Goal: Task Accomplishment & Management: Use online tool/utility

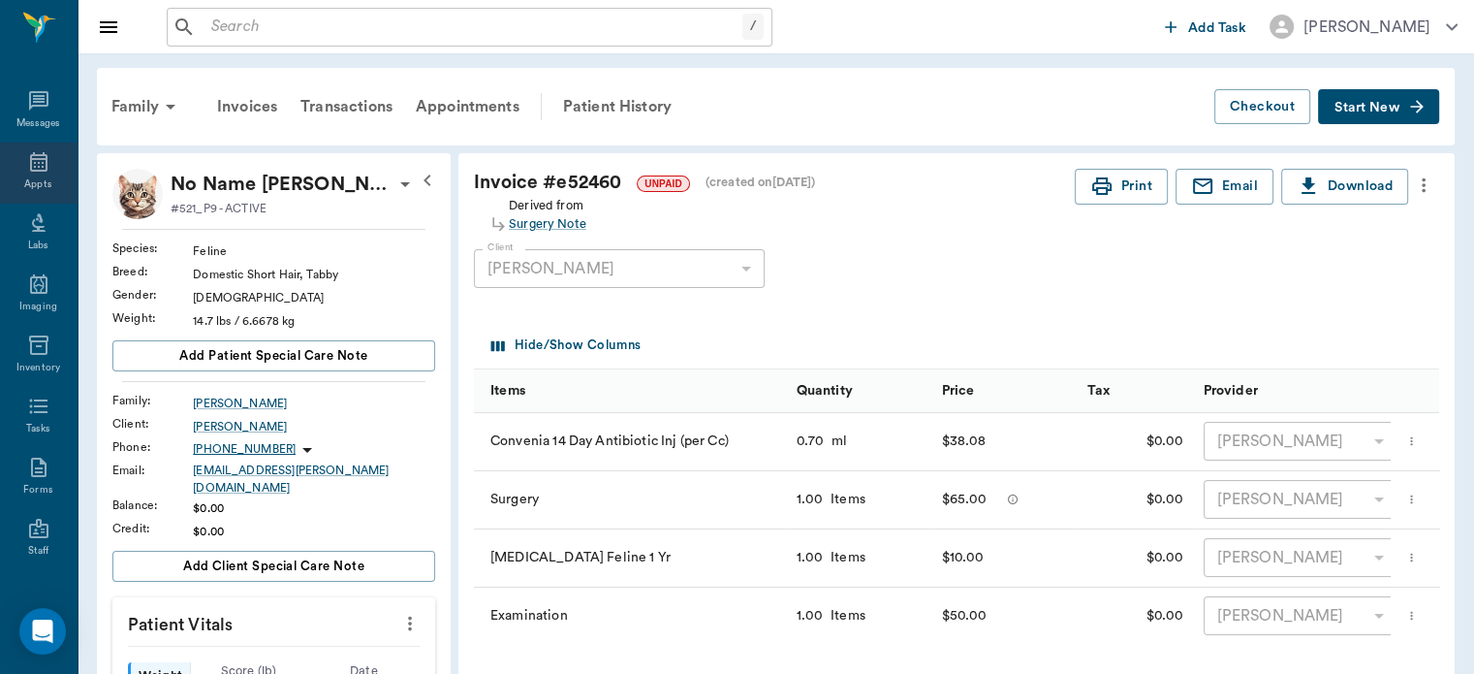
click at [33, 178] on div "Appts" at bounding box center [37, 184] width 27 height 15
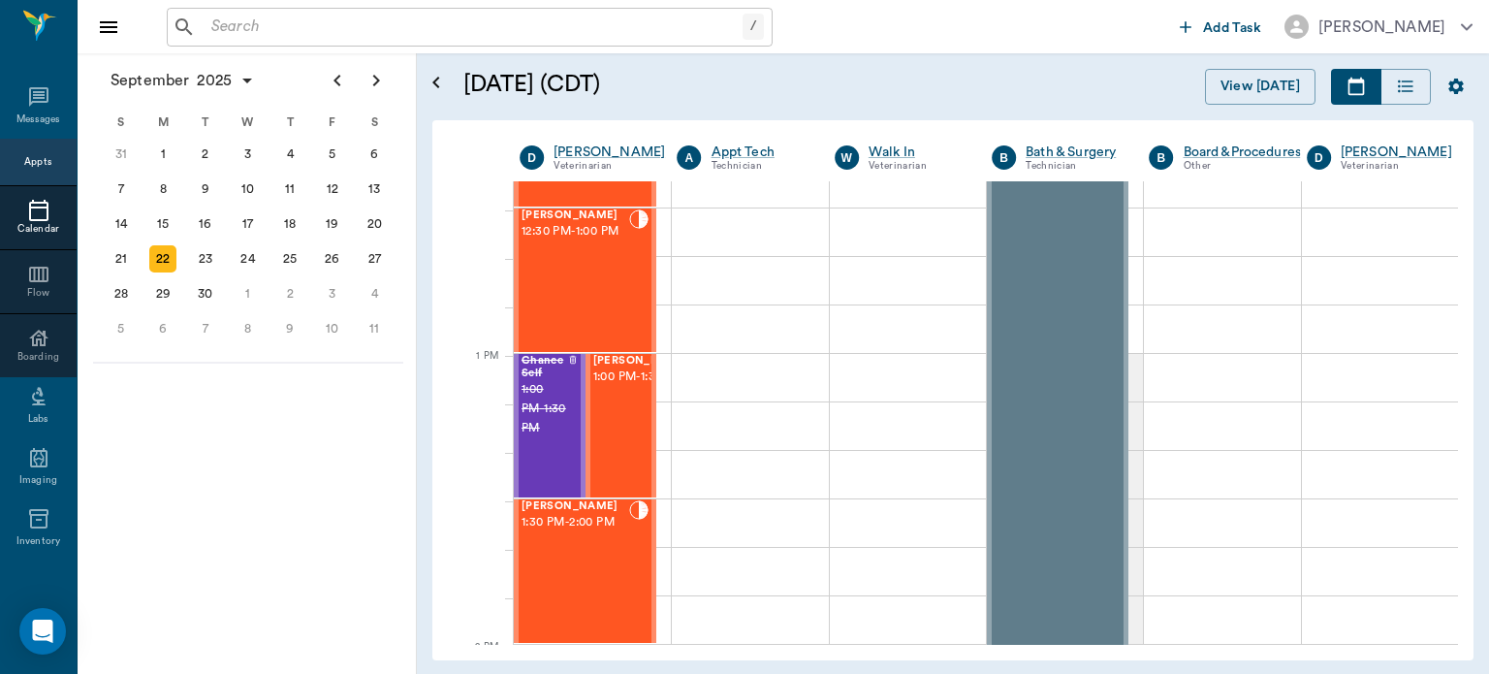
scroll to position [1291, 0]
click at [601, 302] on div "[PERSON_NAME] 12:30 PM - 1:00 PM" at bounding box center [575, 279] width 108 height 142
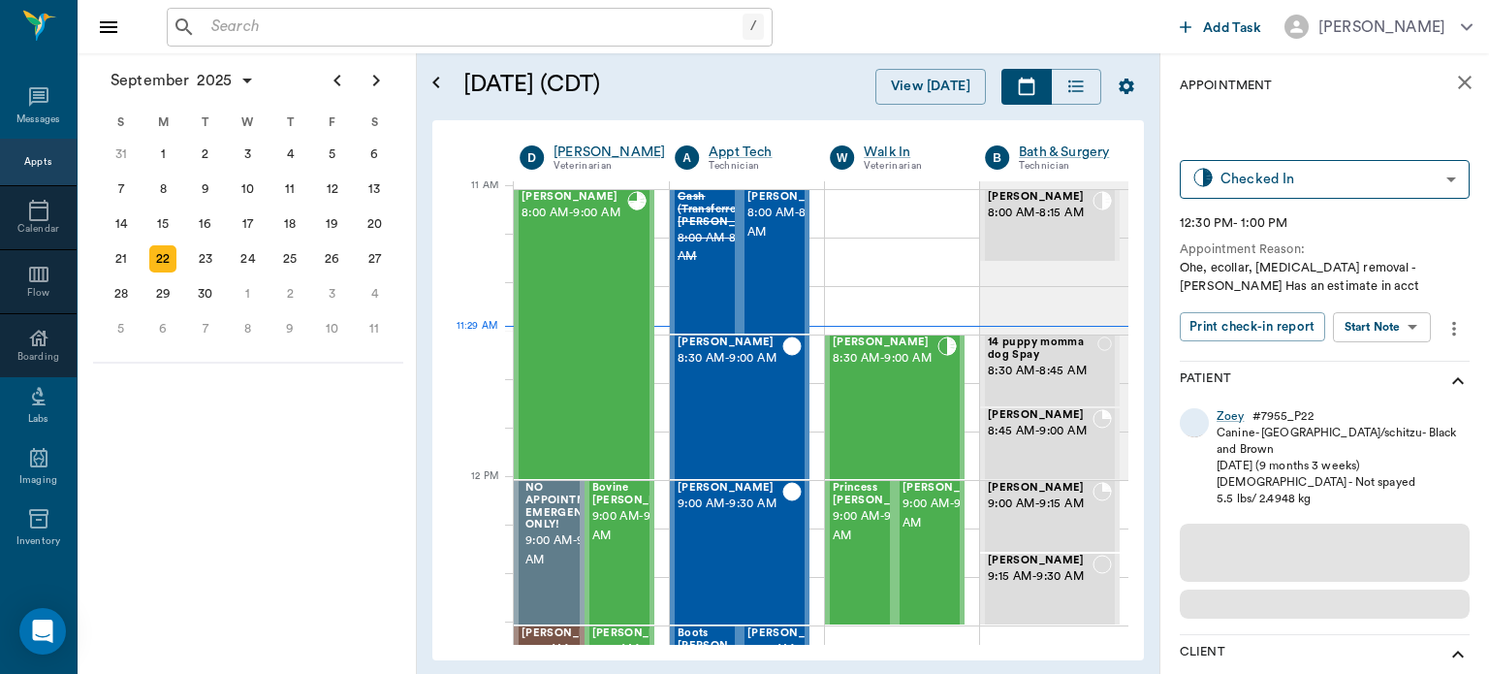
scroll to position [876, 0]
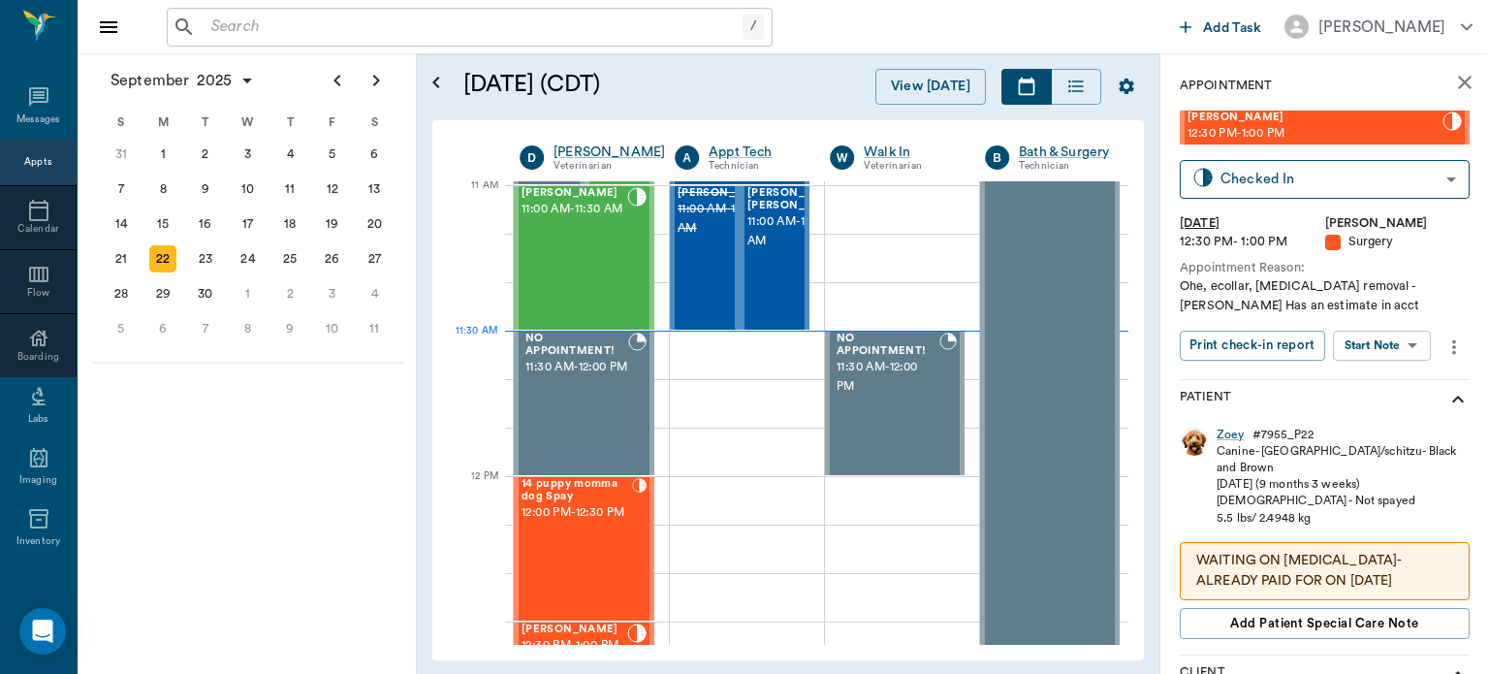
click at [1400, 349] on body "/ ​ Add Task [PERSON_NAME] Nectar Messages Appts Calendar Flow Boarding Labs Im…" at bounding box center [744, 337] width 1489 height 674
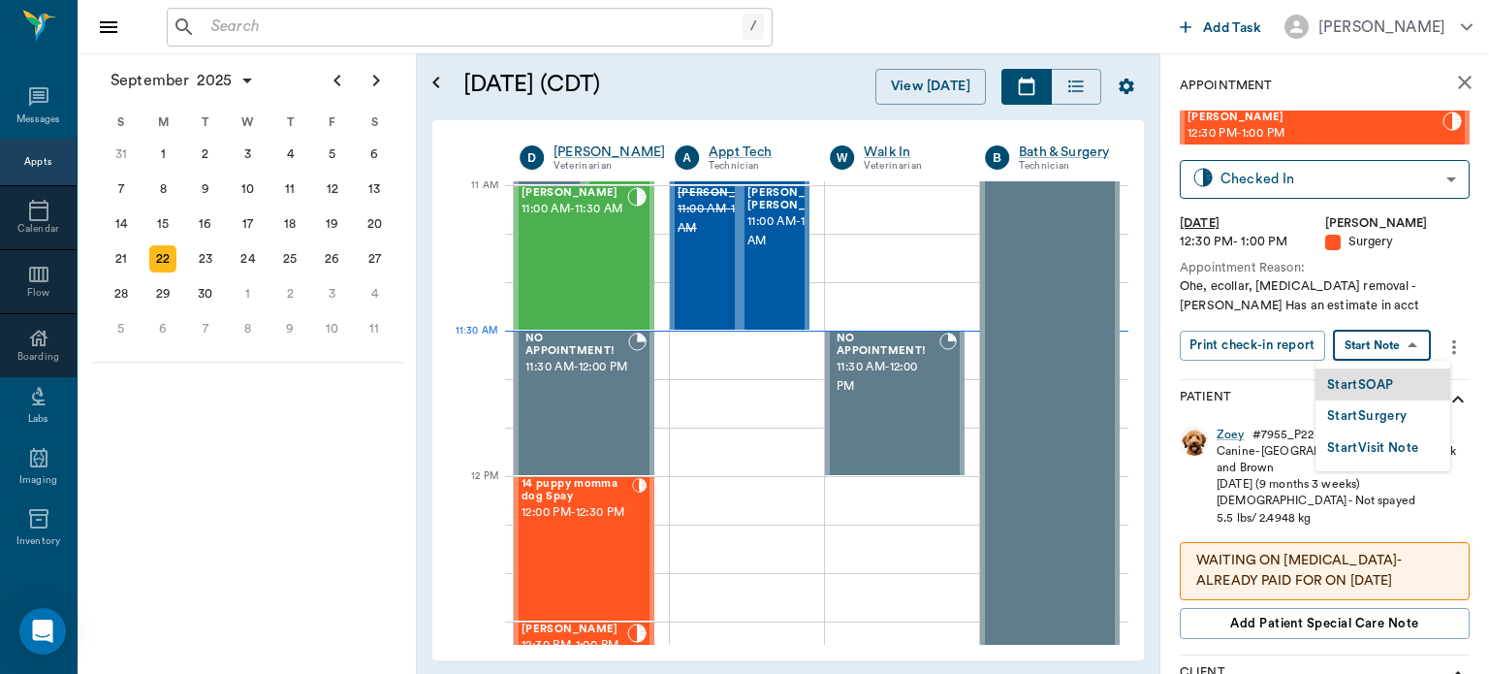
click at [1396, 416] on button "Start Surgery" at bounding box center [1366, 416] width 79 height 22
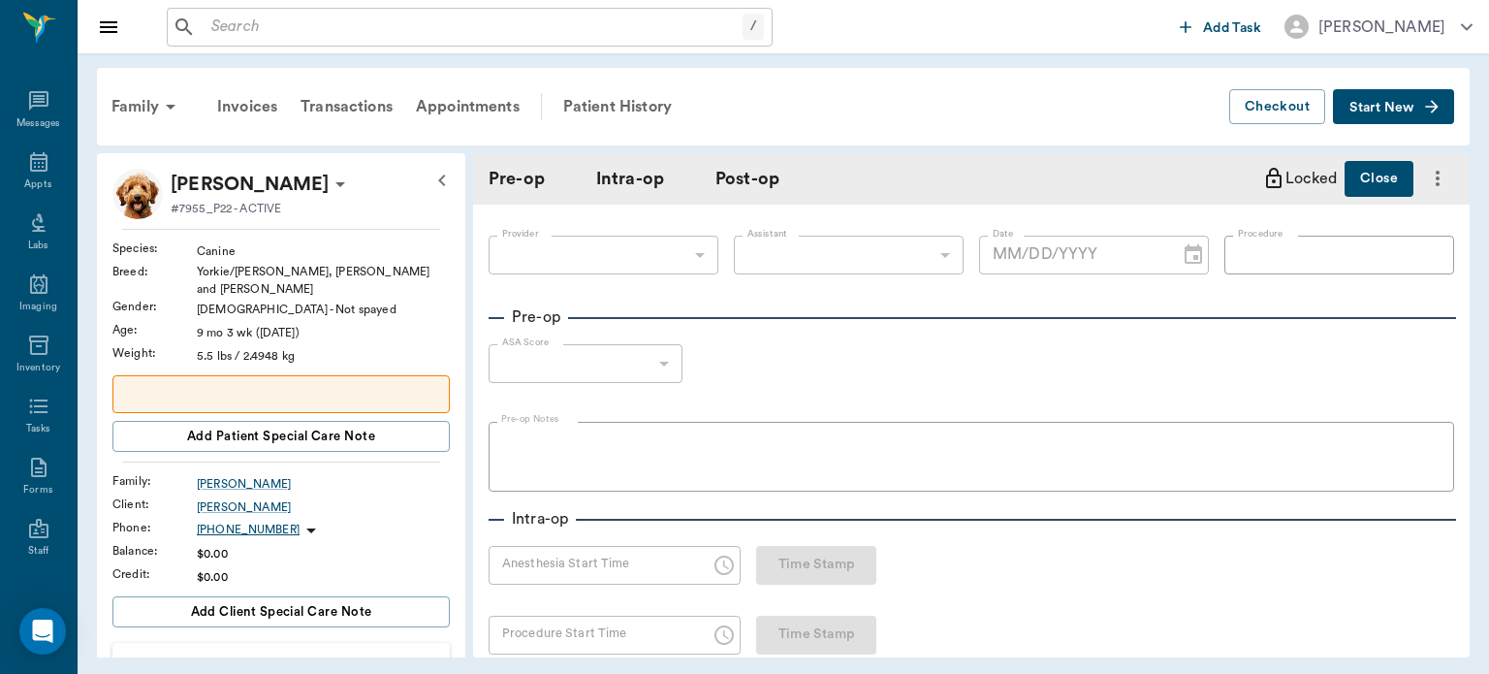
type input "63ec2f075fda476ae8351a4d"
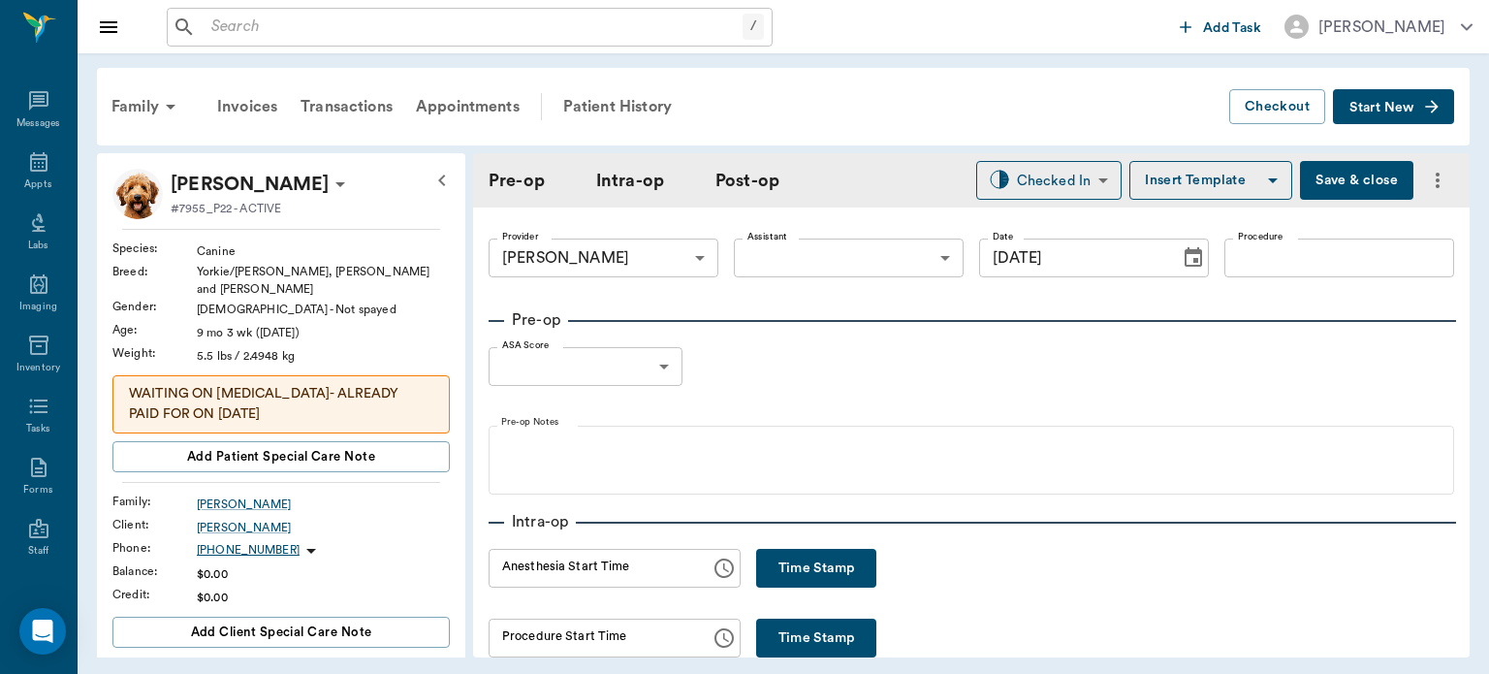
type input "[DATE]"
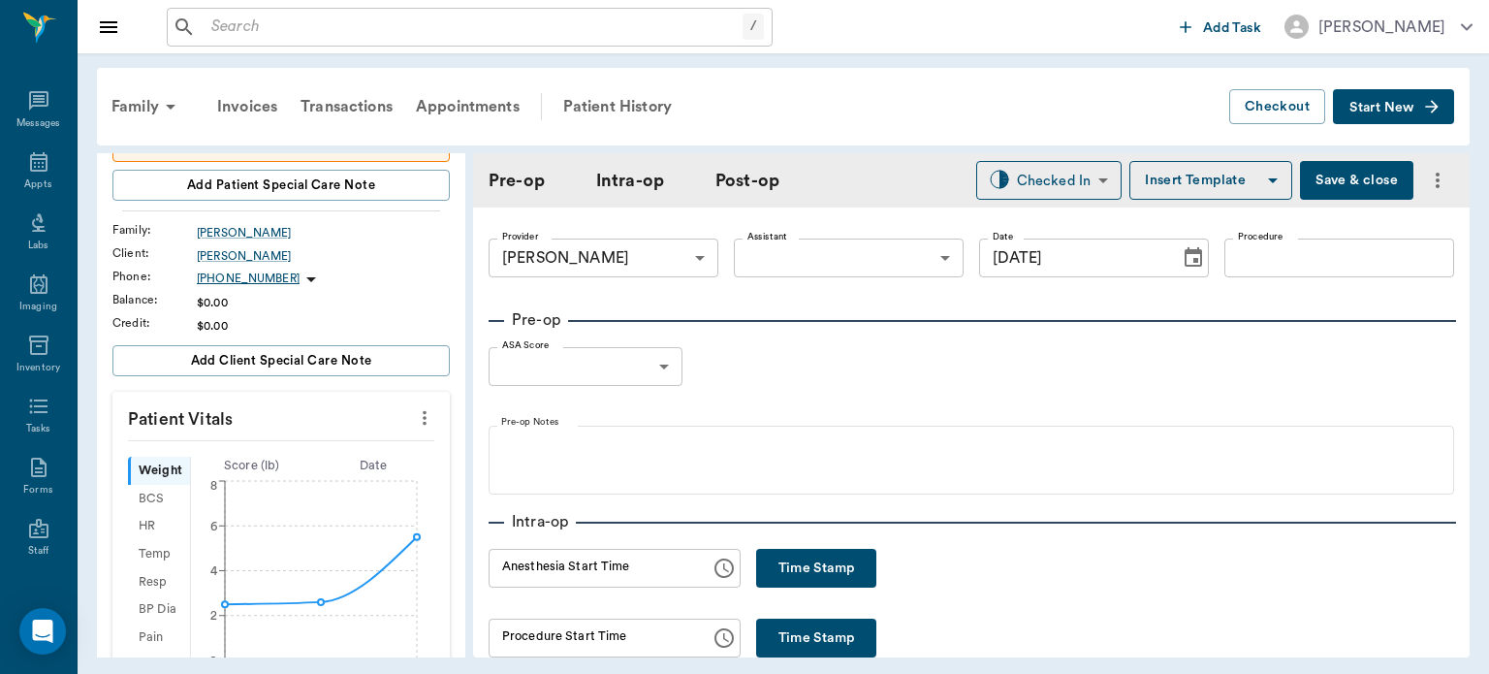
scroll to position [435, 0]
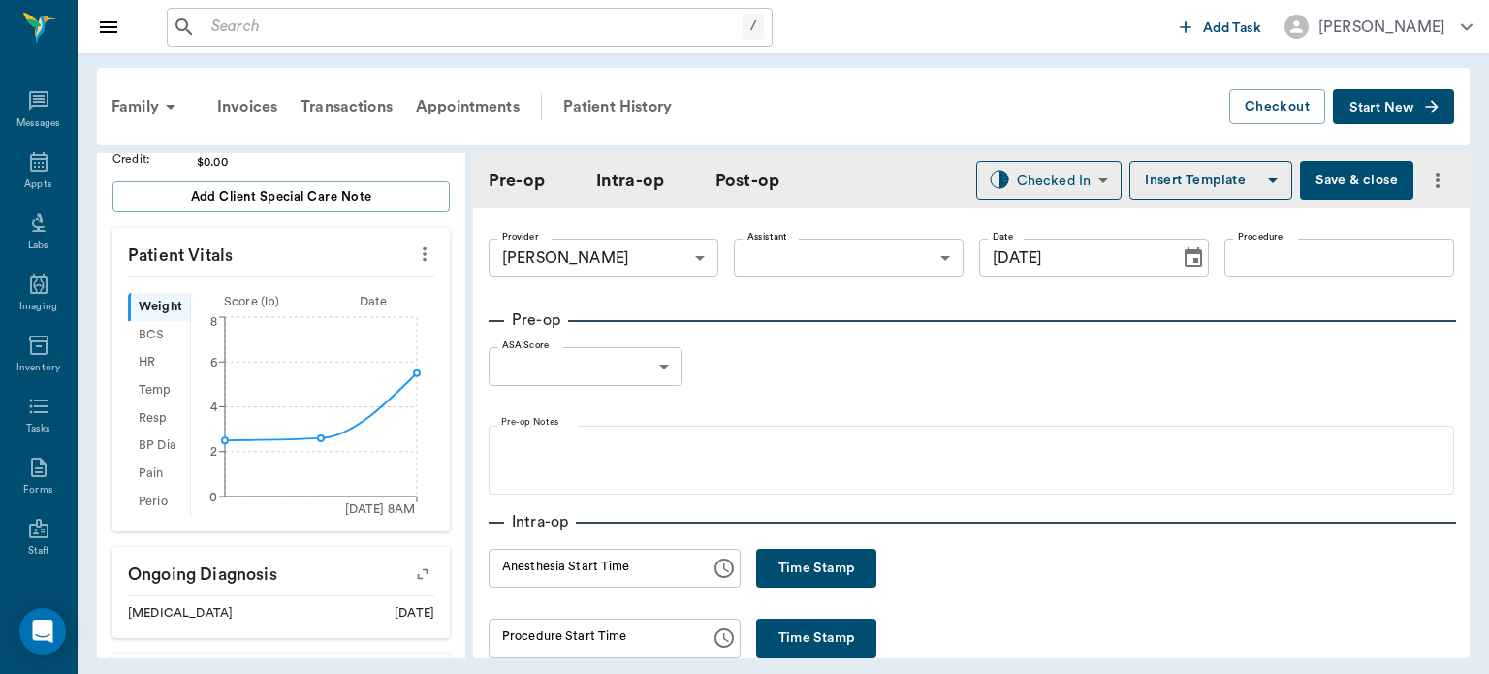
click at [423, 247] on icon "more" at bounding box center [425, 254] width 4 height 15
click at [343, 268] on span "Enter Vitals" at bounding box center [328, 274] width 163 height 20
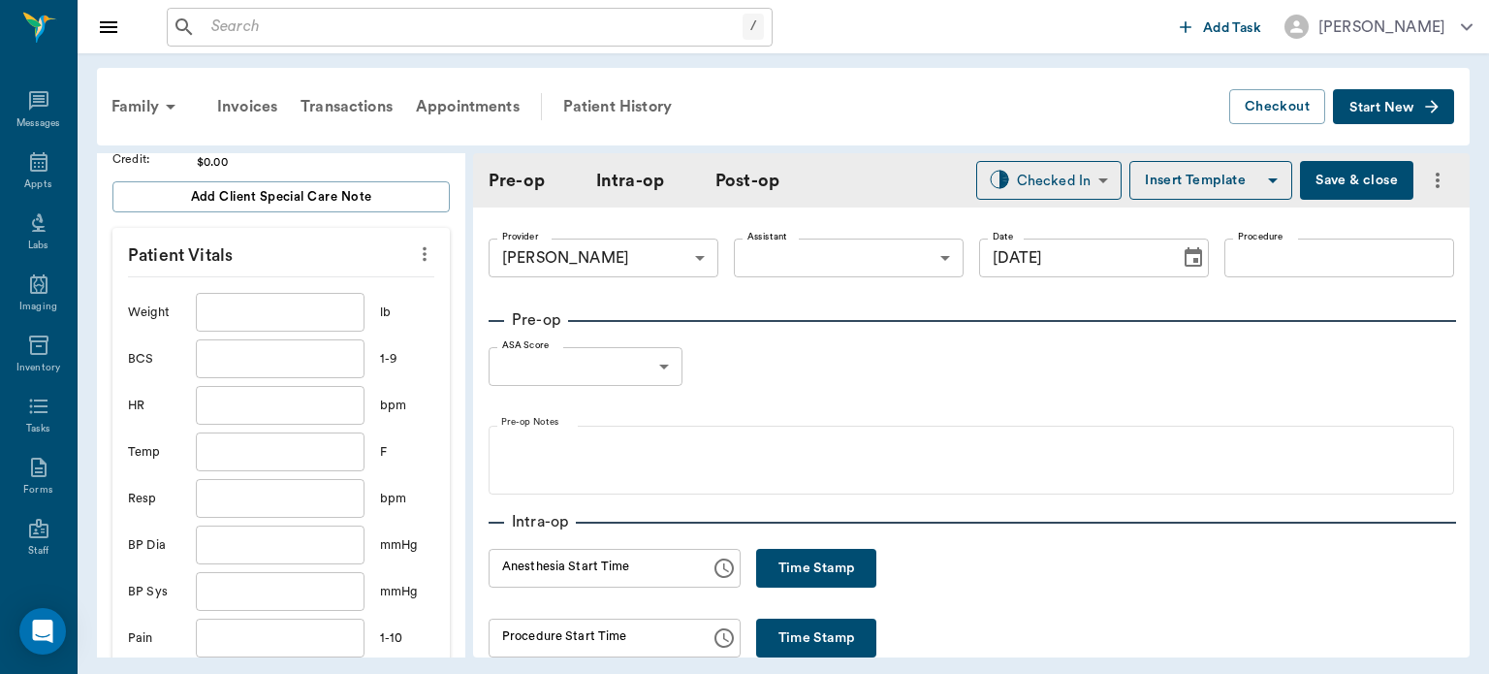
click at [306, 302] on input "text" at bounding box center [280, 312] width 169 height 39
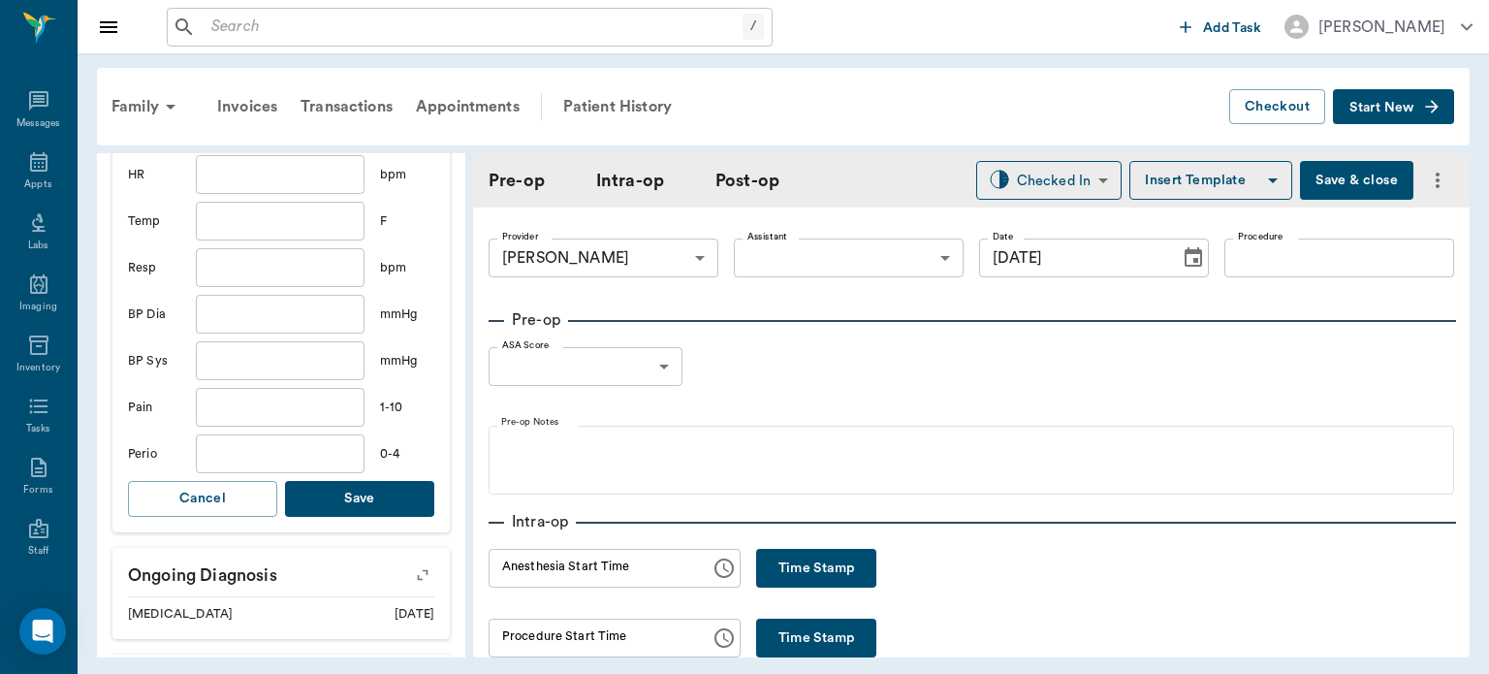
scroll to position [730, 0]
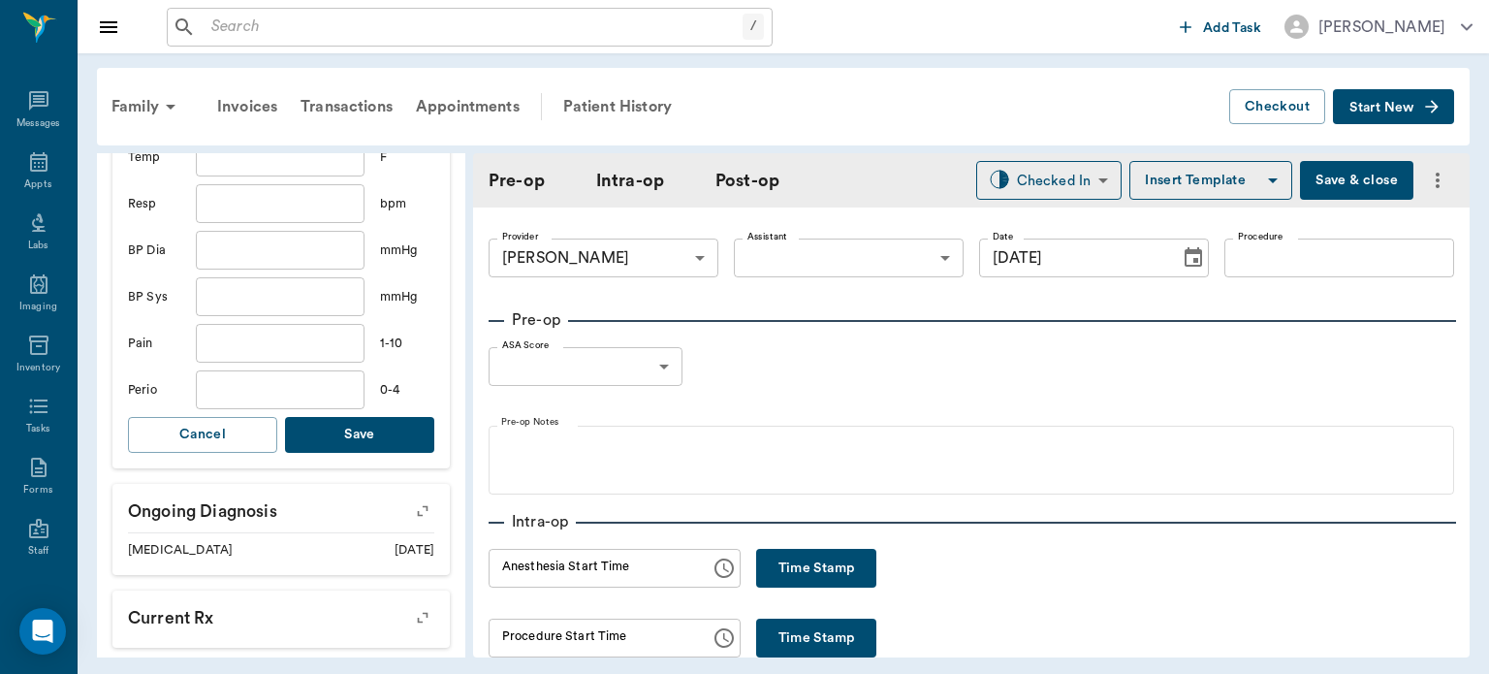
type input "5.7"
click at [385, 426] on button "Save" at bounding box center [359, 435] width 149 height 36
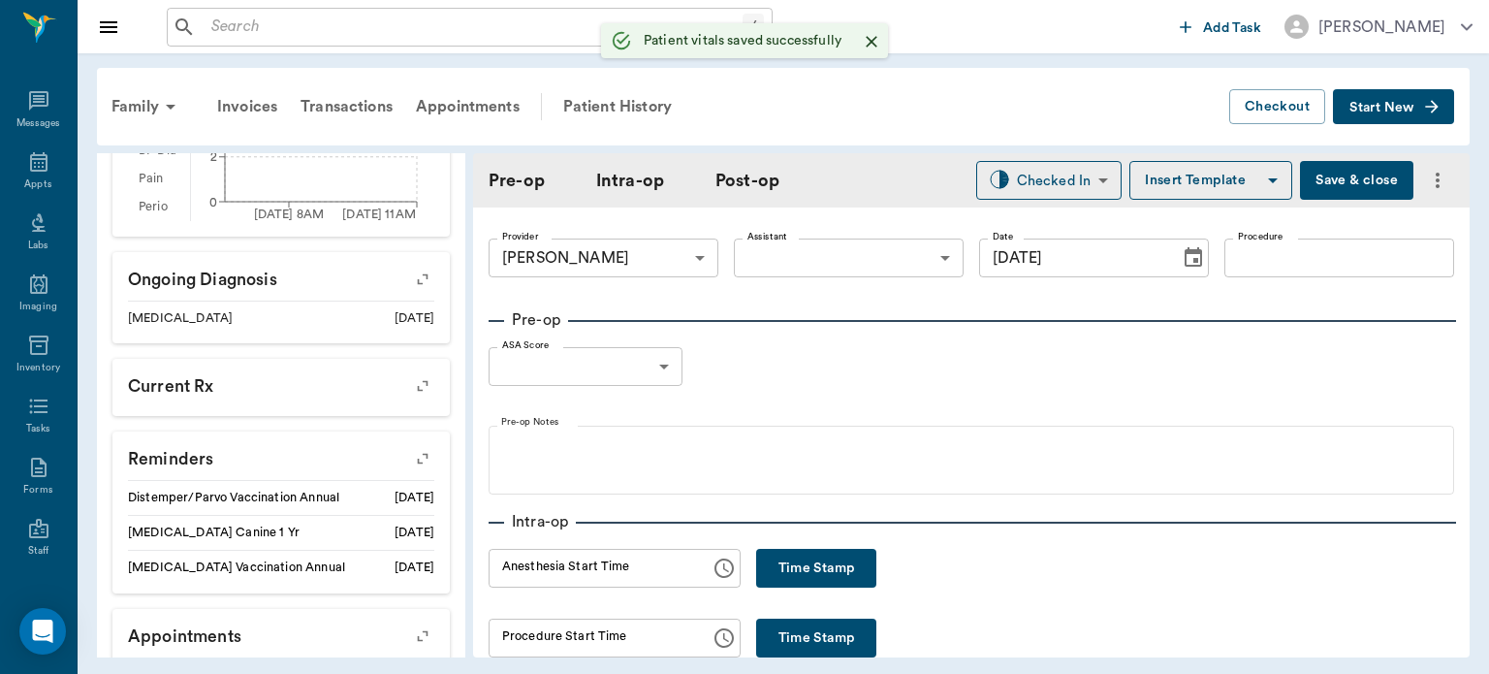
click at [760, 263] on body "/ ​ Add Task [PERSON_NAME] Nectar Messages Appts Labs Imaging Inventory Tasks F…" at bounding box center [744, 337] width 1489 height 674
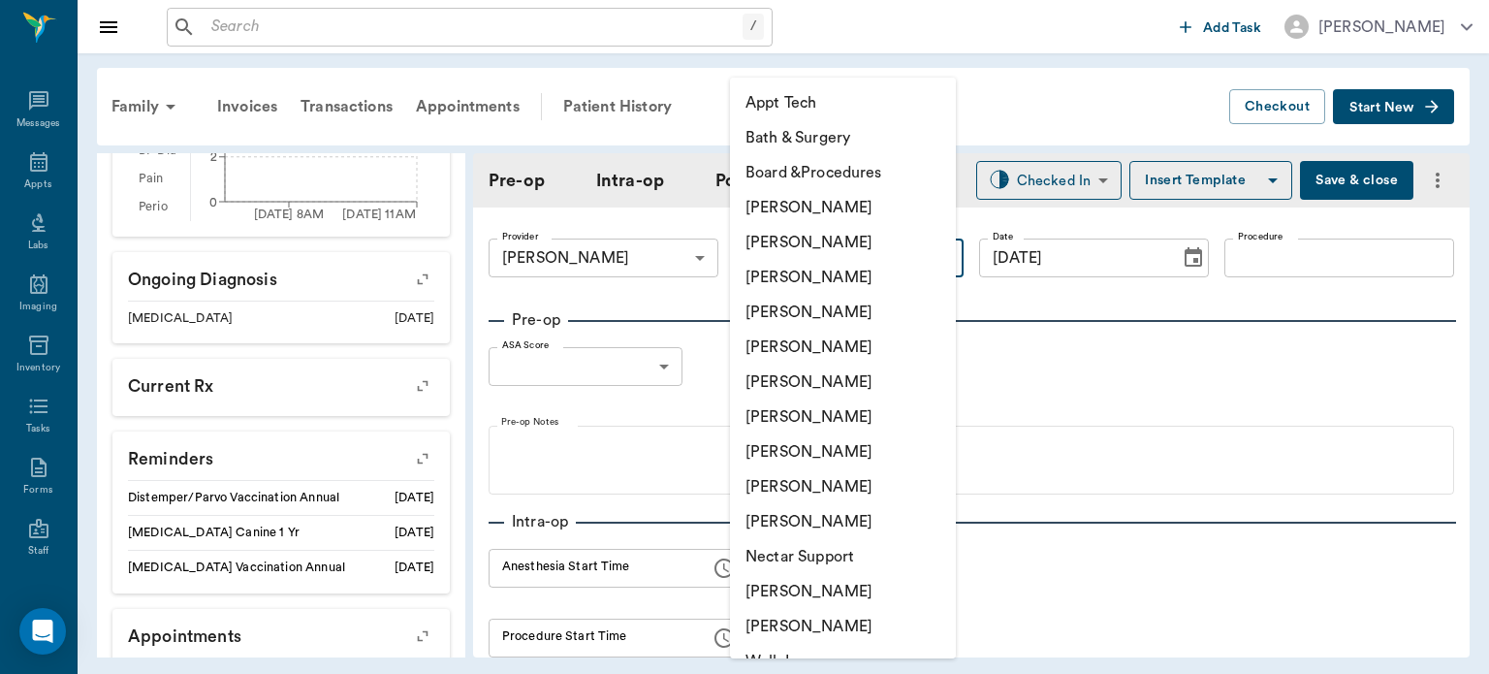
click at [834, 426] on li "[PERSON_NAME]" at bounding box center [843, 416] width 226 height 35
type input "682b670d8bdc6f7f8feef3db"
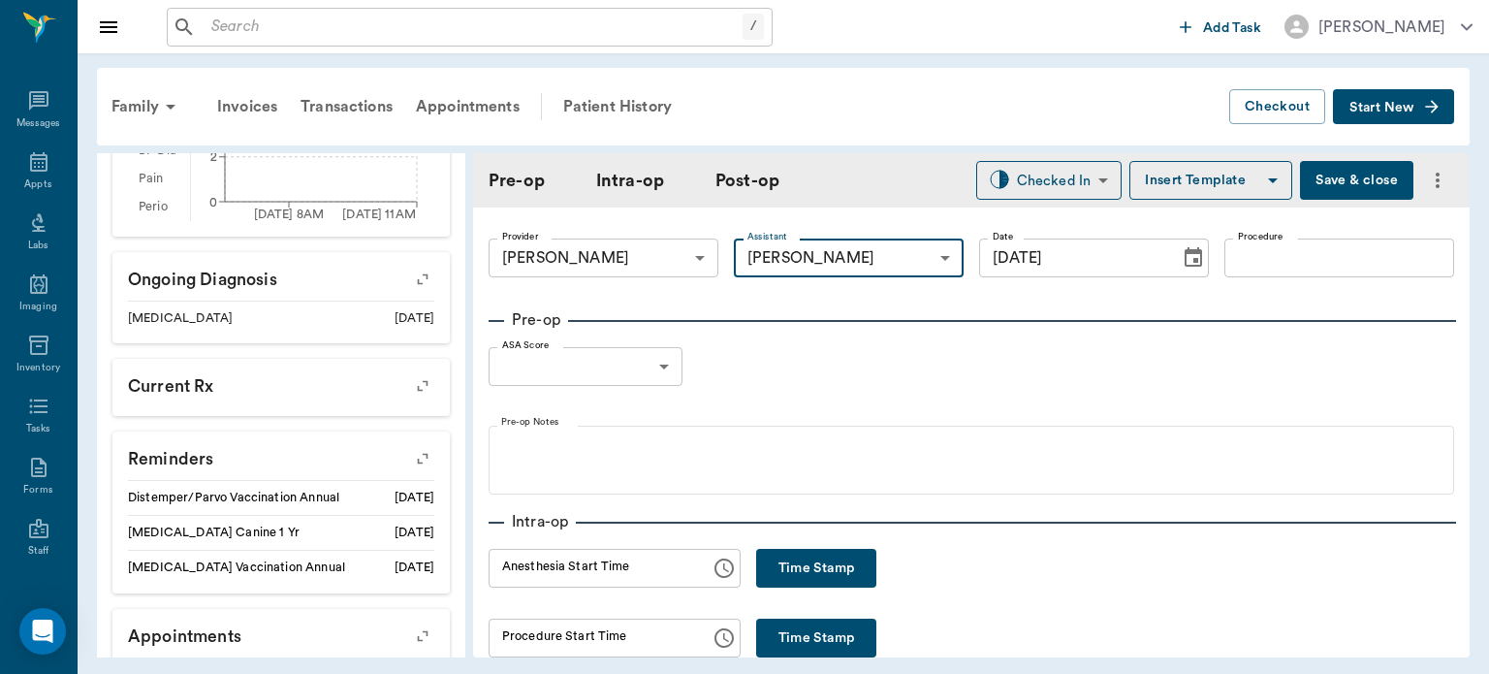
click at [1262, 265] on input "Procedure" at bounding box center [1339, 257] width 230 height 39
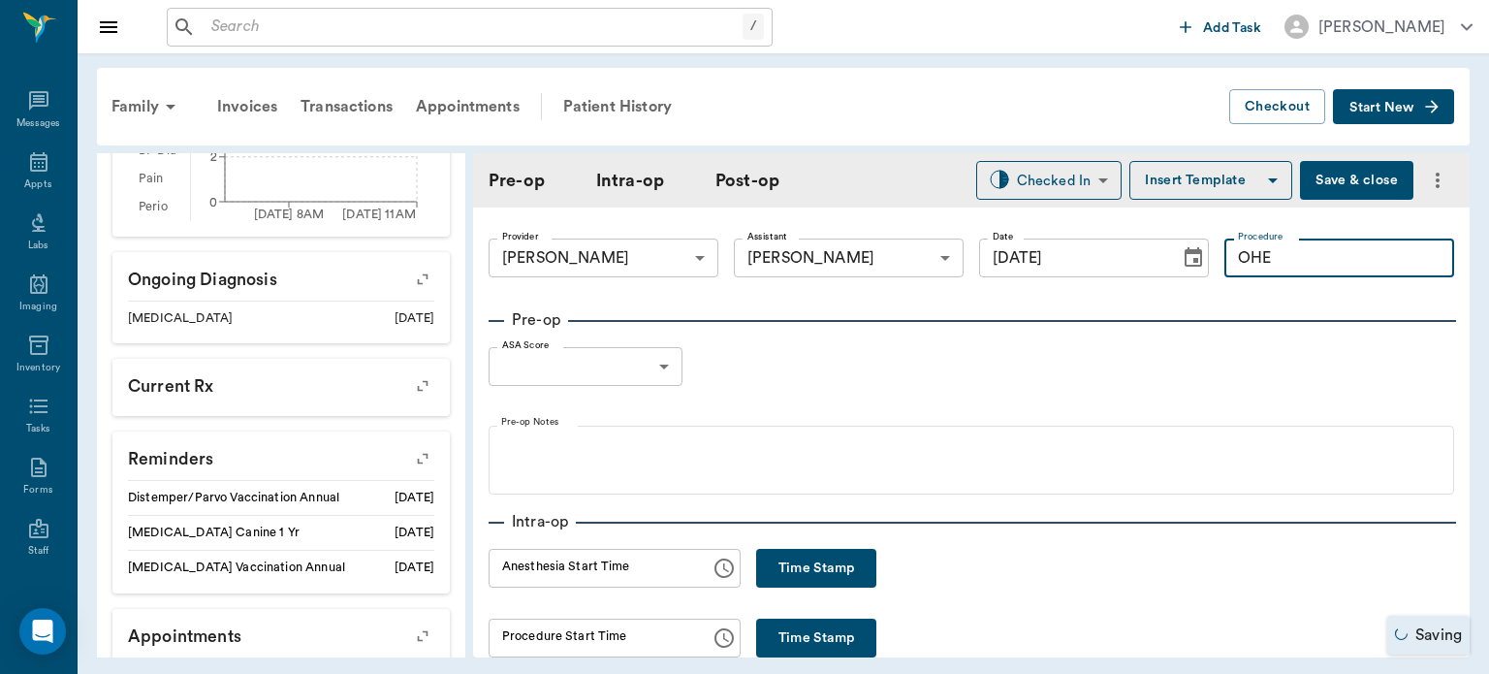
type input "OHE"
click at [1212, 197] on button "Insert Template" at bounding box center [1210, 180] width 163 height 39
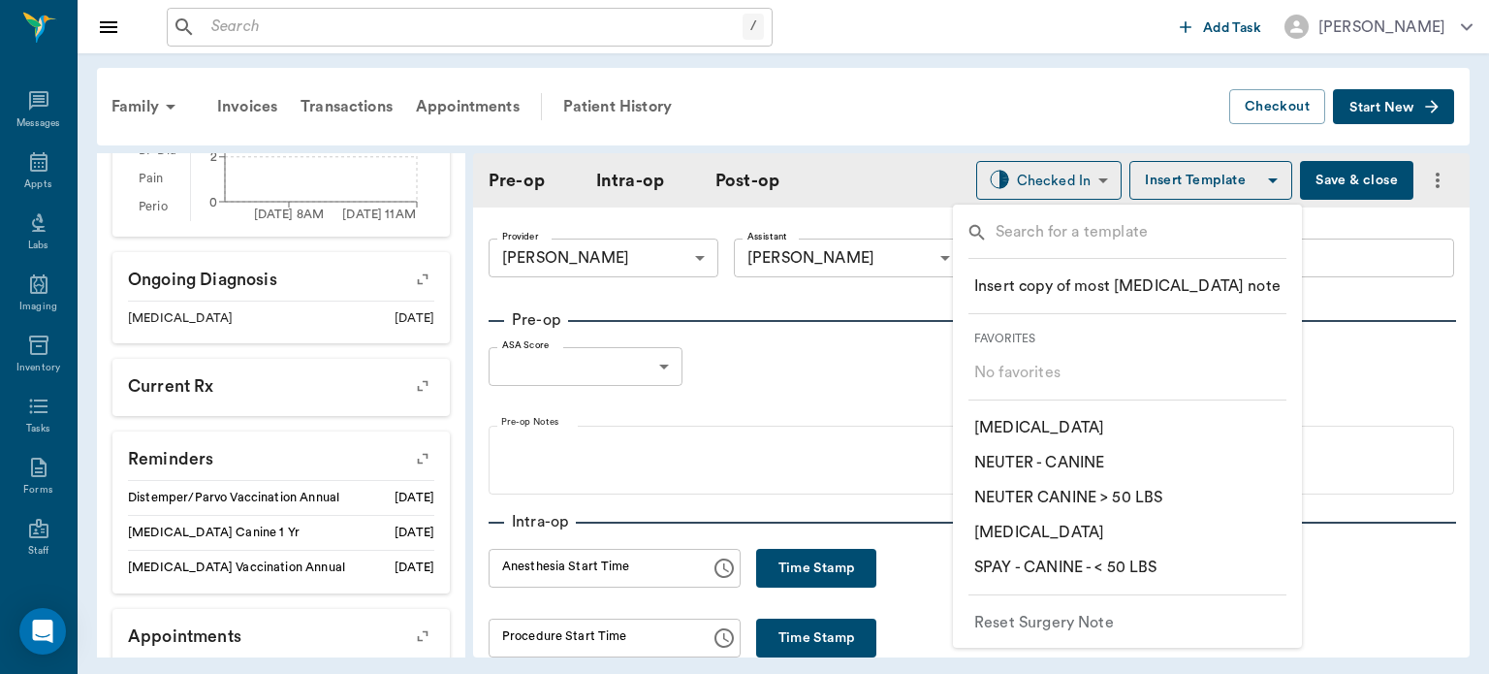
click at [1136, 574] on p "​ SPAY - CANINE - < 50 LBS" at bounding box center [1065, 566] width 183 height 23
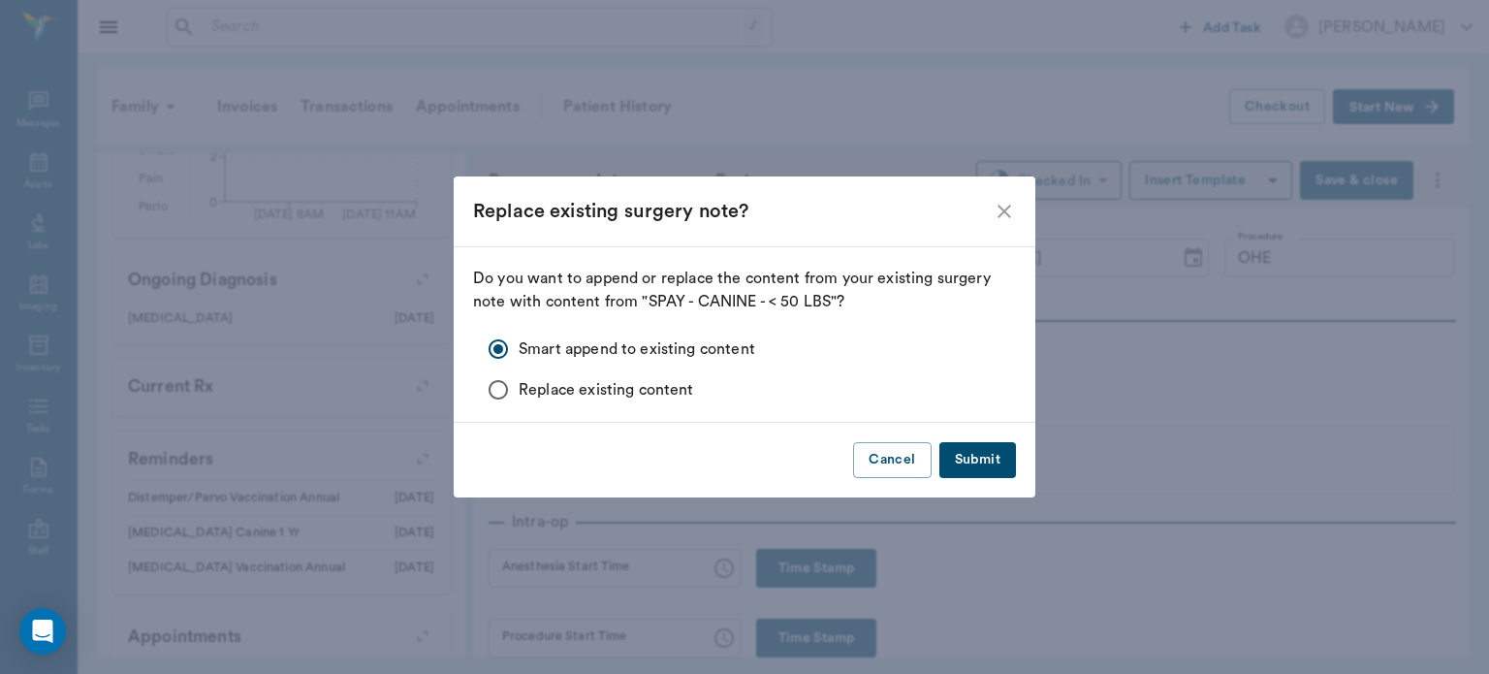
click at [994, 465] on button "Submit" at bounding box center [977, 460] width 77 height 36
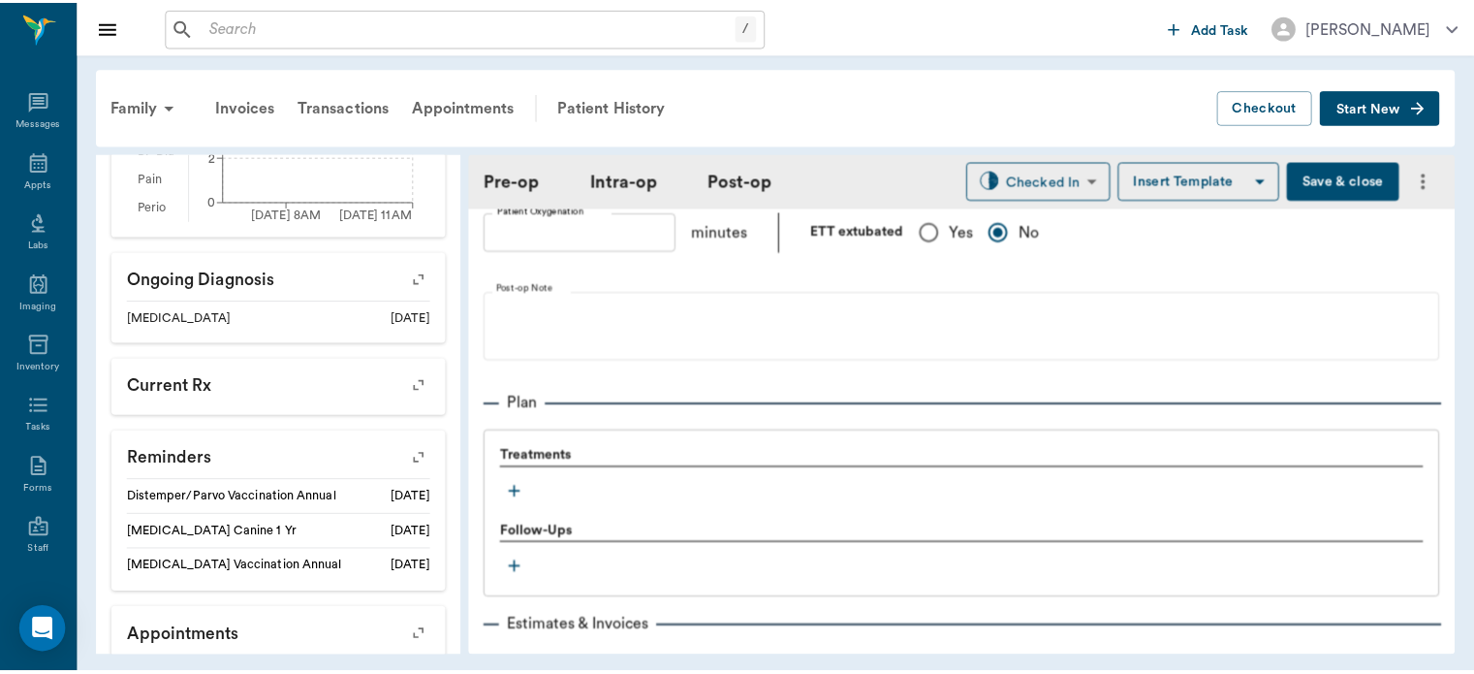
scroll to position [1610, 0]
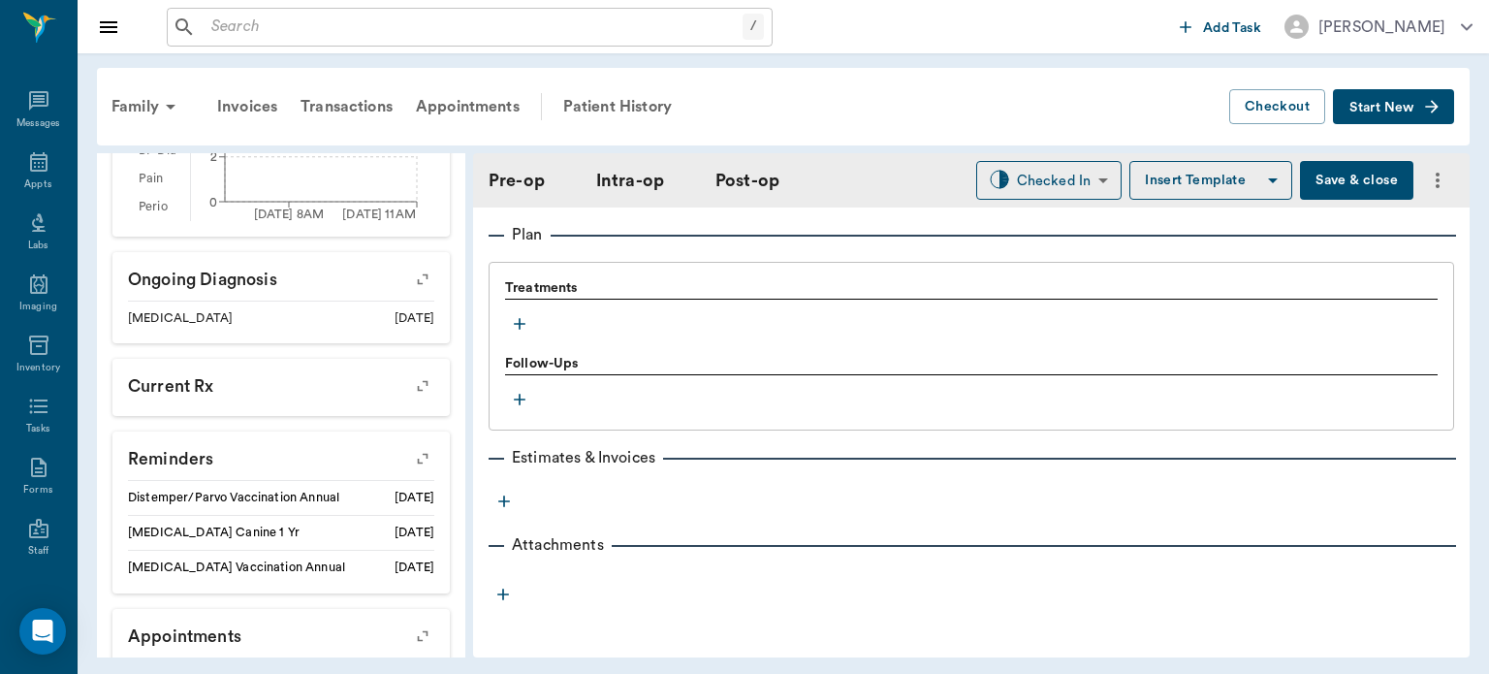
click at [1338, 180] on button "Save & close" at bounding box center [1356, 180] width 113 height 39
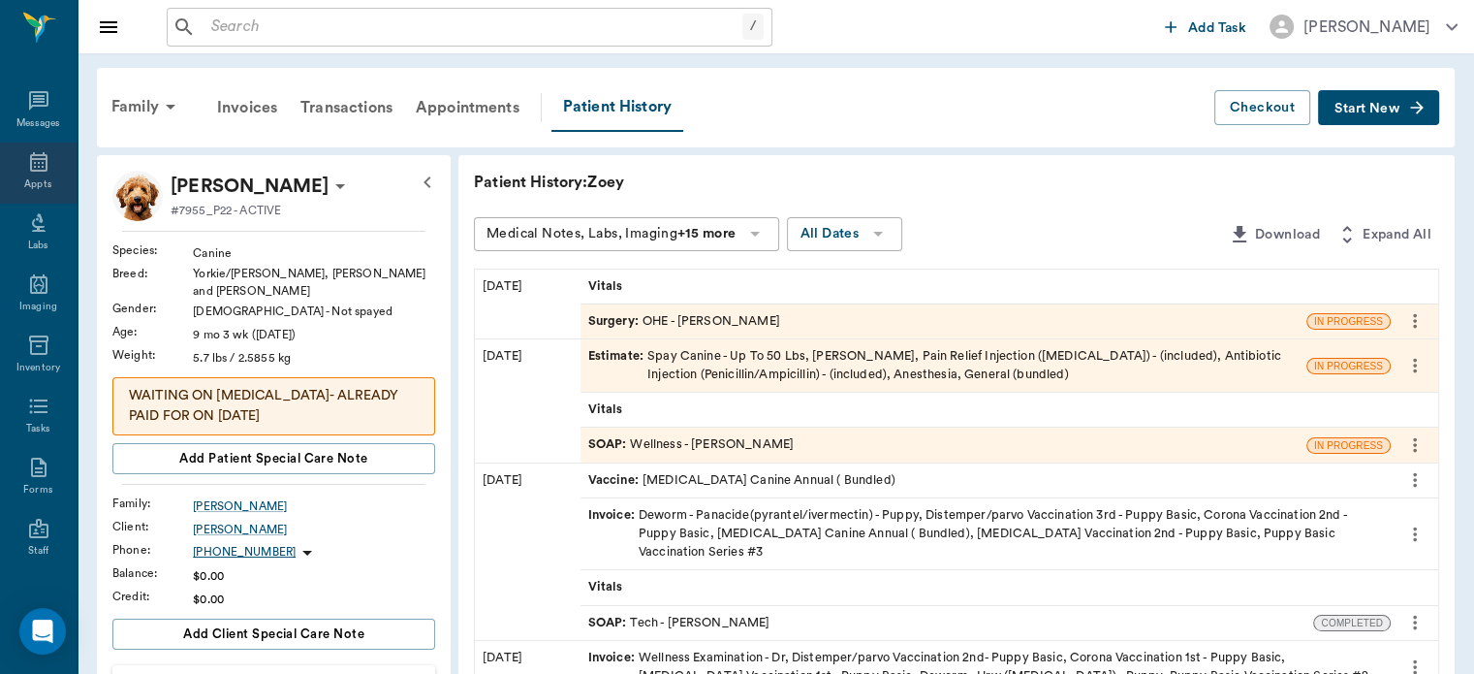
click at [31, 178] on div "Appts" at bounding box center [37, 184] width 27 height 15
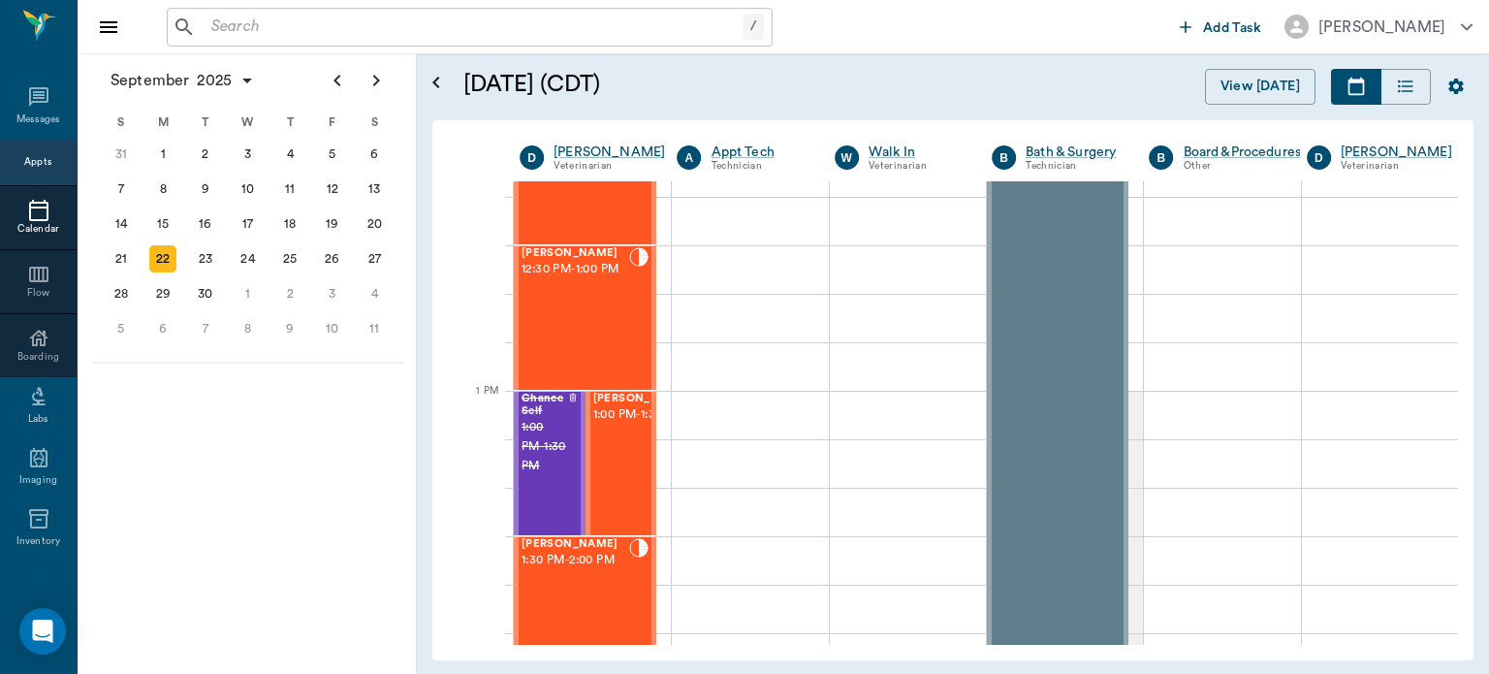
scroll to position [1307, 0]
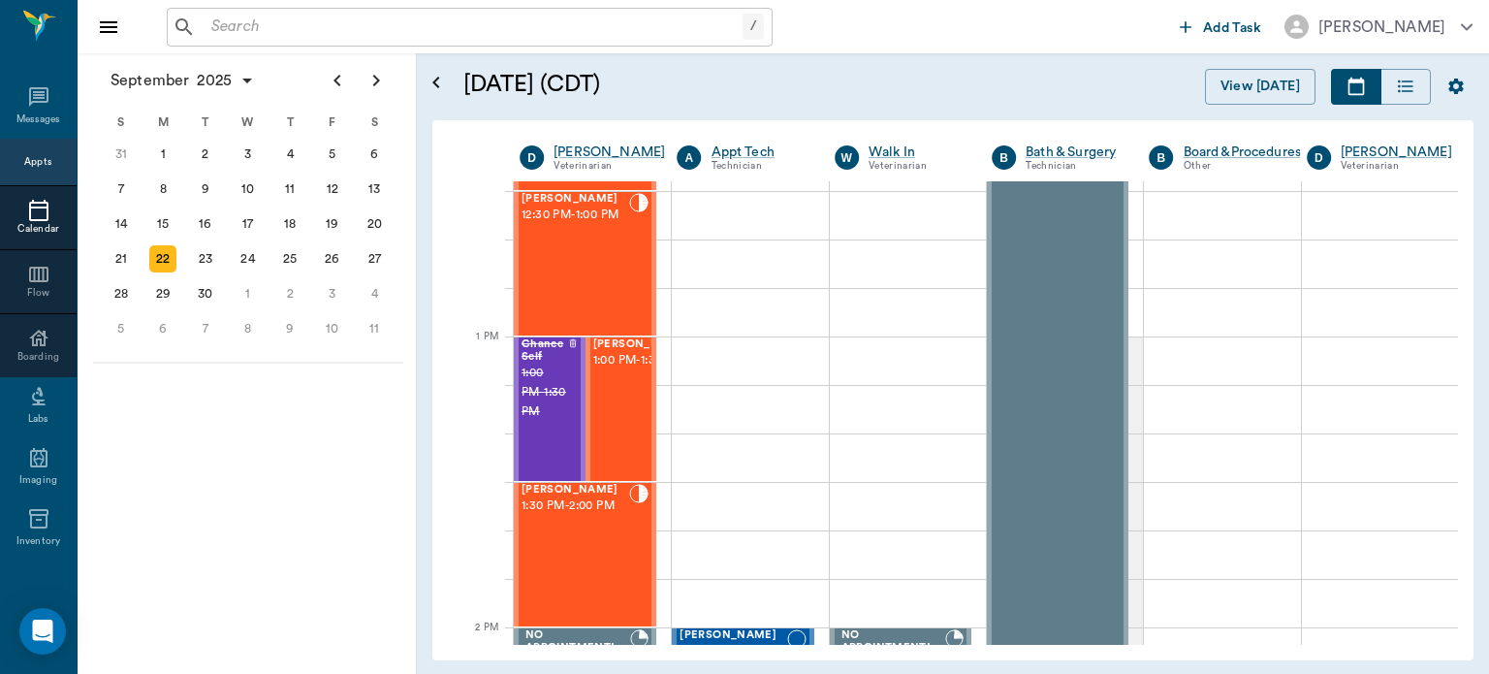
click at [600, 370] on span "1:00 PM - 1:30 PM" at bounding box center [641, 360] width 97 height 19
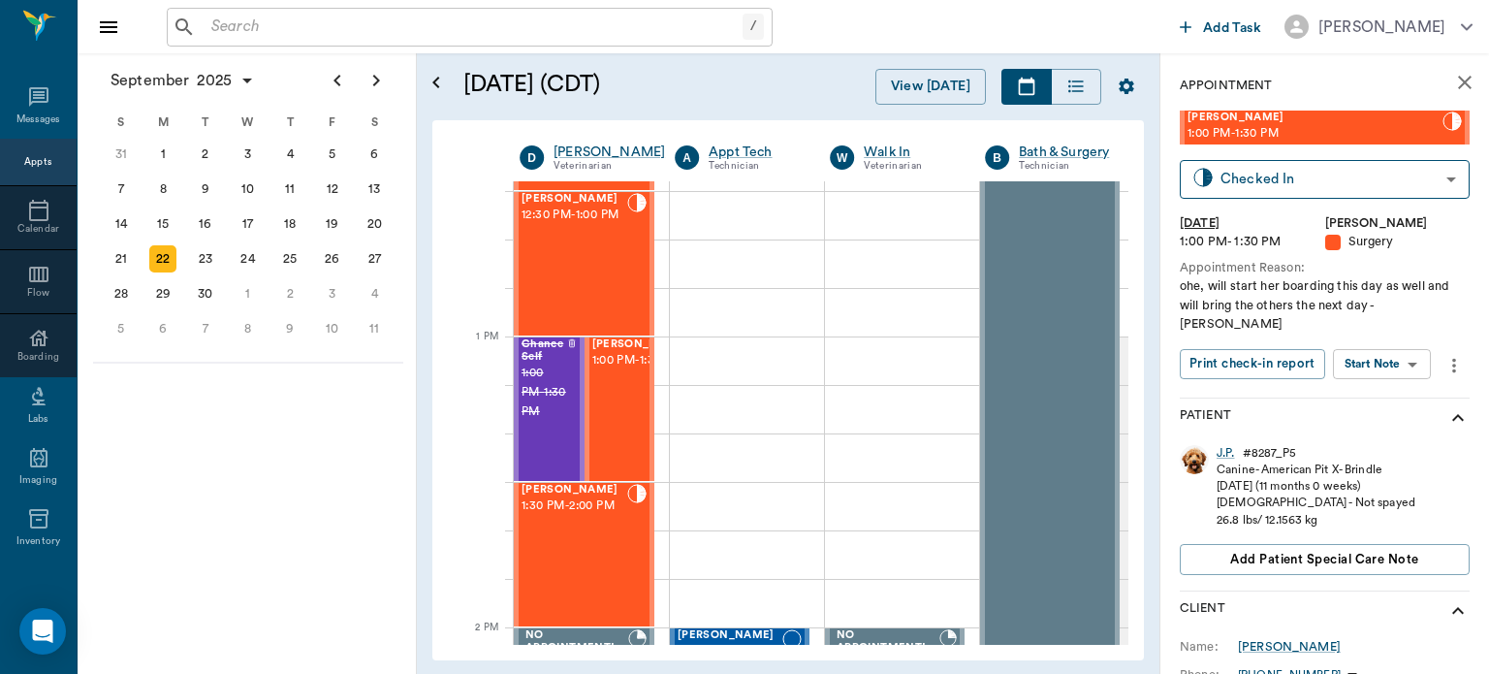
click at [1402, 346] on body "/ ​ Add Task [PERSON_NAME] Nectar Messages Appts Calendar Flow Boarding Labs Im…" at bounding box center [744, 337] width 1489 height 674
click at [1384, 415] on button "Start Surgery" at bounding box center [1366, 416] width 79 height 22
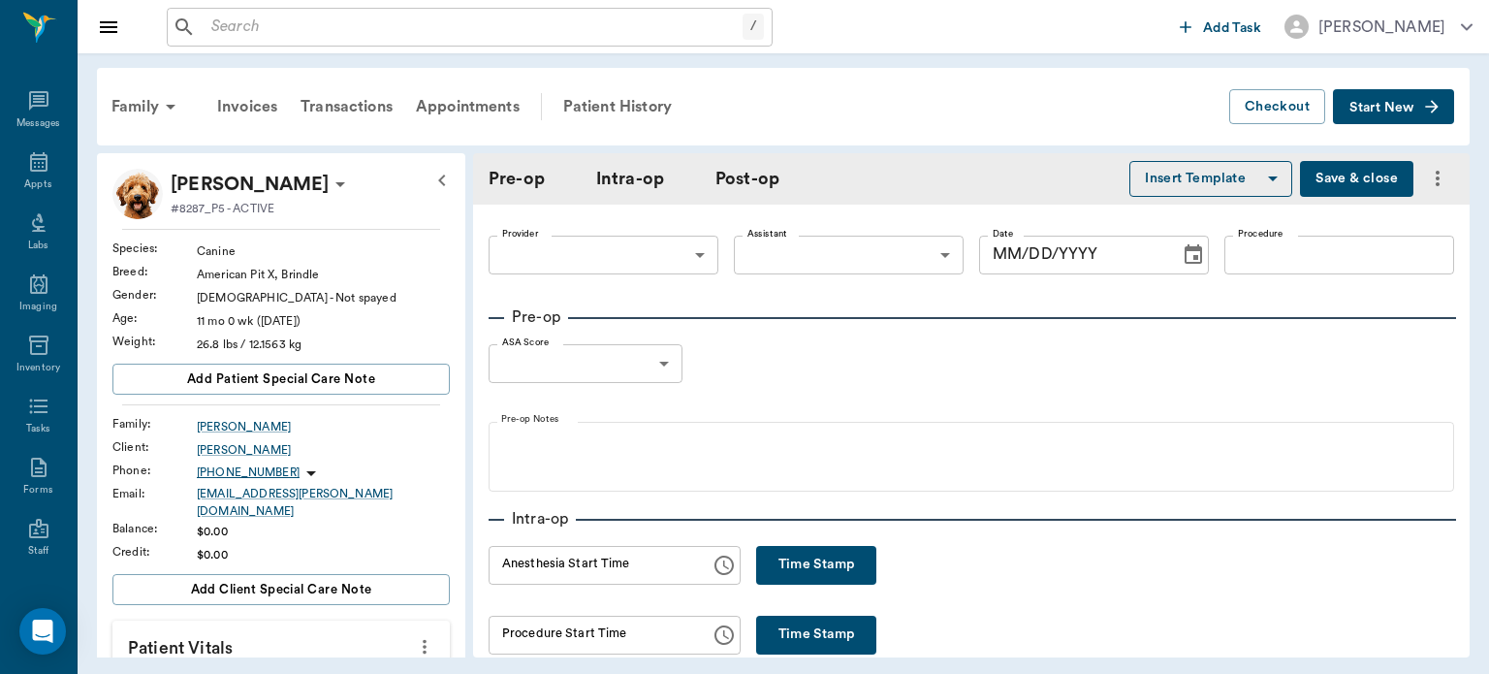
type input "63ec2f075fda476ae8351a4d"
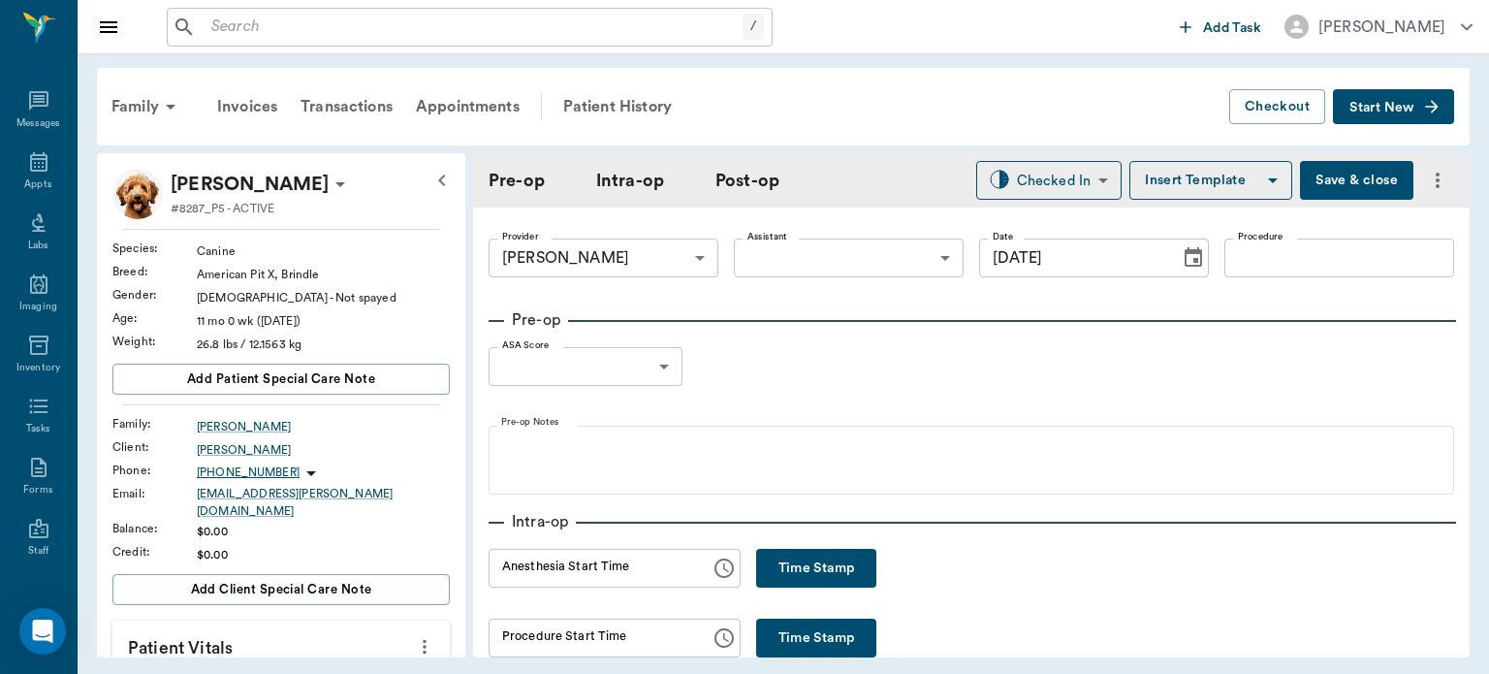
type input "[DATE]"
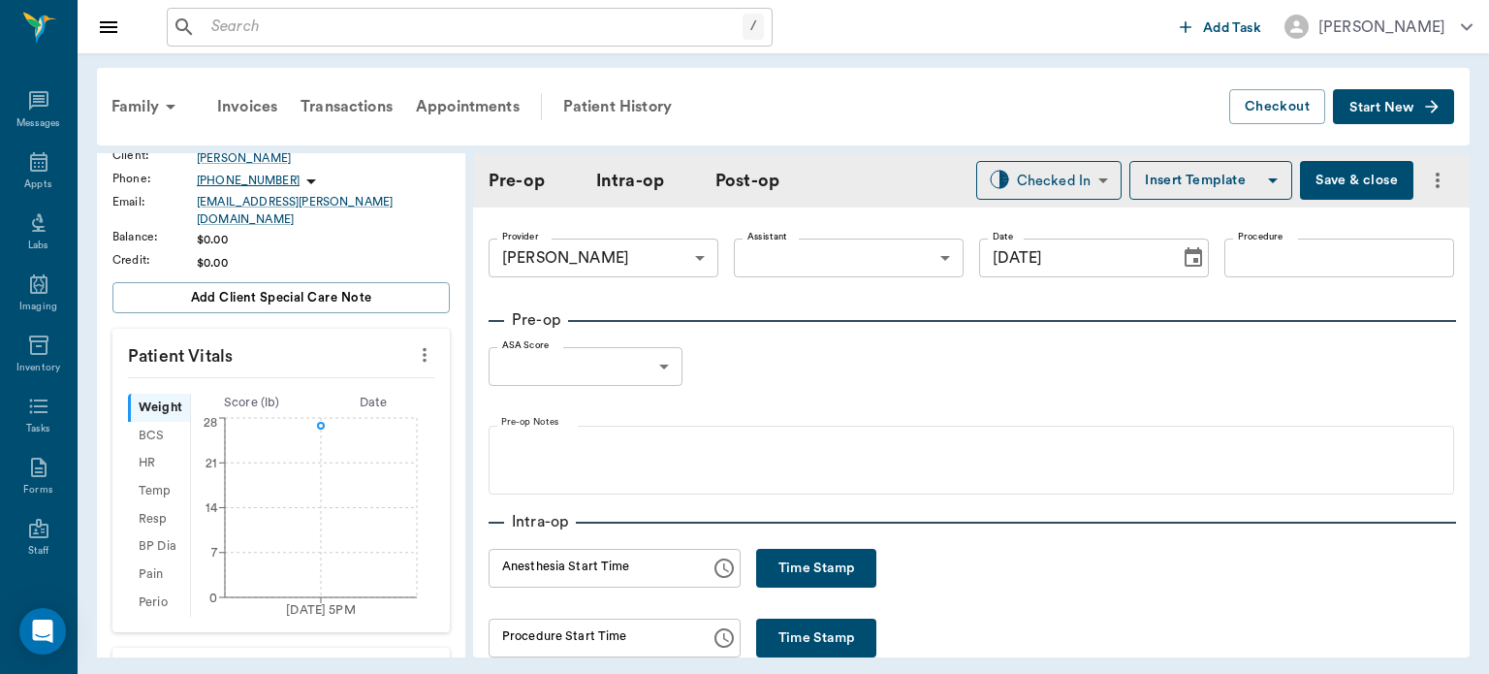
scroll to position [302, 0]
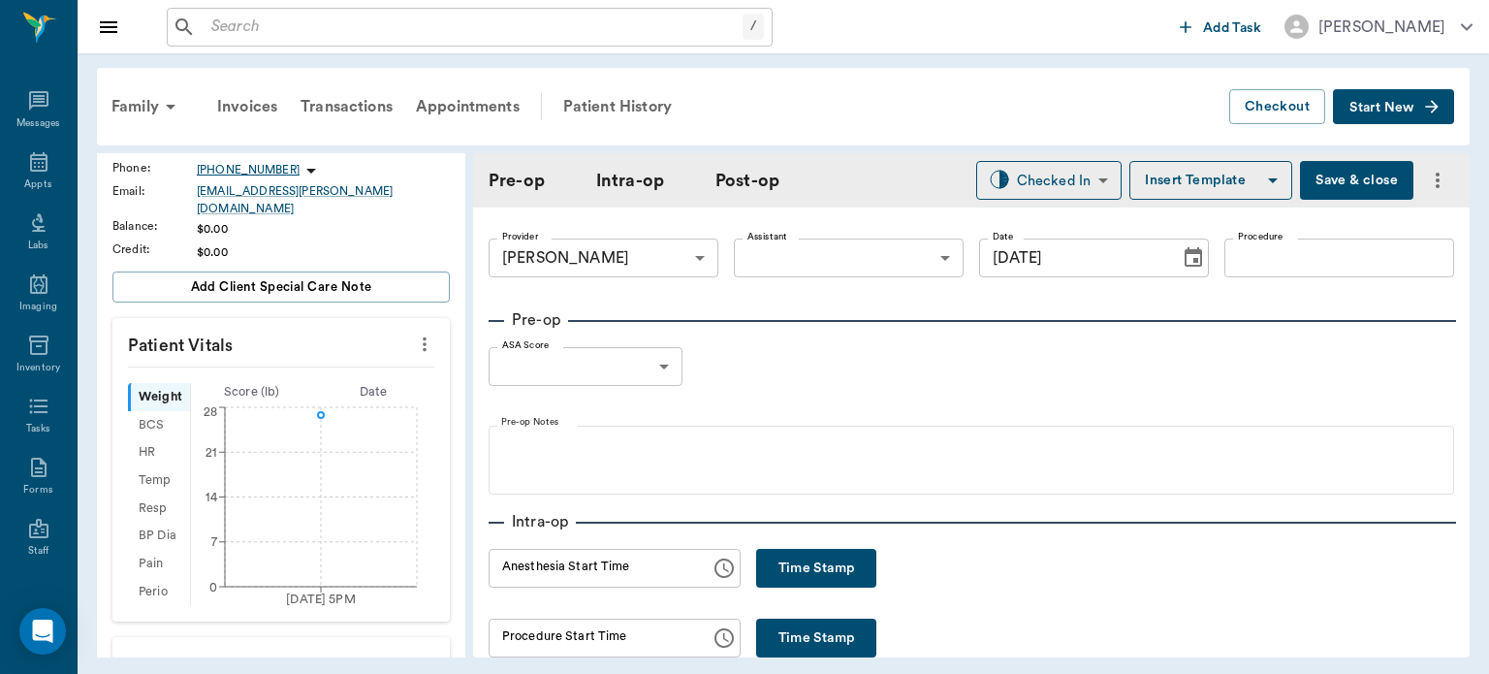
click at [414, 334] on icon "more" at bounding box center [424, 343] width 21 height 23
click at [311, 370] on span "Enter Vitals" at bounding box center [328, 364] width 163 height 20
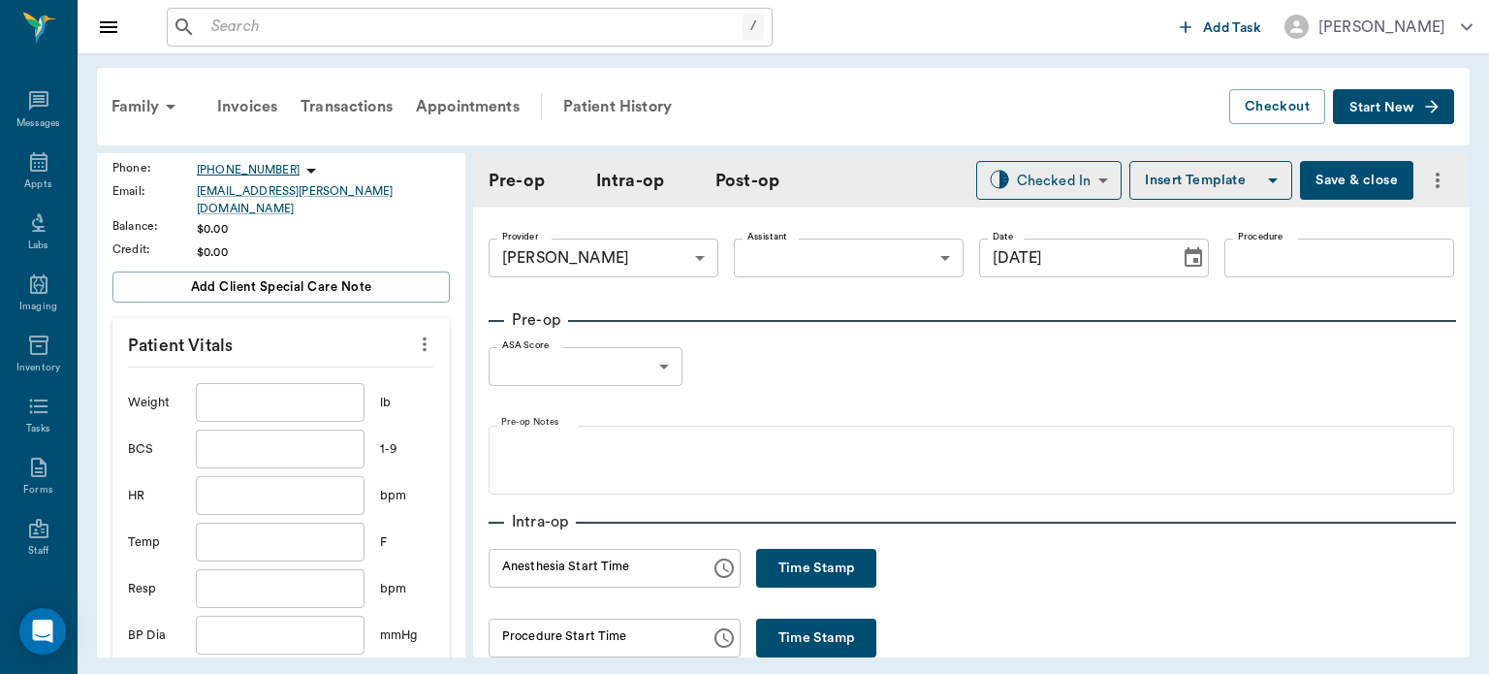
click at [296, 394] on input "text" at bounding box center [280, 402] width 169 height 39
type input "35.6"
click at [794, 256] on body "/ ​ Add Task [PERSON_NAME] Nectar Messages Appts Labs Imaging Inventory Tasks F…" at bounding box center [744, 337] width 1489 height 674
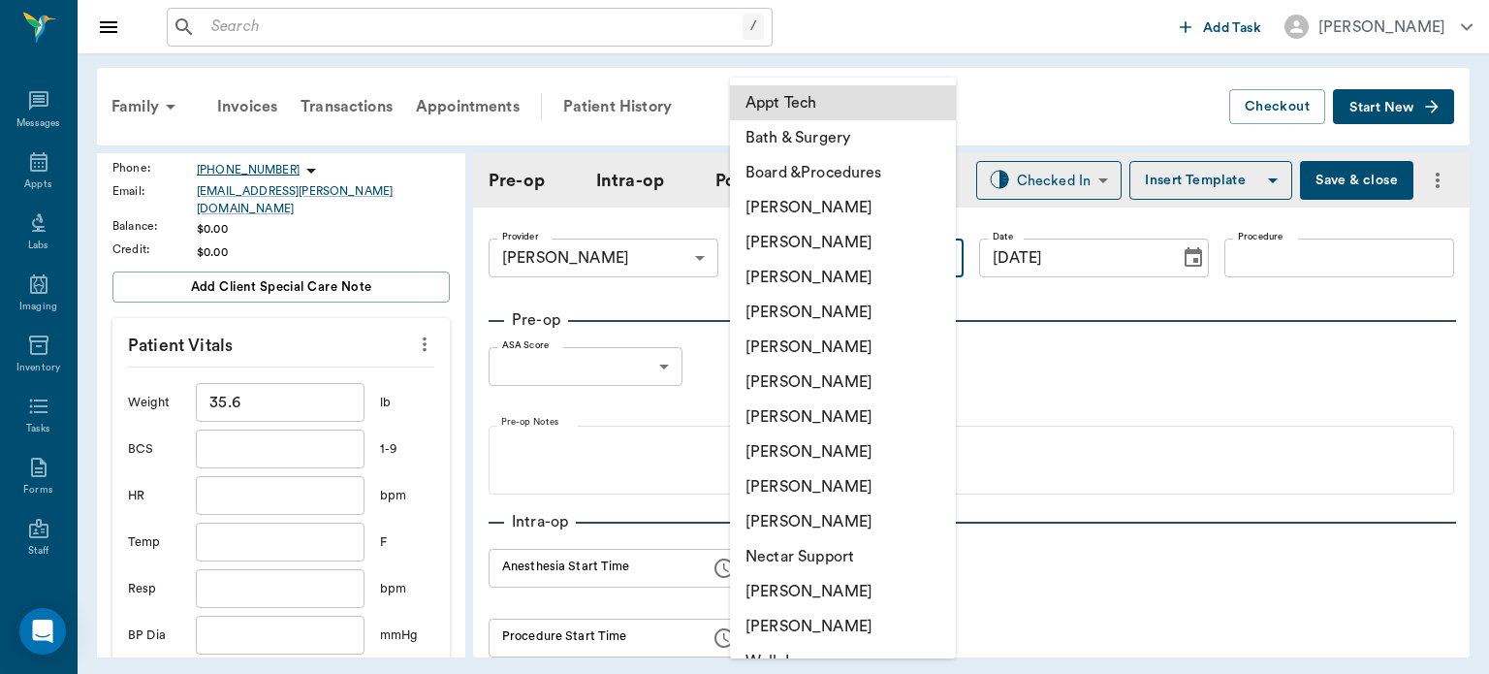
click at [847, 423] on li "[PERSON_NAME]" at bounding box center [843, 416] width 226 height 35
type input "682b670d8bdc6f7f8feef3db"
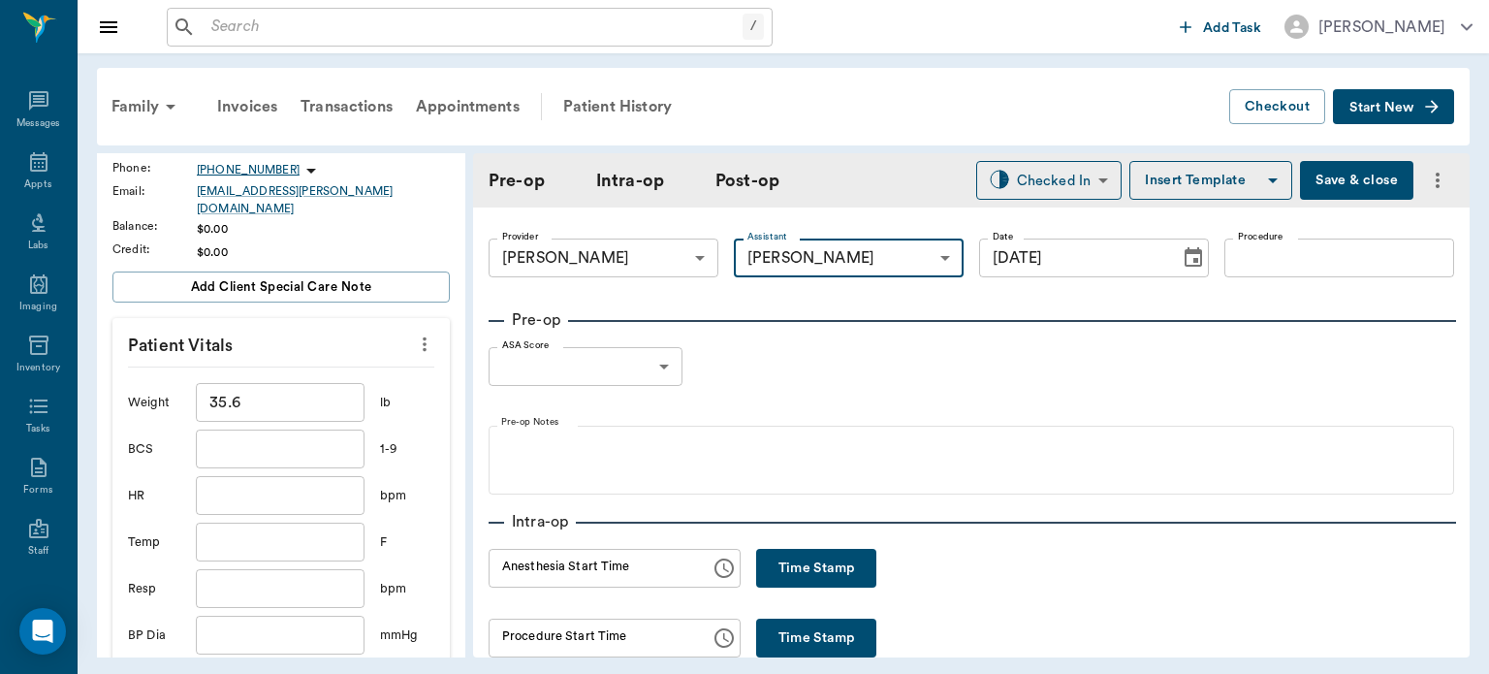
click at [1270, 253] on input "Procedure" at bounding box center [1339, 257] width 230 height 39
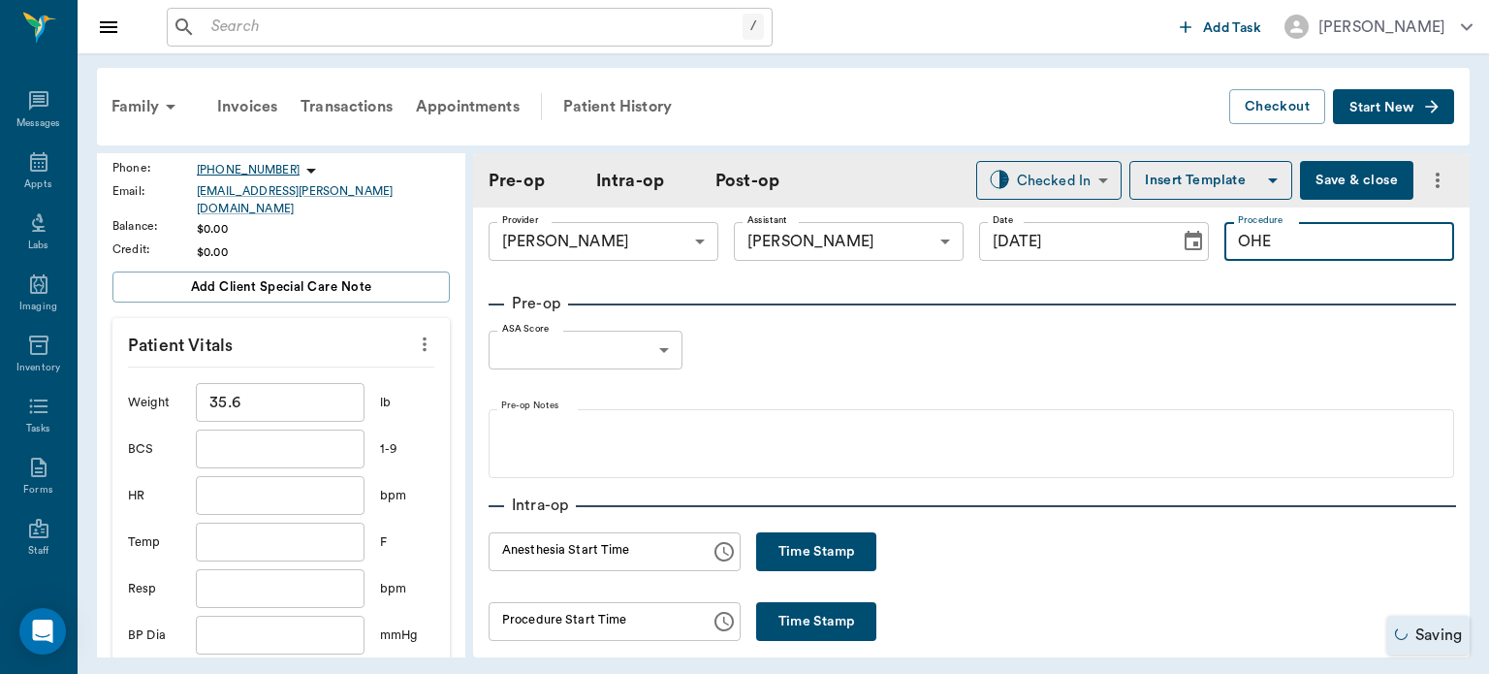
scroll to position [0, 0]
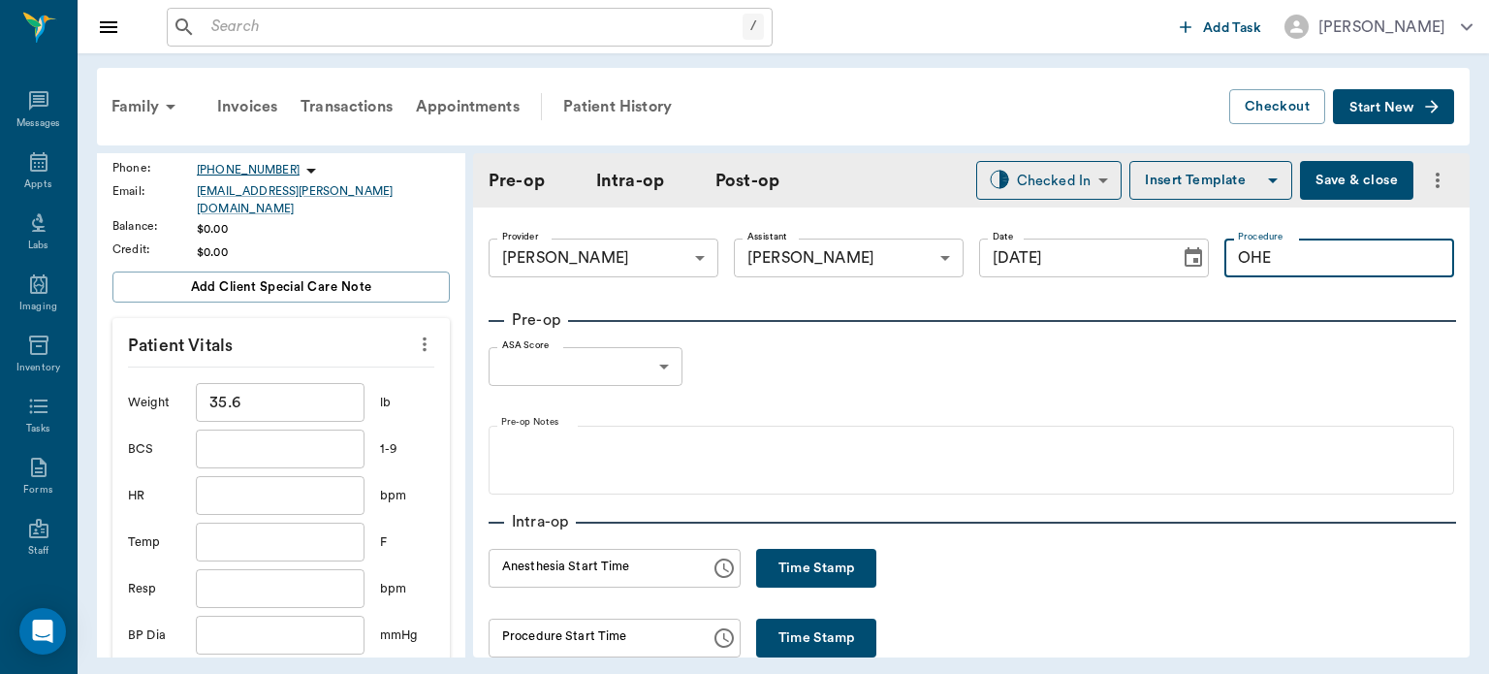
type input "OHE"
click at [887, 531] on div "Intra-op" at bounding box center [971, 521] width 965 height 23
click at [1190, 178] on button "Insert Template" at bounding box center [1210, 180] width 163 height 39
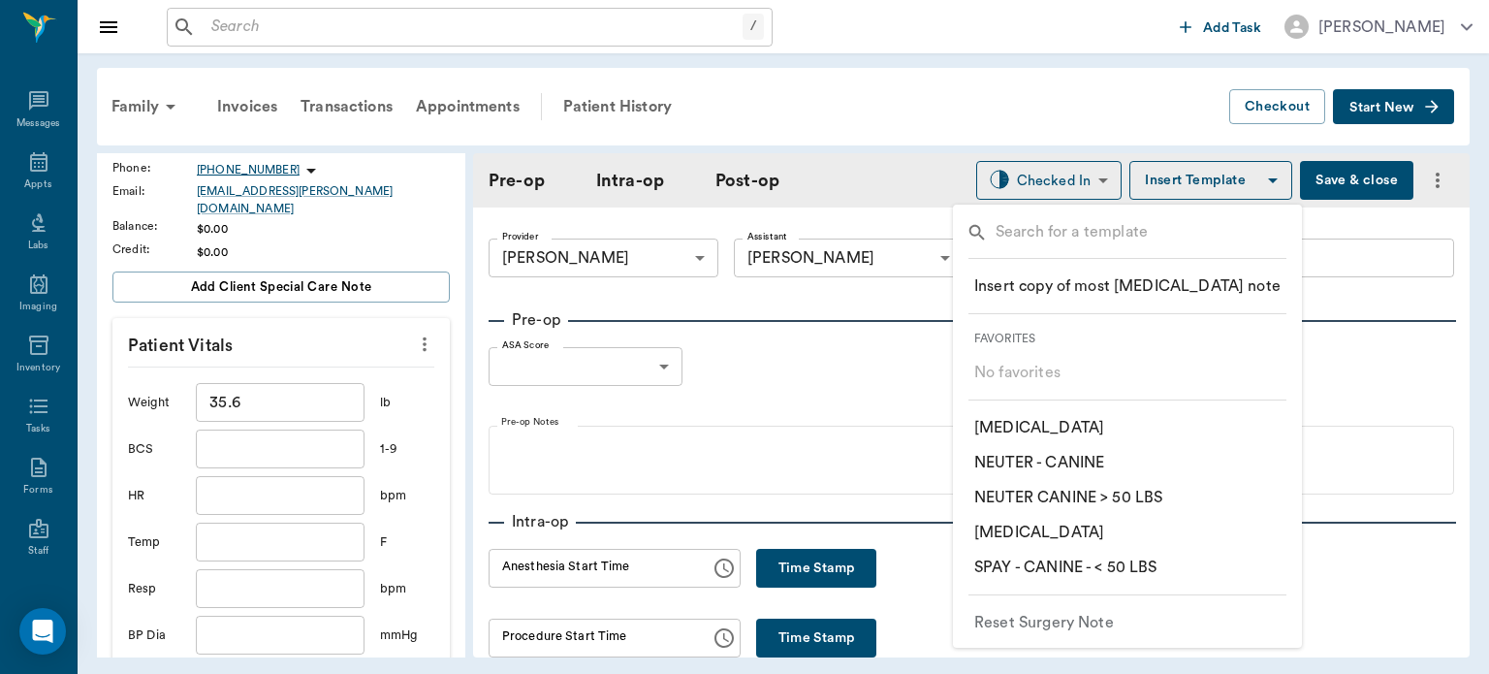
click at [1144, 566] on p "​ SPAY - CANINE - < 50 LBS" at bounding box center [1065, 566] width 183 height 23
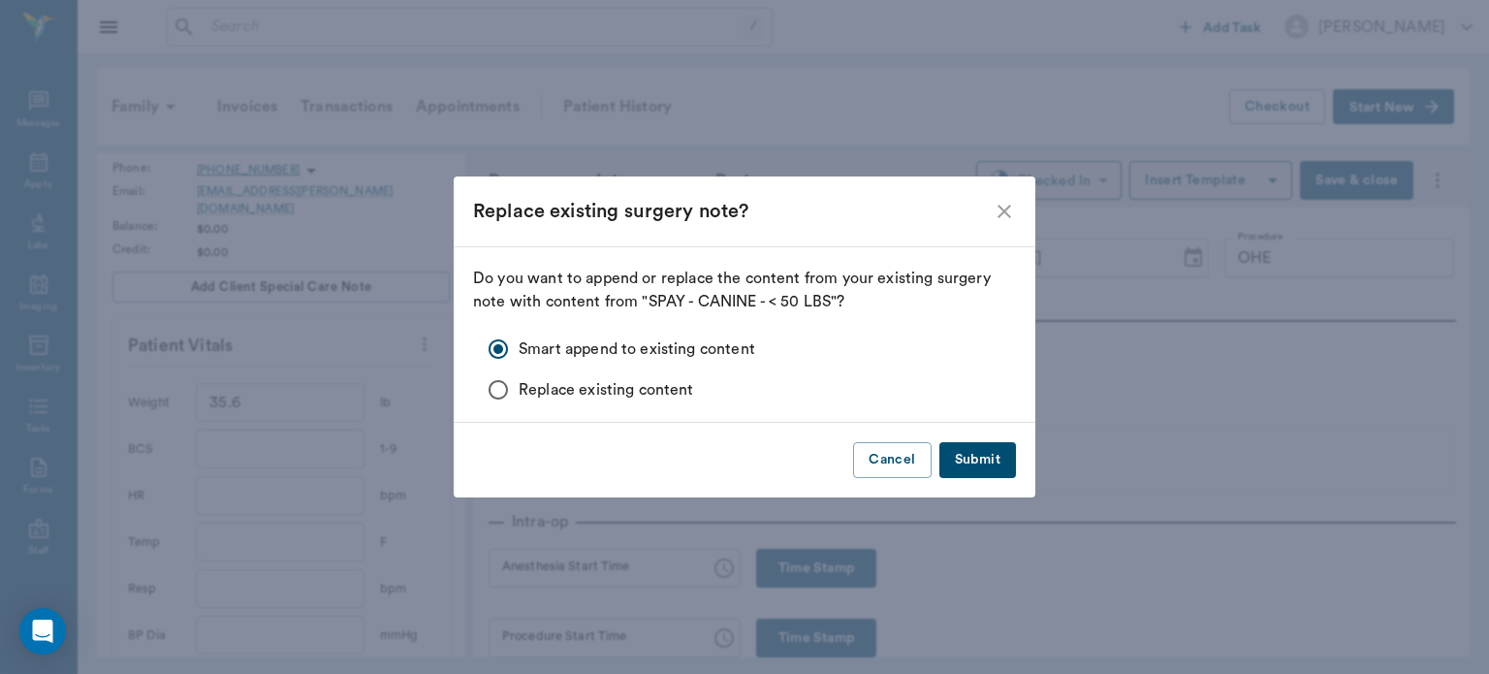
click at [995, 454] on button "Submit" at bounding box center [977, 460] width 77 height 36
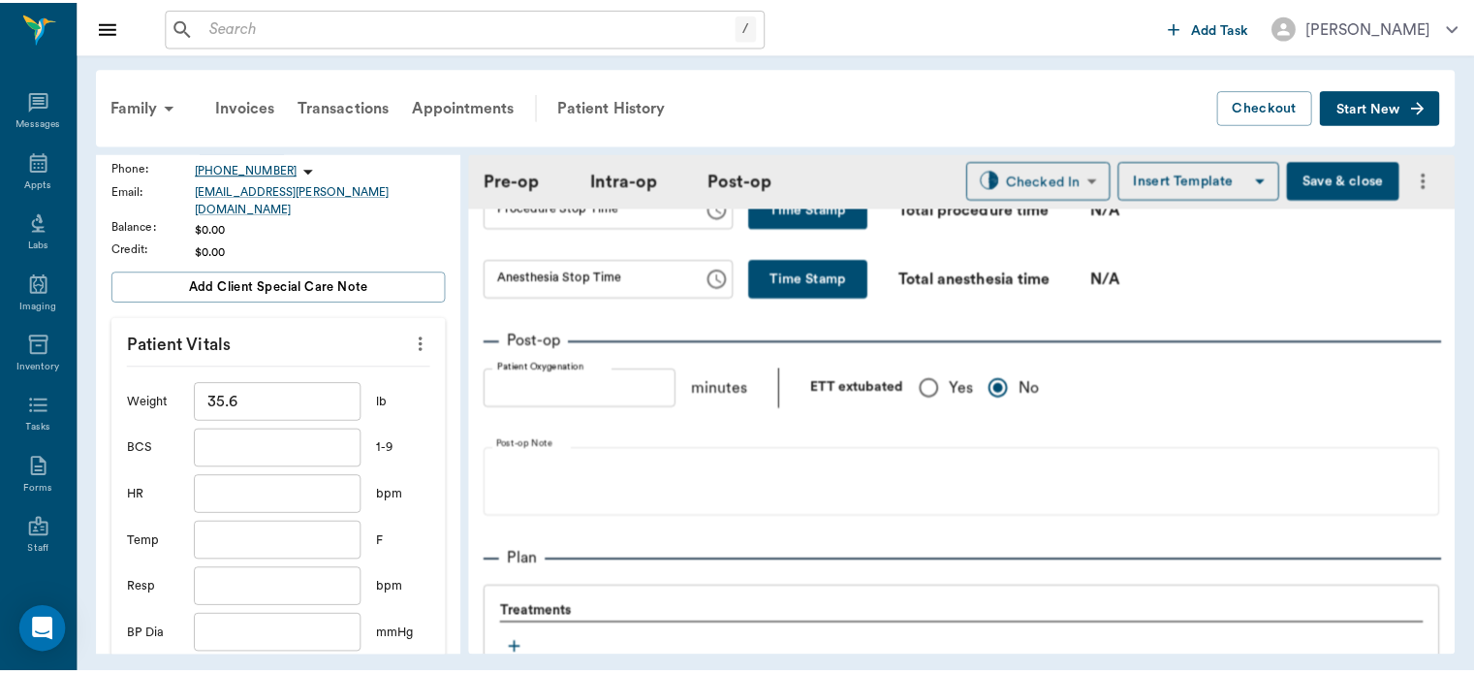
scroll to position [1299, 0]
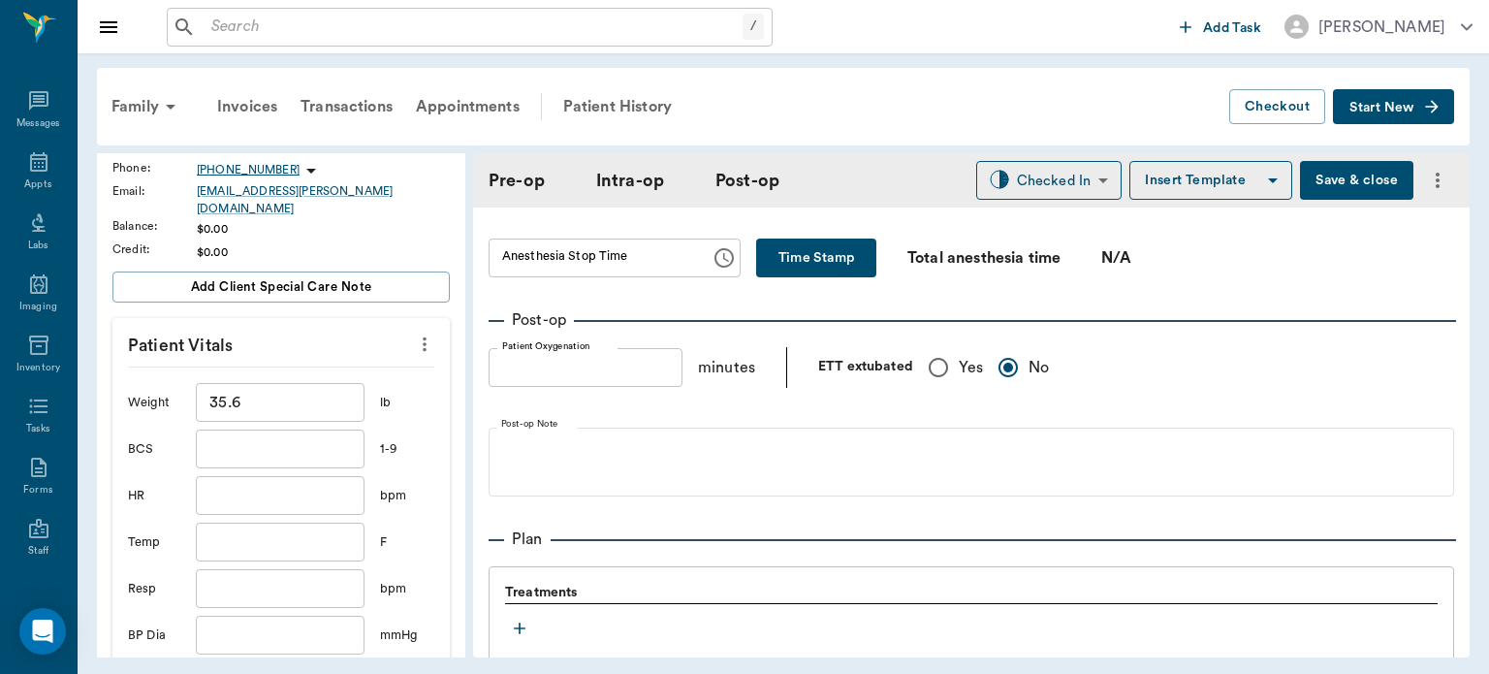
click at [1346, 182] on button "Save & close" at bounding box center [1356, 180] width 113 height 39
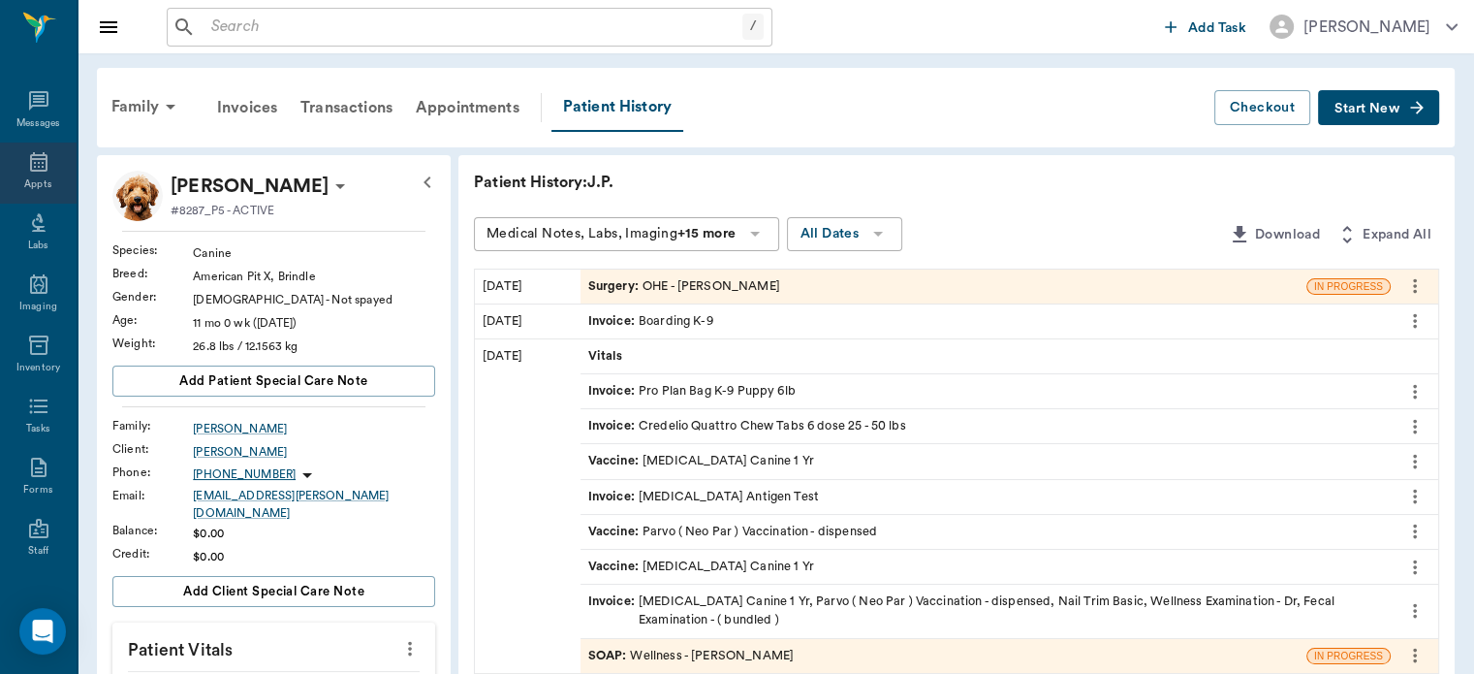
click at [24, 182] on div "Appts" at bounding box center [37, 184] width 27 height 15
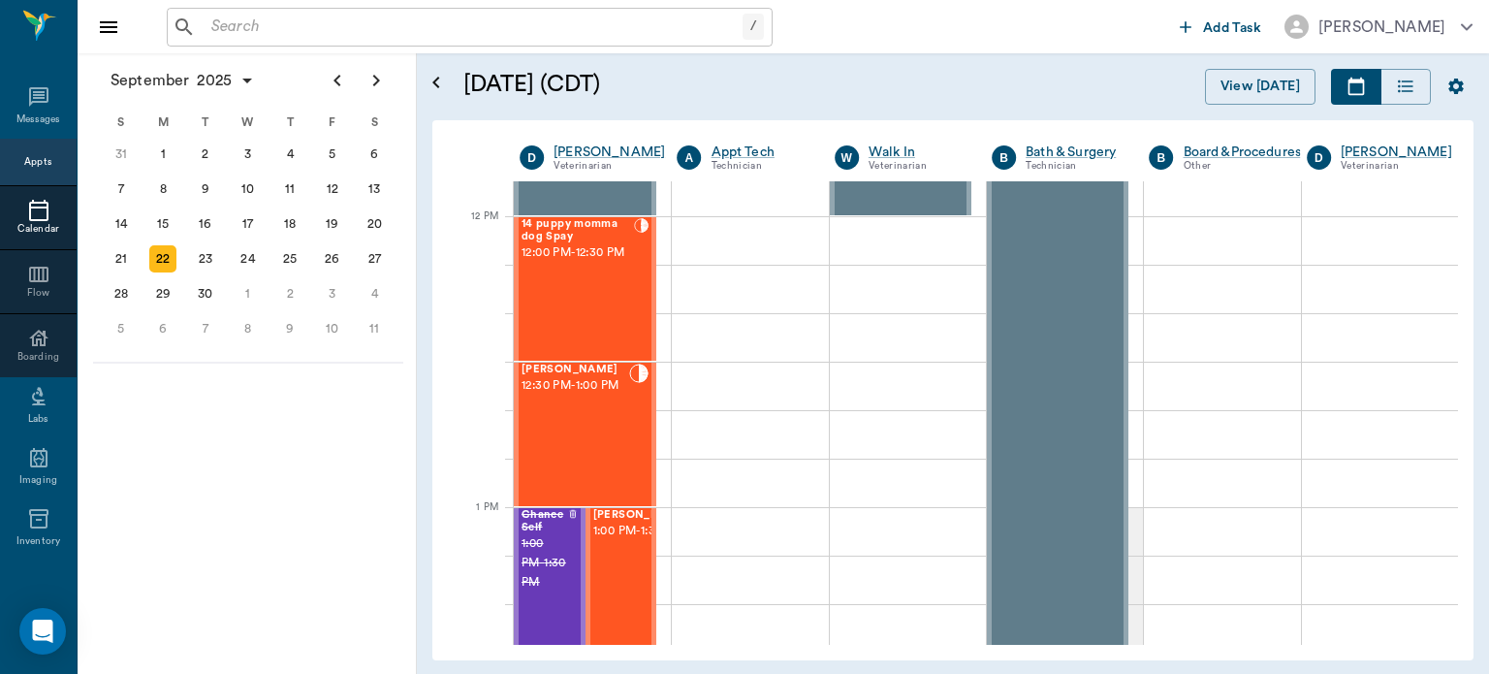
scroll to position [1134, 0]
click at [600, 312] on div "14 puppy momma dog Spay 12:00 PM - 12:30 PM" at bounding box center [577, 291] width 112 height 142
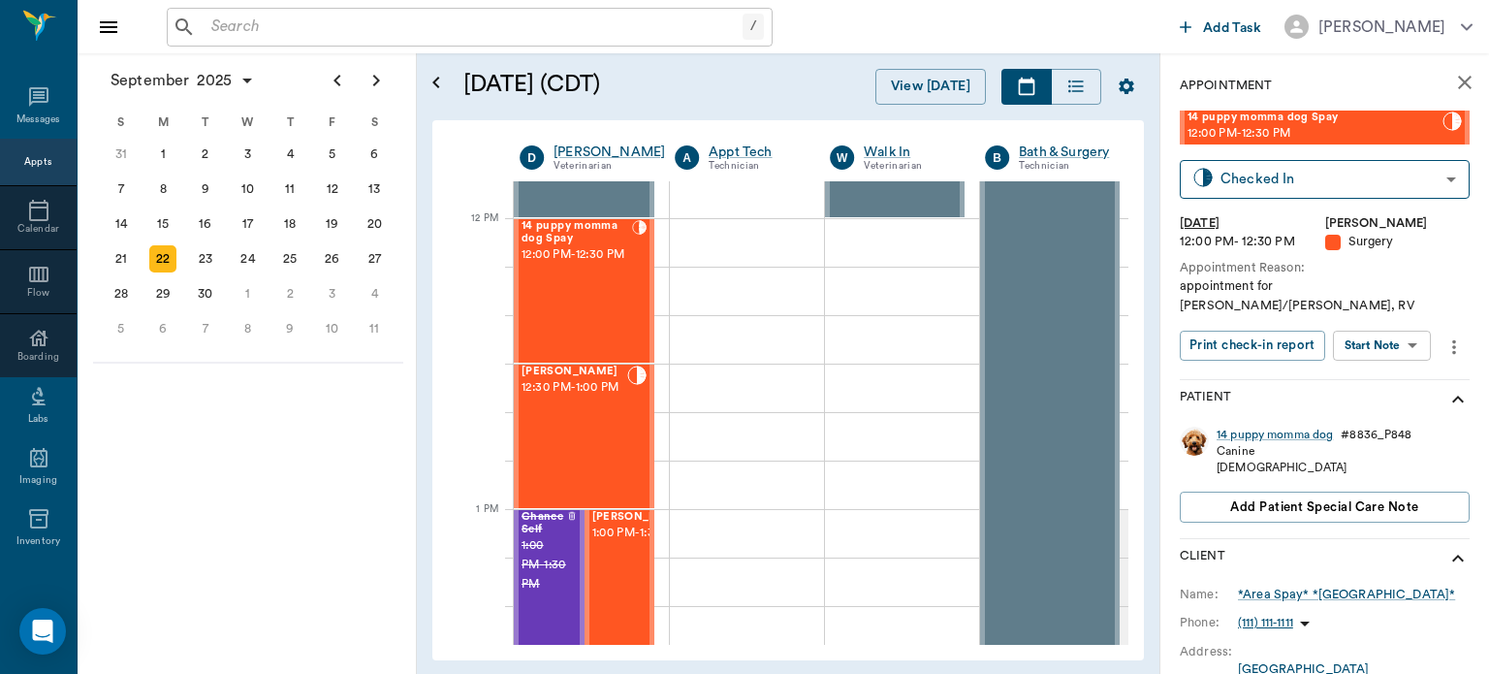
click at [1402, 326] on body "/ ​ Add Task [PERSON_NAME] Nectar Messages Appts Calendar Flow Boarding Labs Im…" at bounding box center [744, 337] width 1489 height 674
click at [1395, 395] on button "Start Surgery" at bounding box center [1366, 398] width 79 height 22
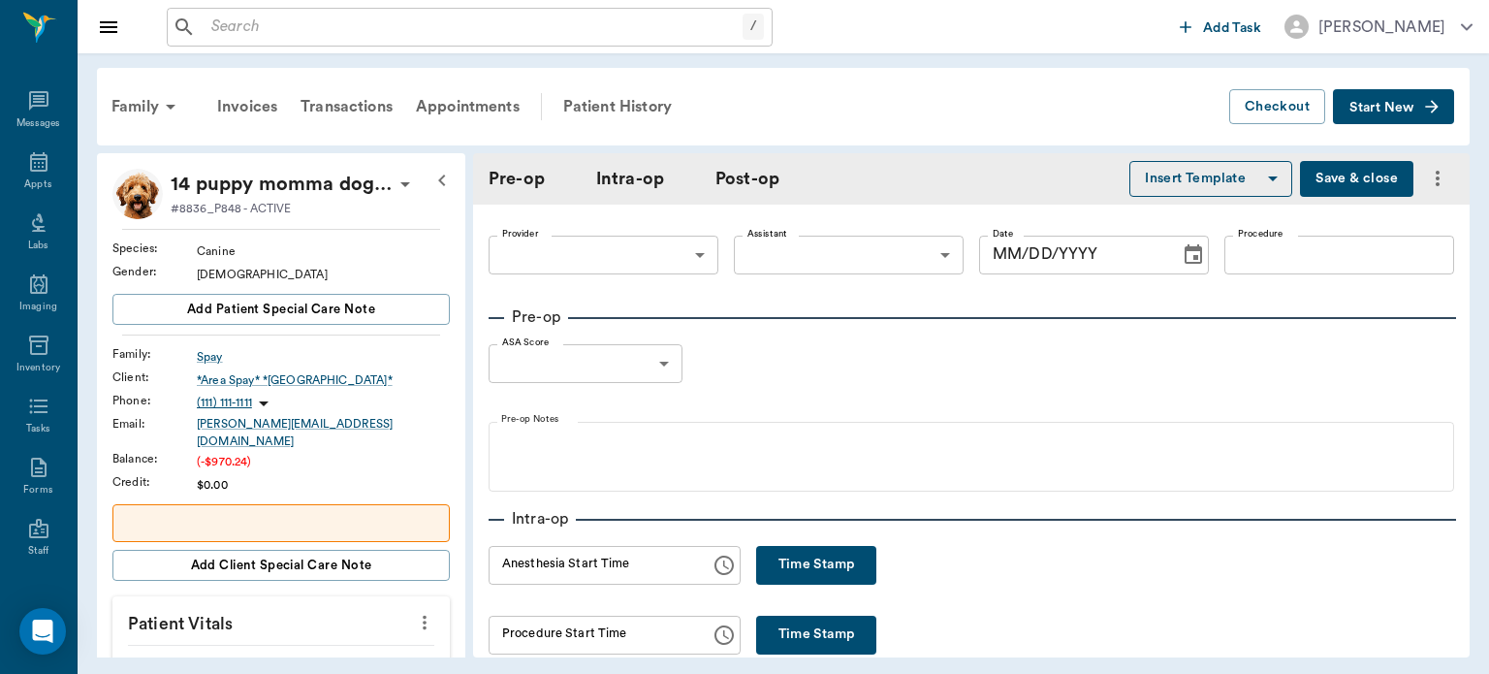
type input "63ec2f075fda476ae8351a4d"
type input "[DATE]"
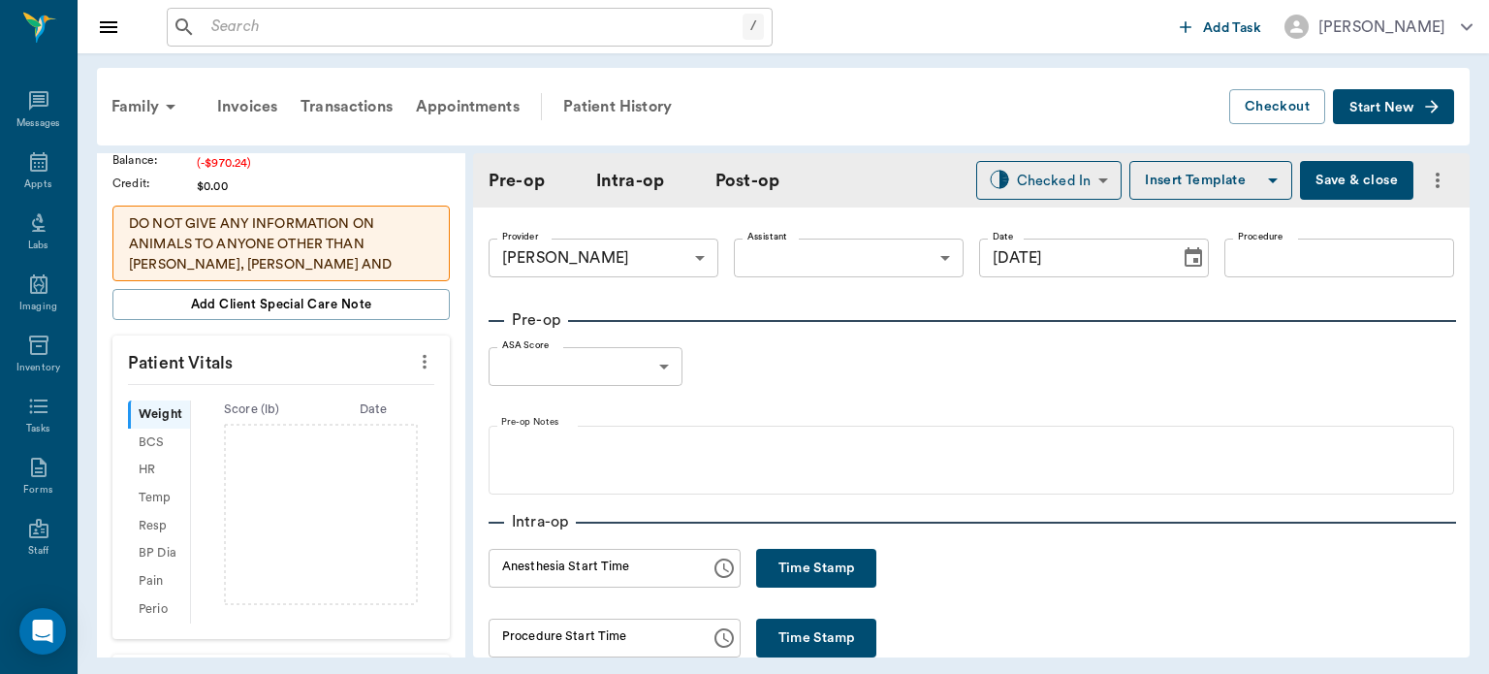
scroll to position [307, 0]
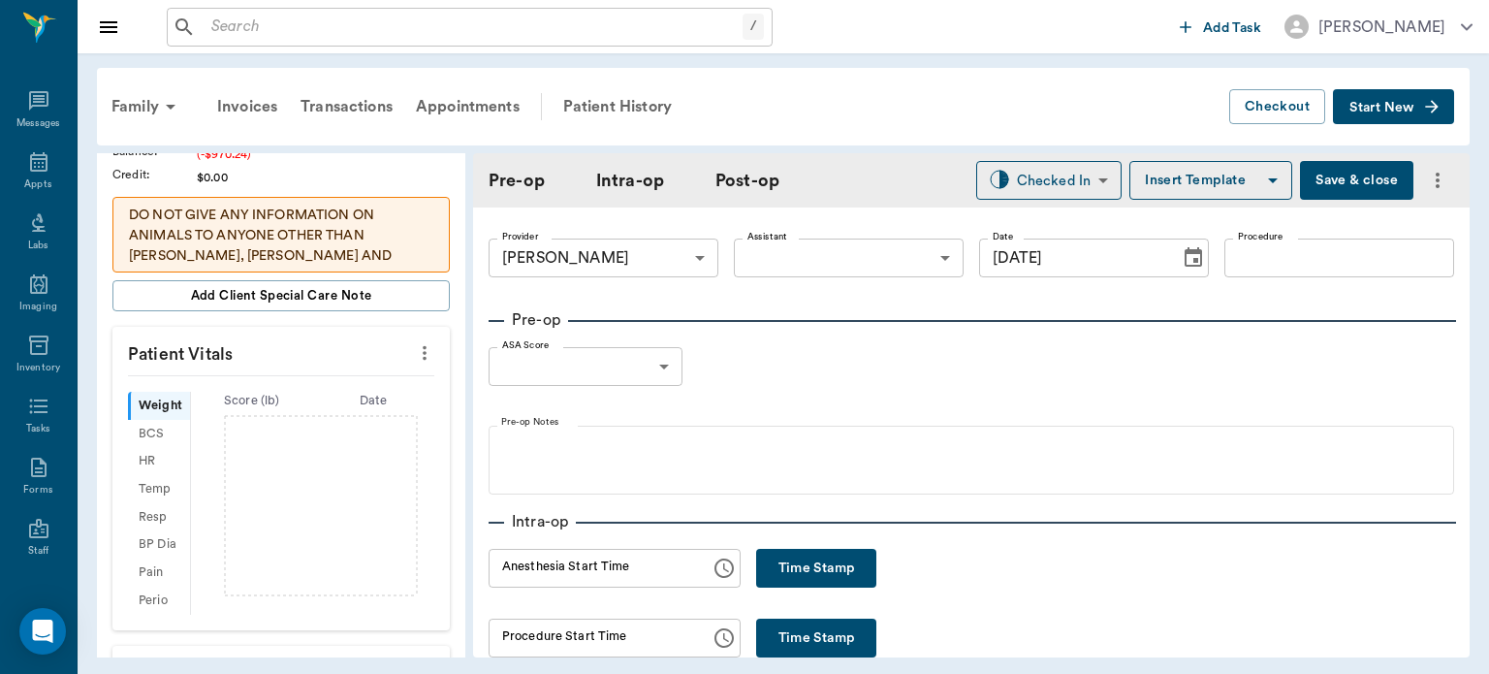
click at [414, 341] on icon "more" at bounding box center [424, 352] width 21 height 23
click at [355, 370] on span "Enter Vitals" at bounding box center [328, 372] width 163 height 20
click at [321, 402] on input "text" at bounding box center [280, 411] width 169 height 39
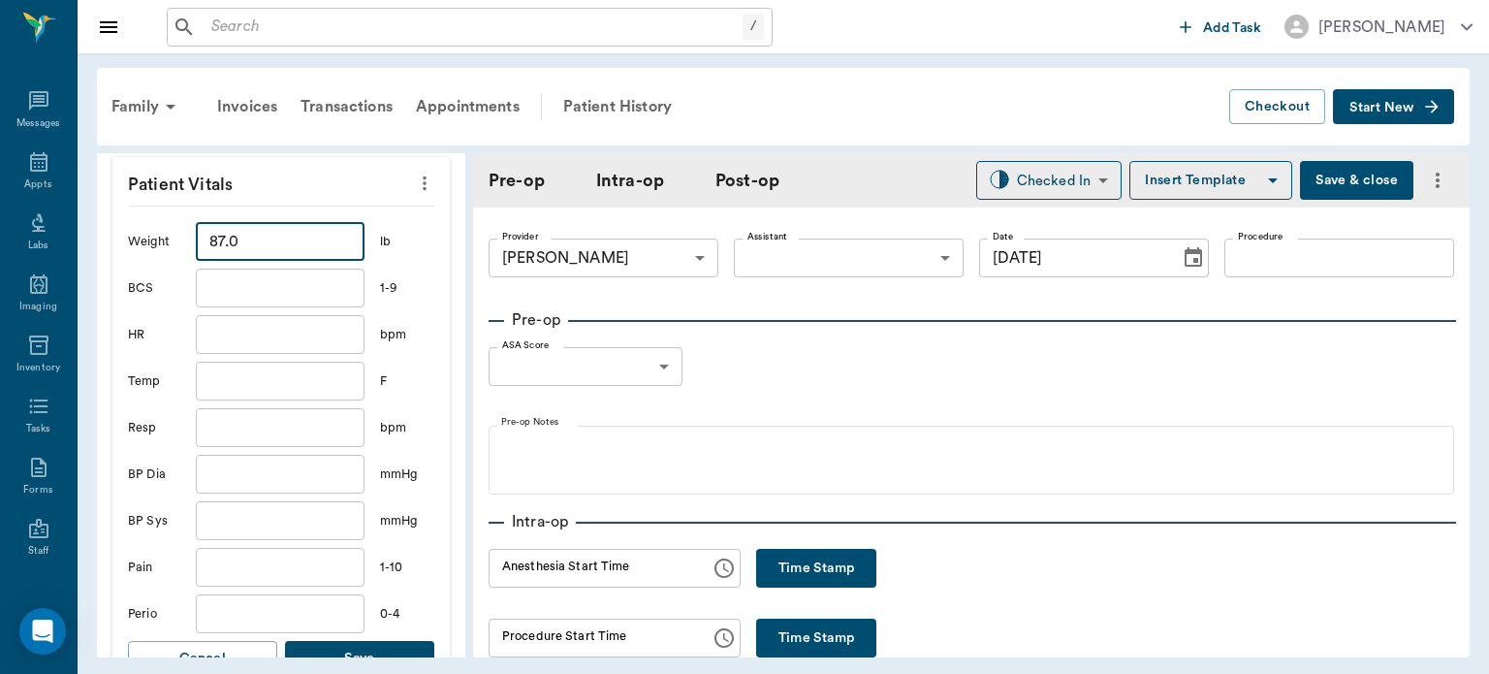
scroll to position [520, 0]
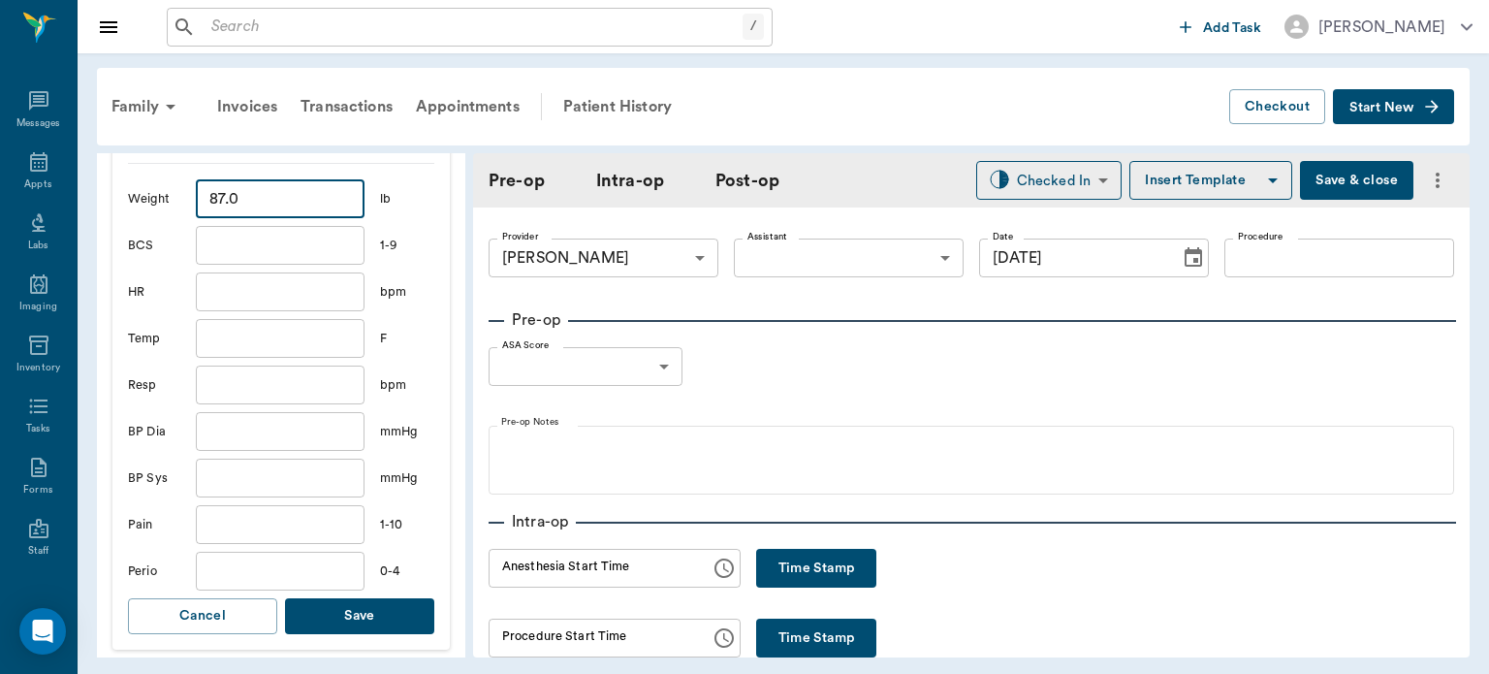
click at [382, 613] on button "Save" at bounding box center [359, 616] width 149 height 36
type input "87"
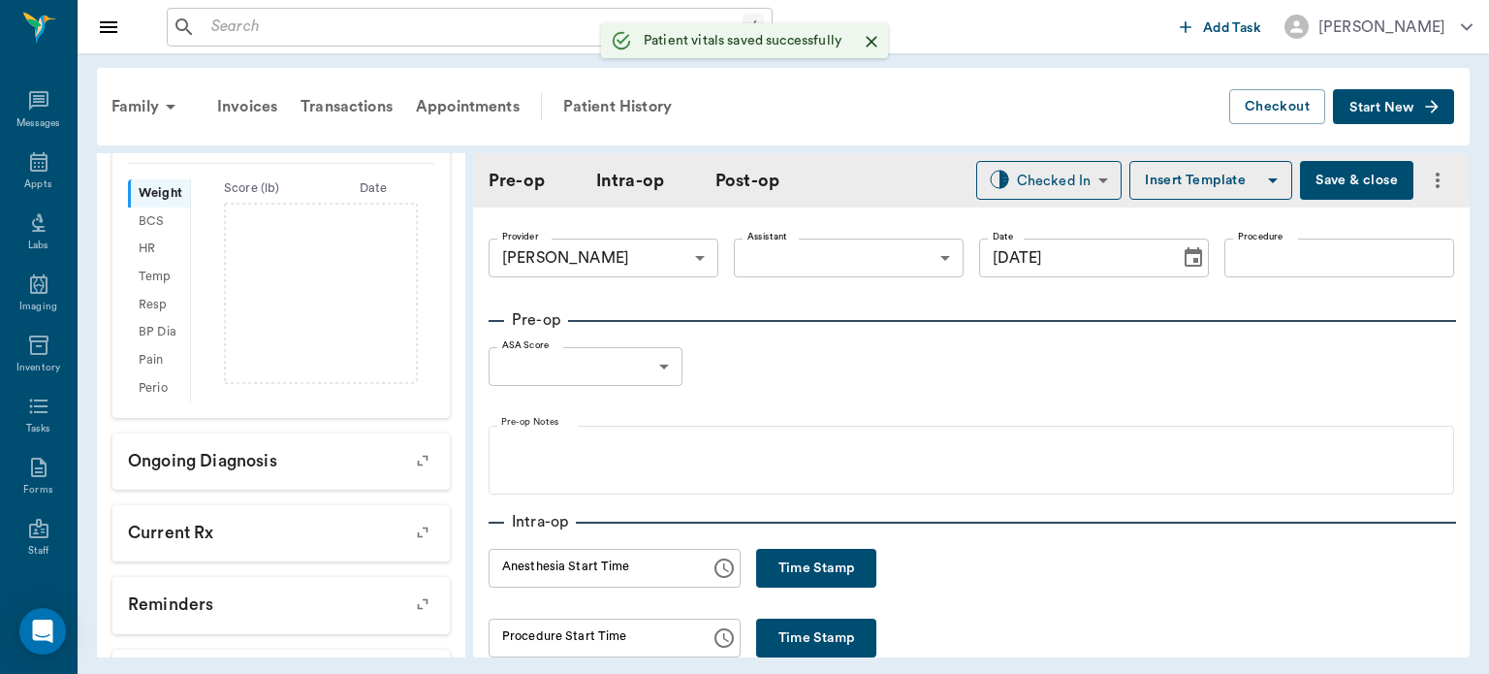
click at [828, 258] on body "/ ​ Add Task [PERSON_NAME] Nectar Messages Appts Labs Imaging Inventory Tasks F…" at bounding box center [744, 337] width 1489 height 674
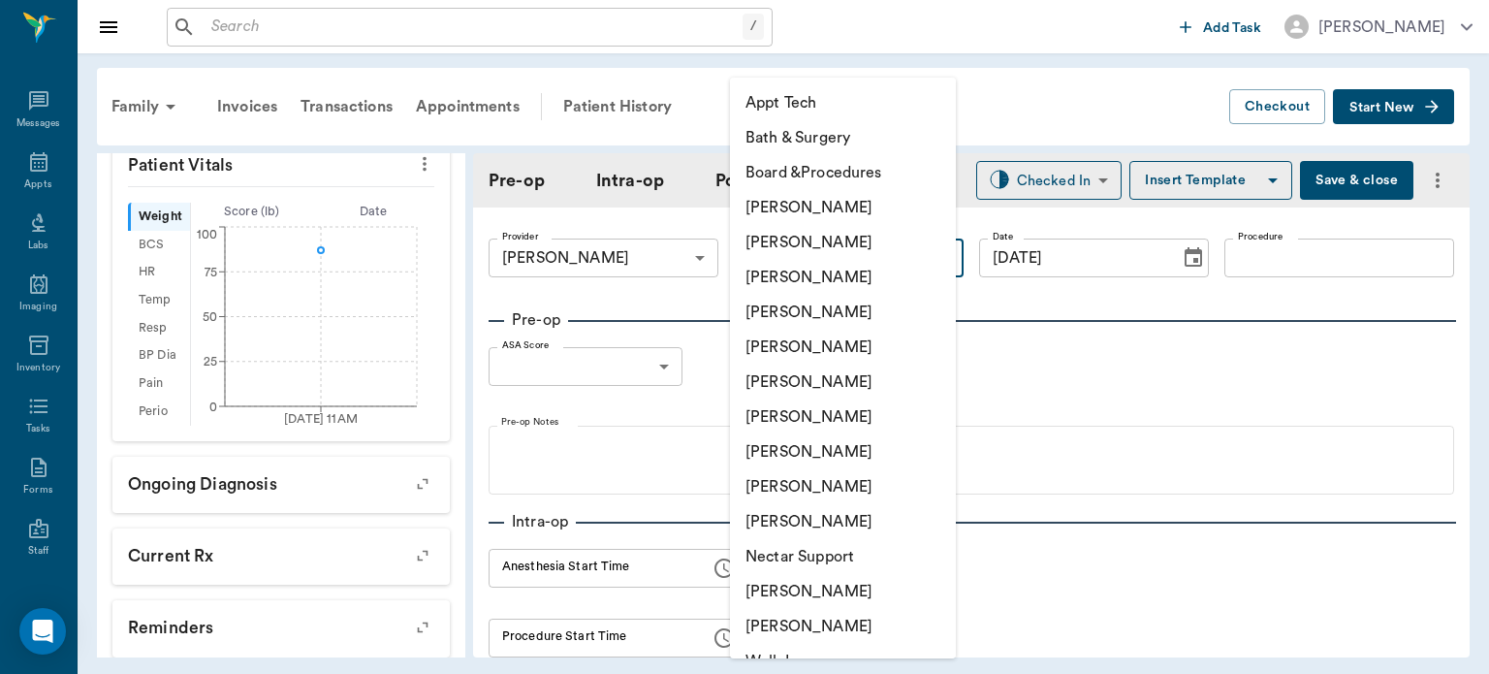
scroll to position [543, 0]
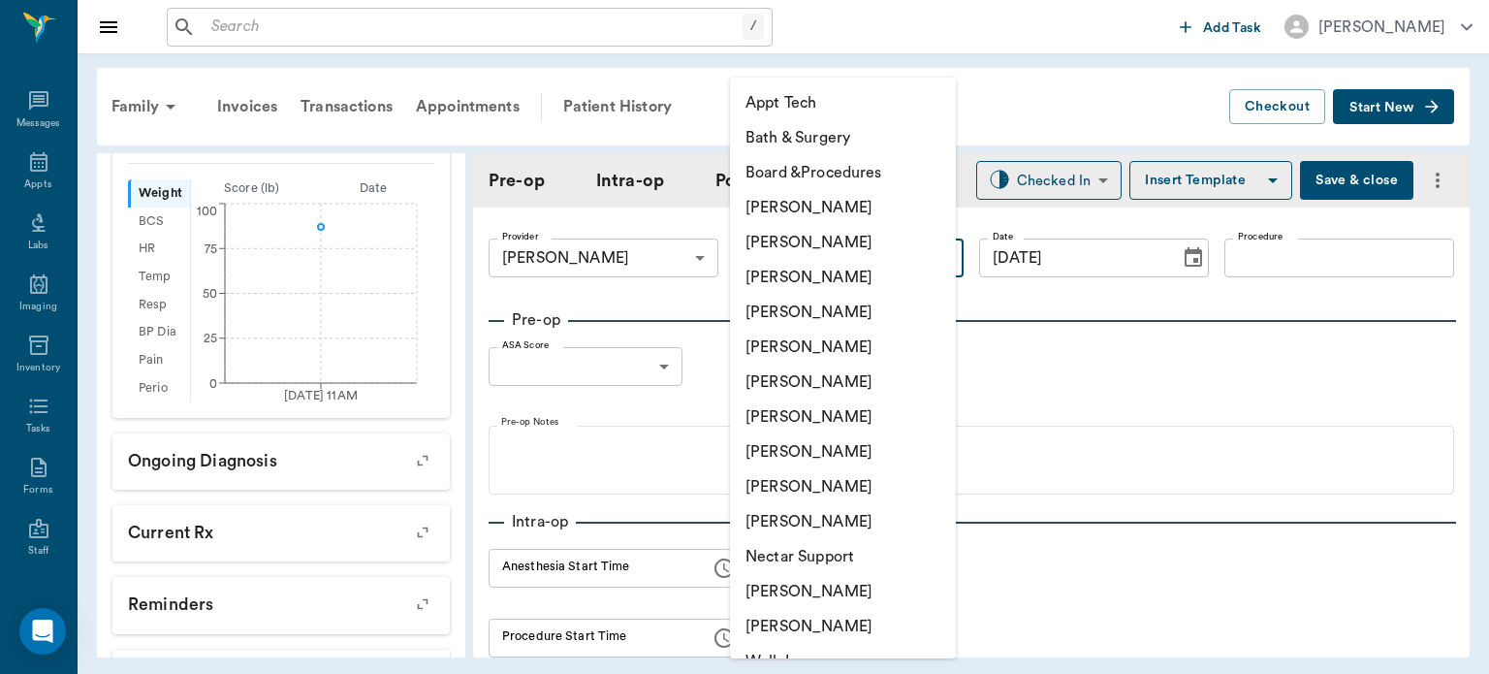
click at [849, 430] on li "[PERSON_NAME]" at bounding box center [843, 416] width 226 height 35
type input "682b670d8bdc6f7f8feef3db"
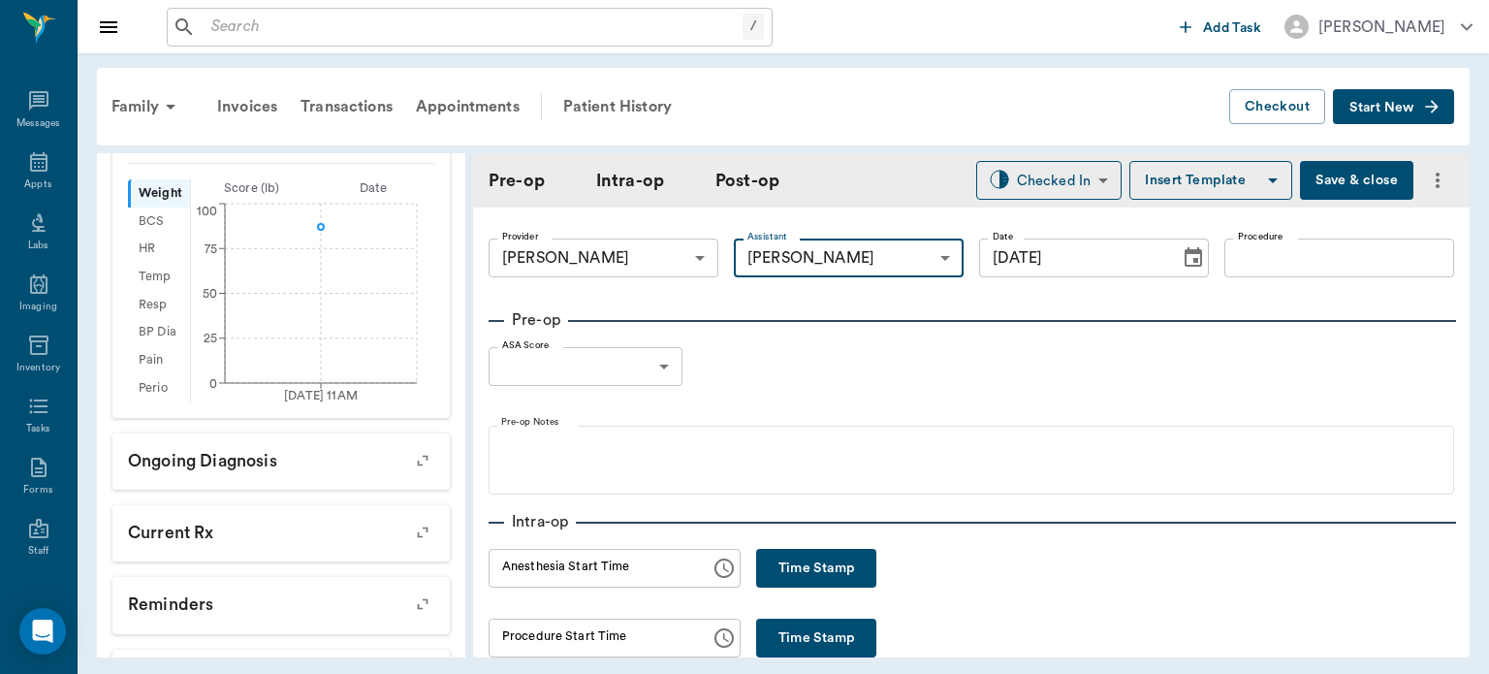
click at [1278, 265] on input "Procedure" at bounding box center [1339, 257] width 230 height 39
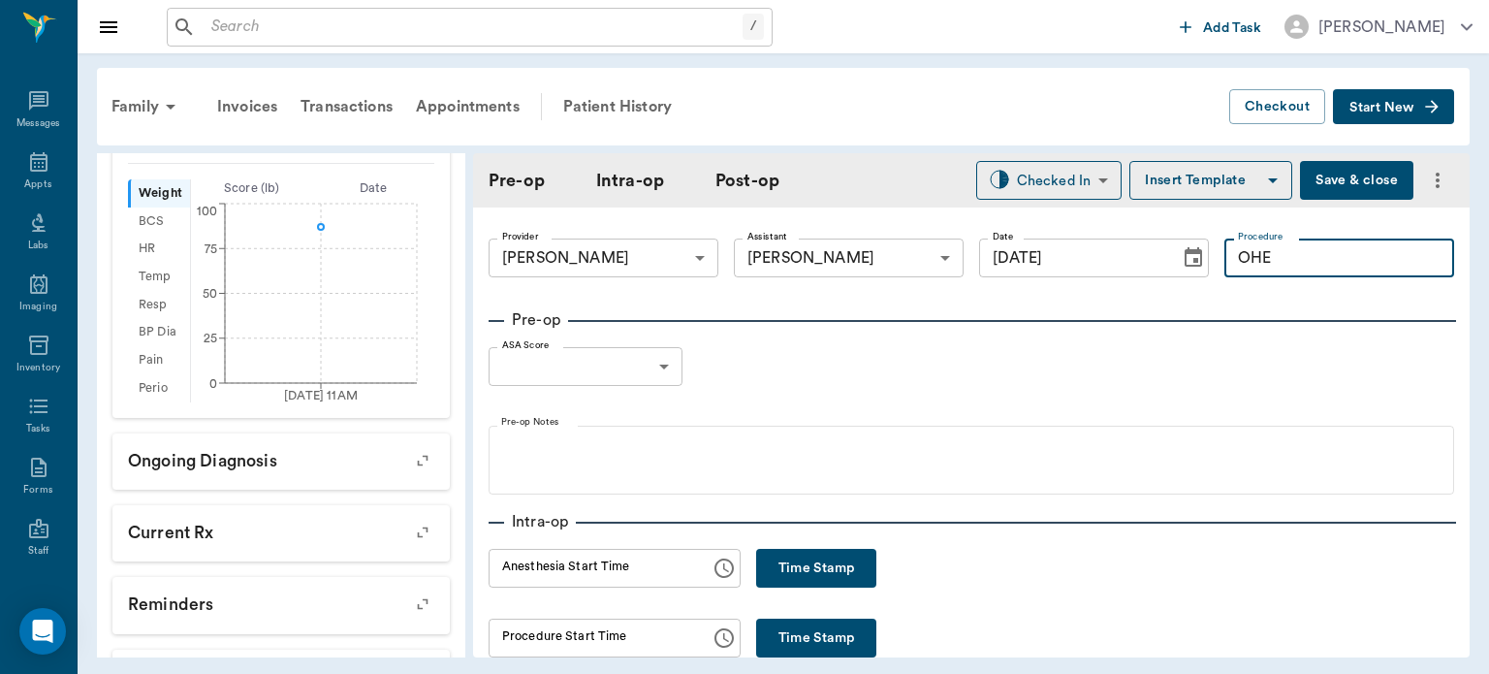
type input "OHE"
click at [1220, 173] on button "Insert Template" at bounding box center [1210, 180] width 163 height 39
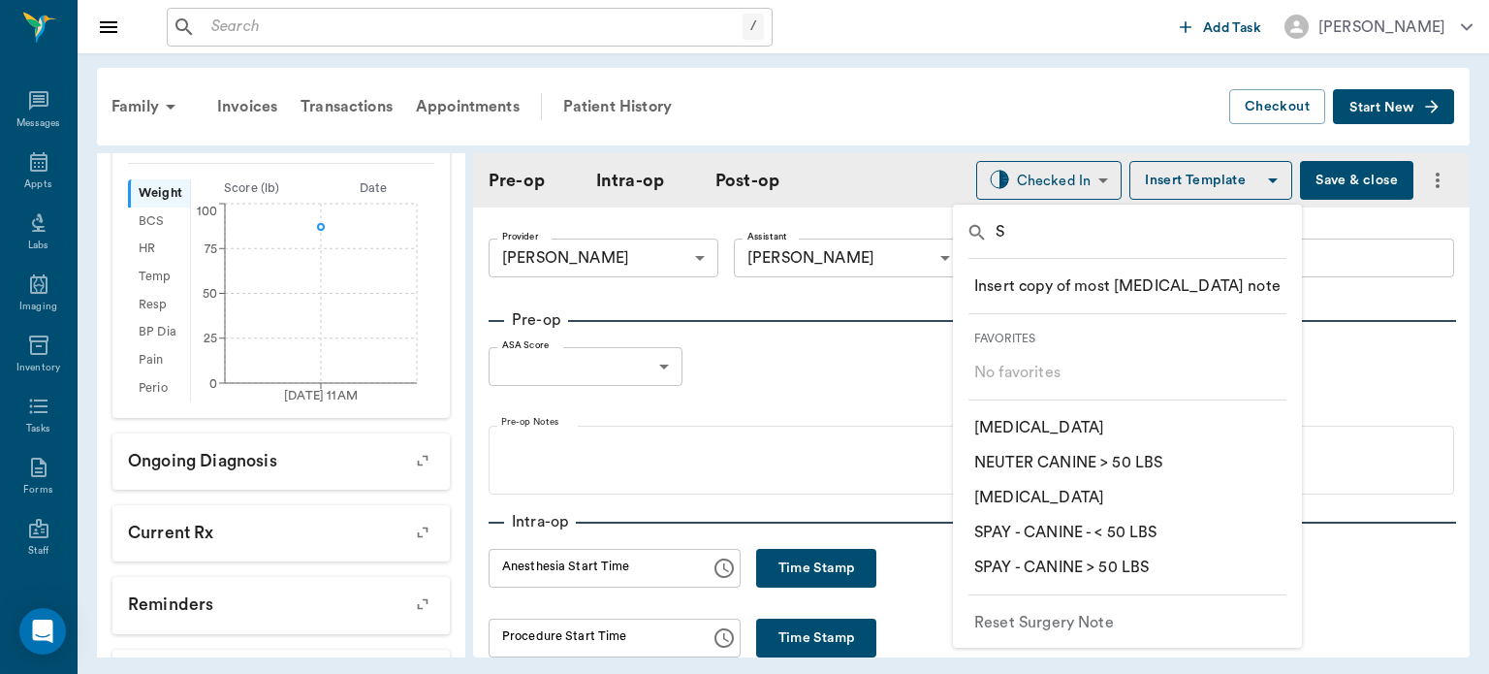
type input "S"
click at [1145, 566] on p "​ SPAY - CANINE > 50 LBS" at bounding box center [1061, 566] width 174 height 23
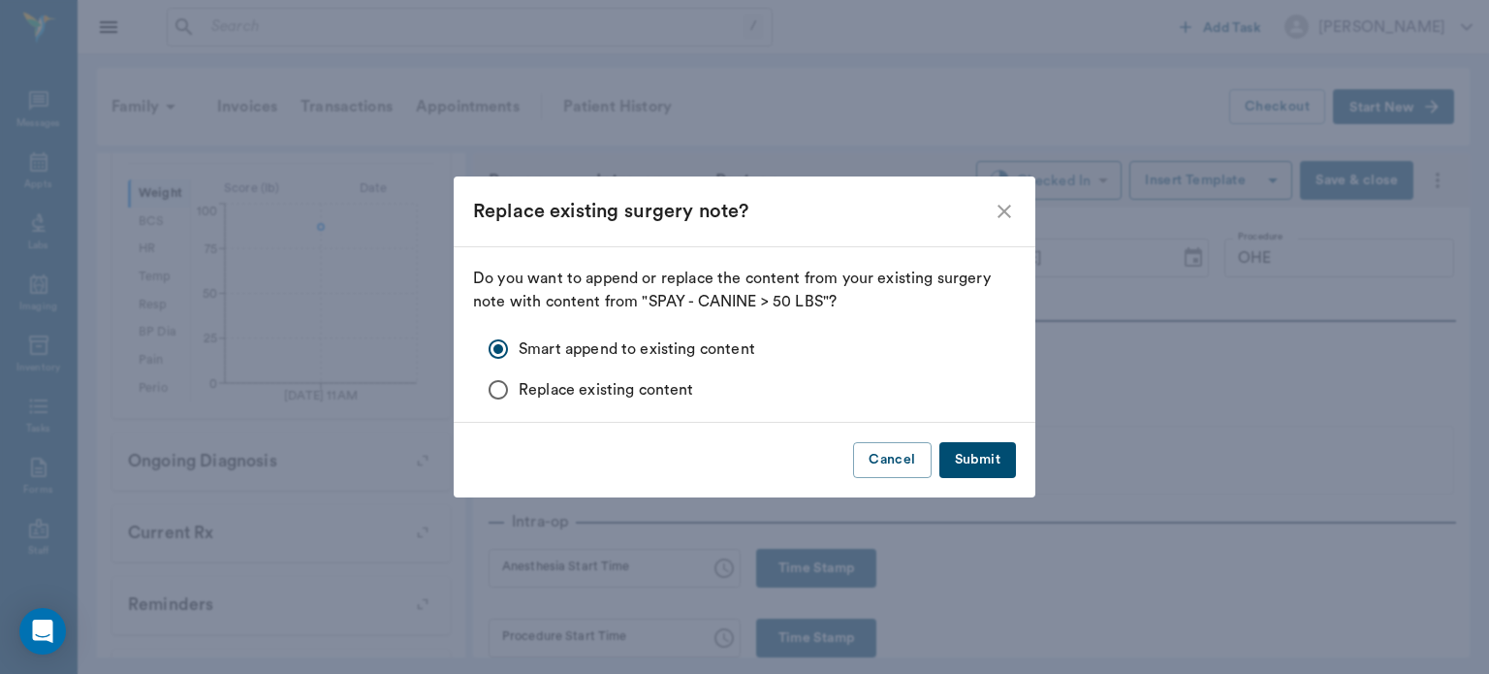
click at [993, 452] on button "Submit" at bounding box center [977, 460] width 77 height 36
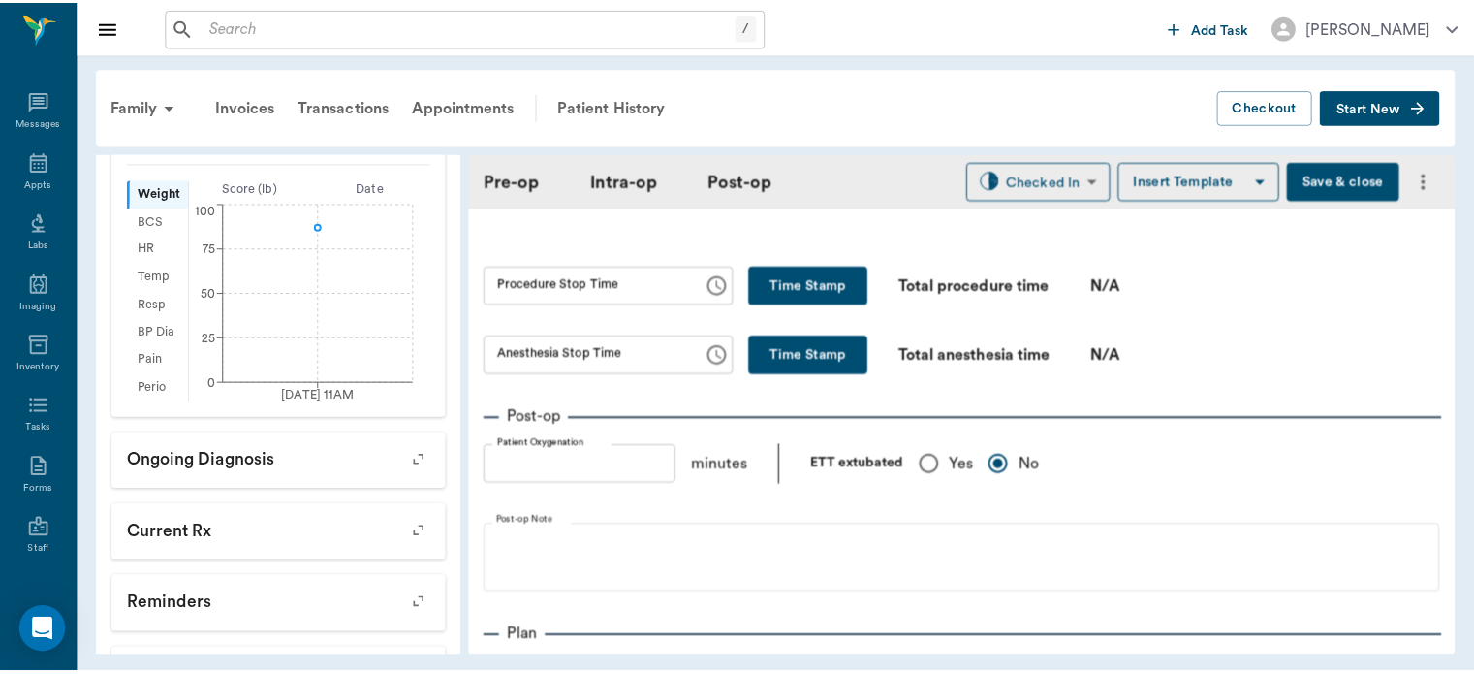
scroll to position [1221, 0]
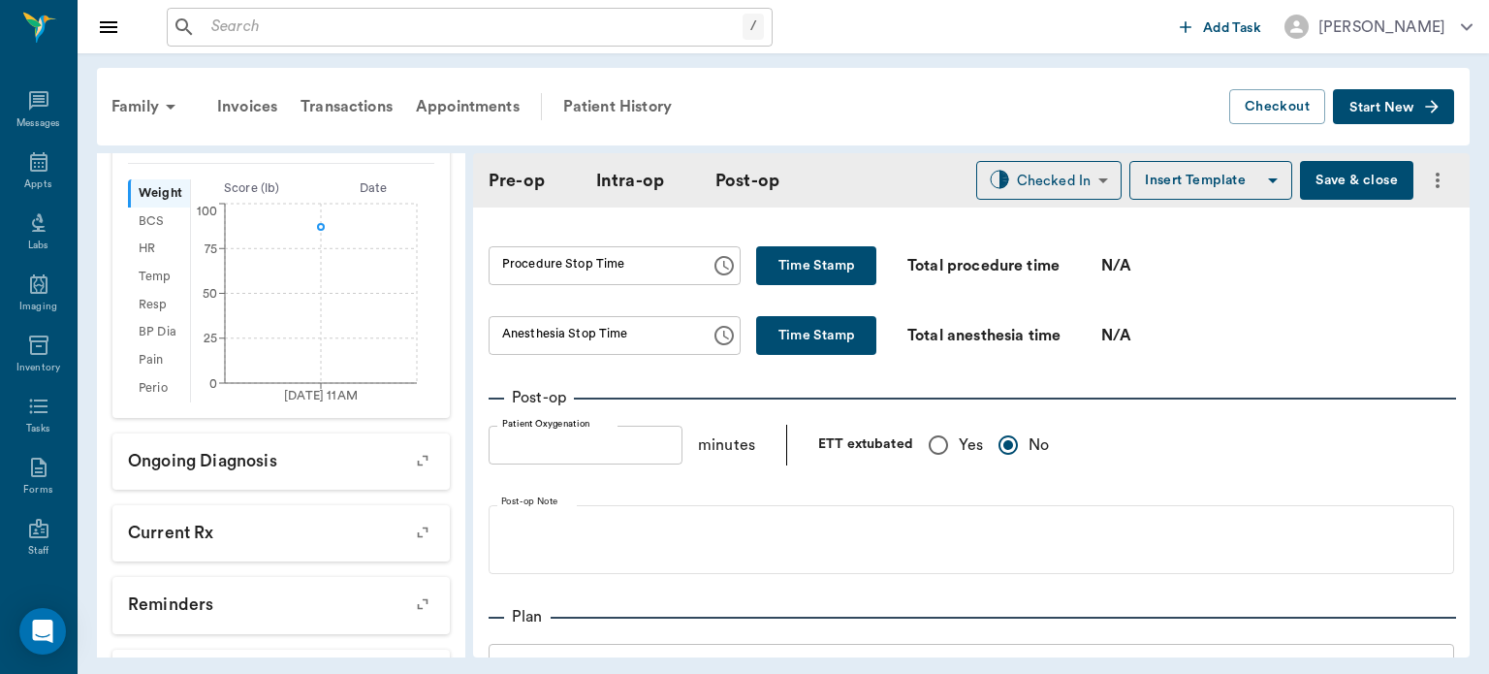
click at [1345, 188] on button "Save & close" at bounding box center [1356, 180] width 113 height 39
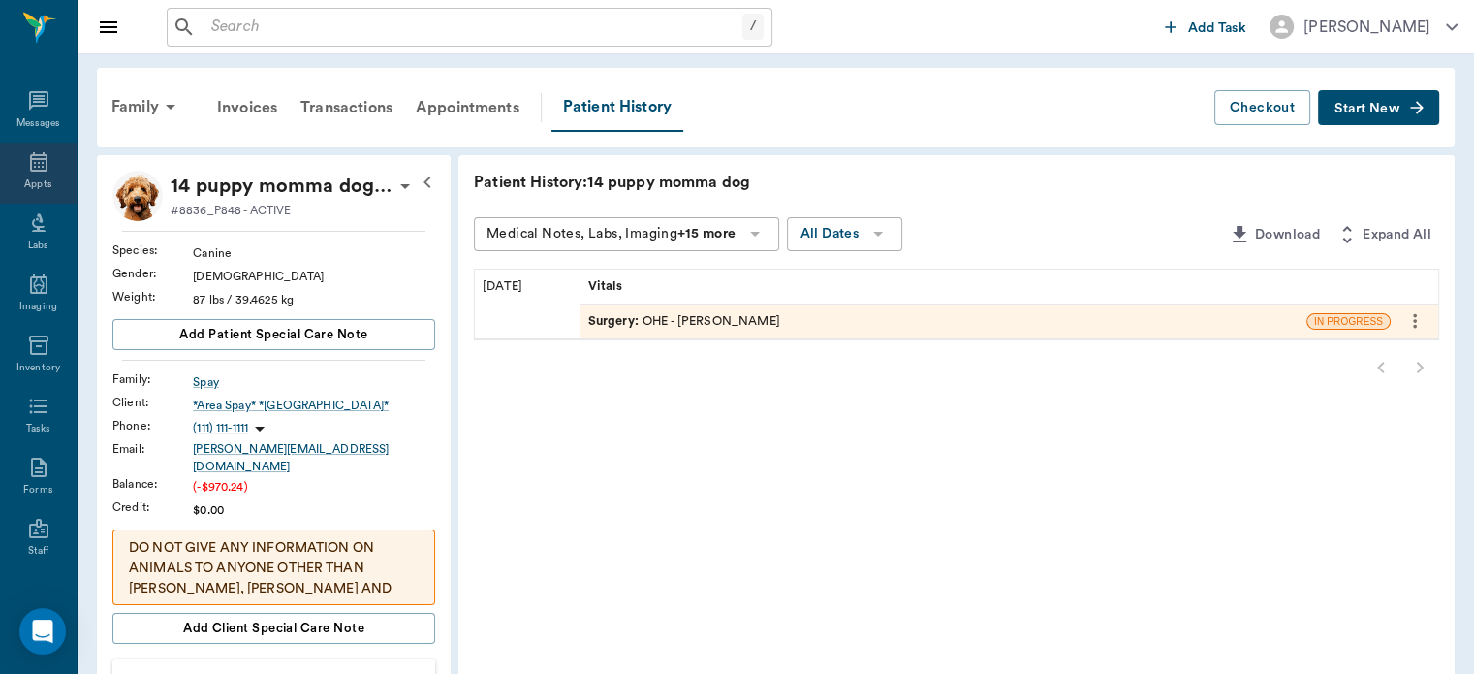
click at [30, 171] on icon at bounding box center [38, 161] width 17 height 19
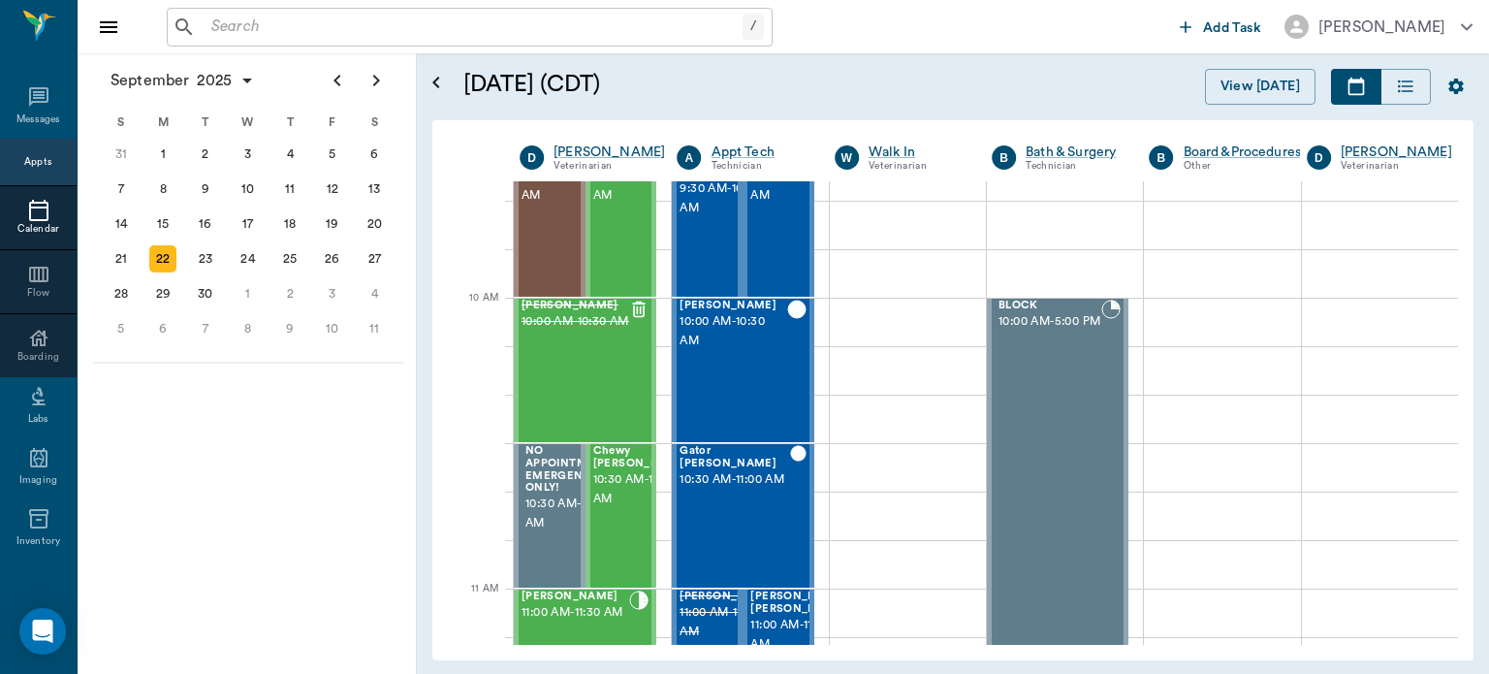
scroll to position [473, 0]
click at [636, 504] on span "10:30 AM - 11:00 AM" at bounding box center [641, 489] width 97 height 39
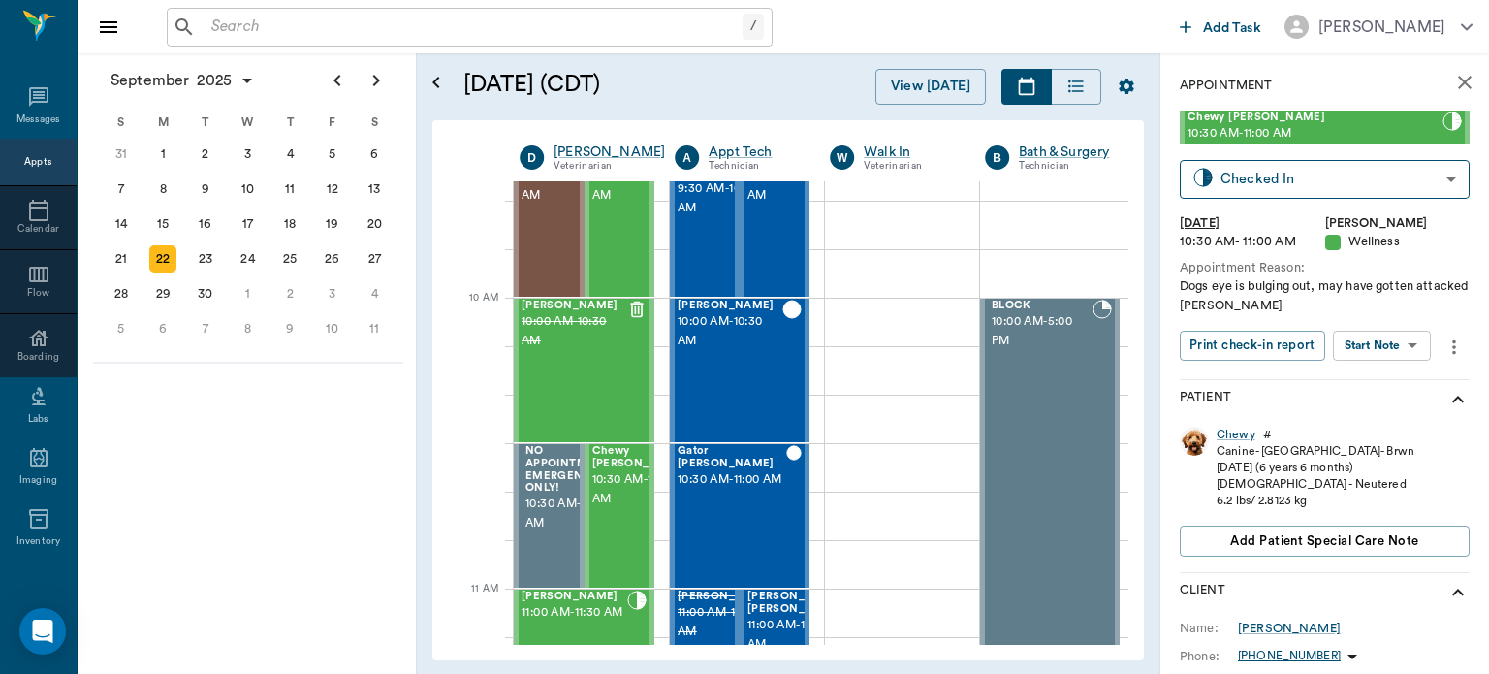
click at [1400, 344] on body "/ ​ Add Task [PERSON_NAME] Nectar Messages Appts Calendar Flow Boarding Labs Im…" at bounding box center [744, 337] width 1489 height 674
click at [1391, 414] on button "Start Surgery" at bounding box center [1366, 416] width 79 height 22
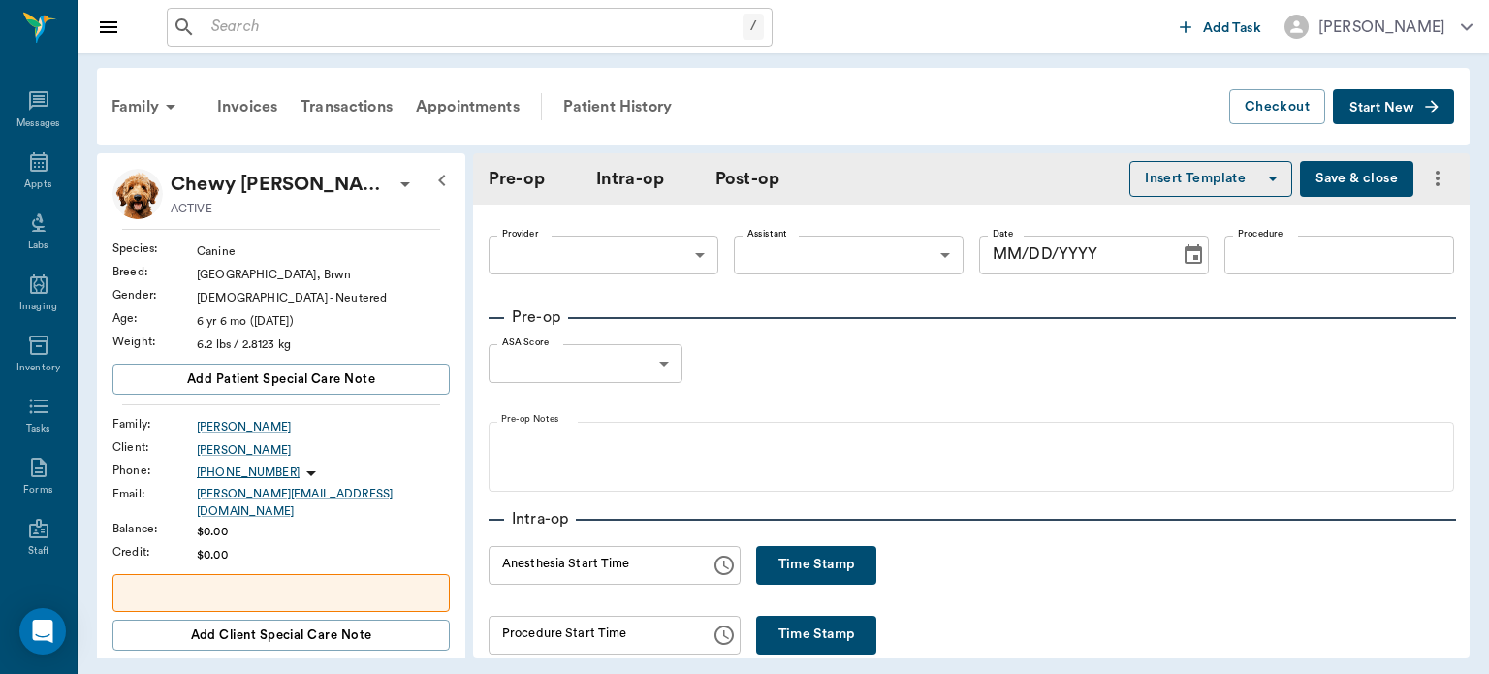
type input "63ec2f075fda476ae8351a4d"
type input "[DATE]"
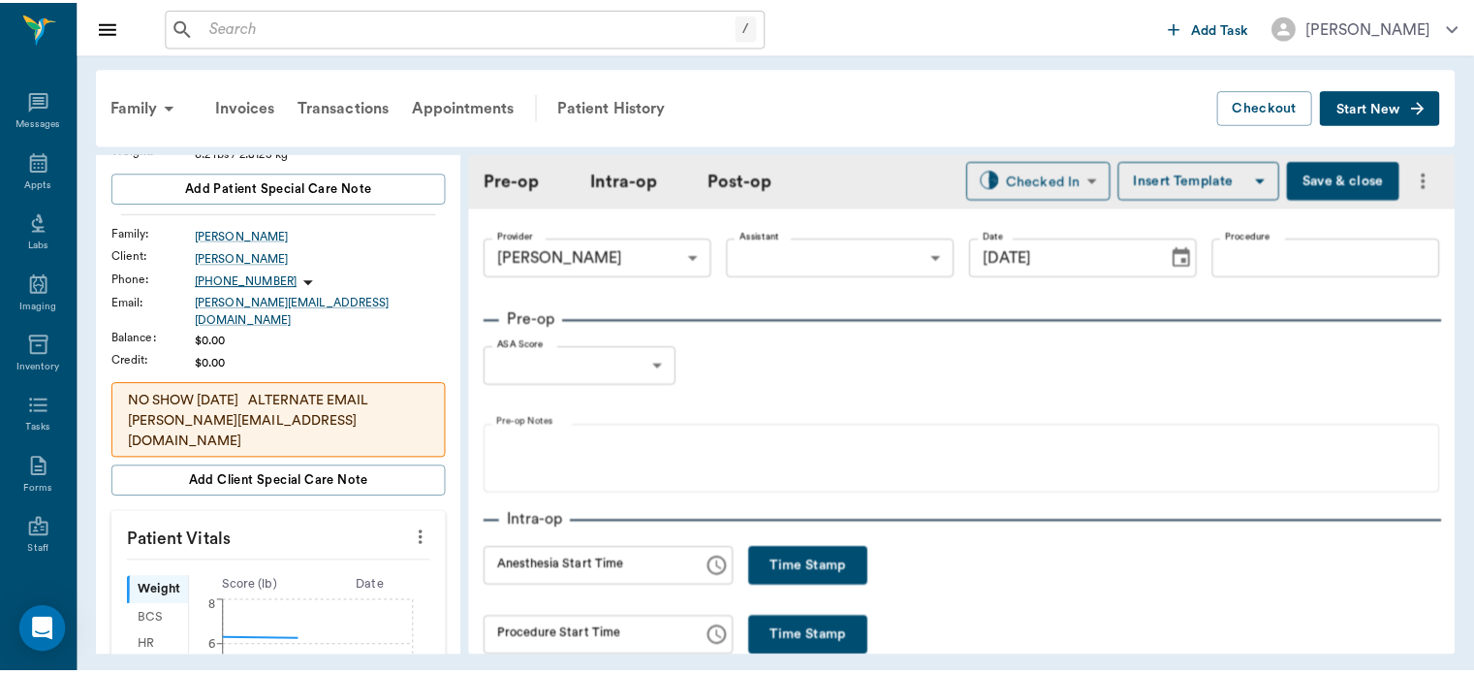
scroll to position [348, 0]
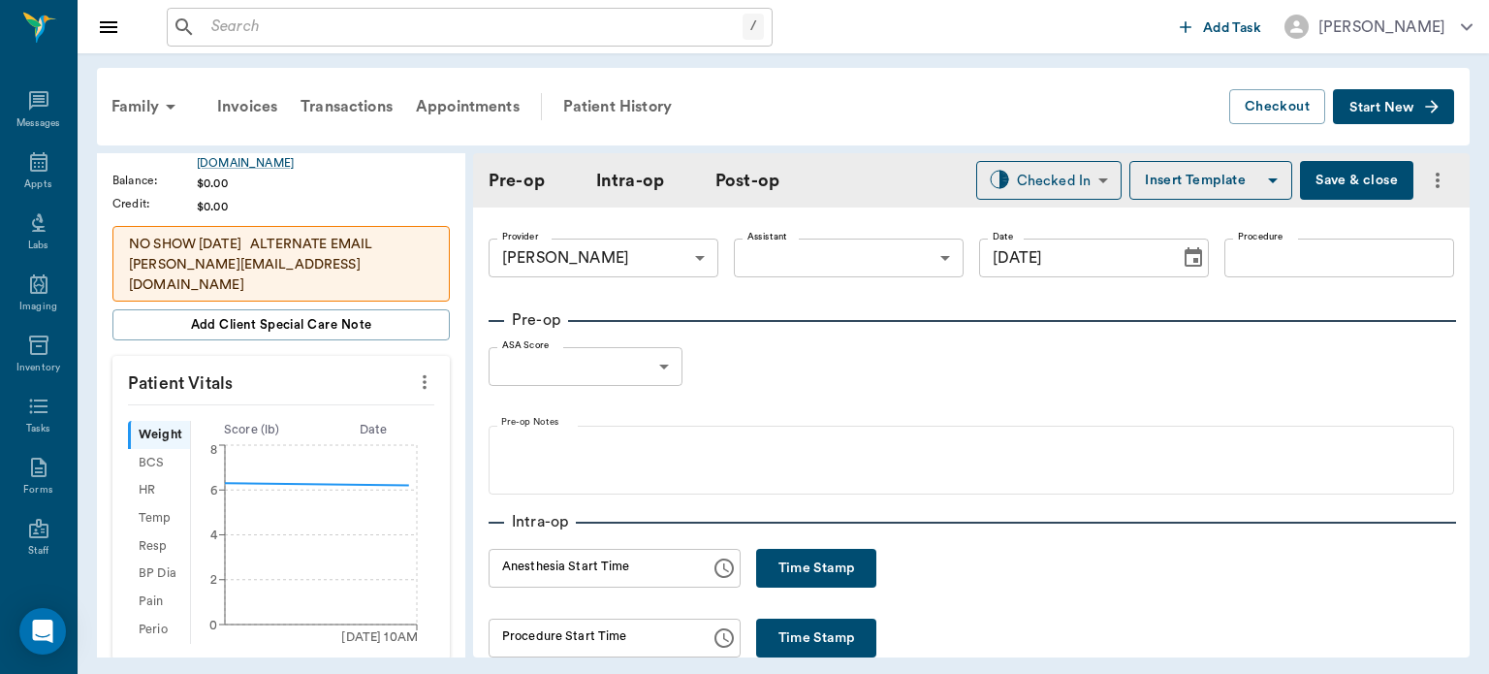
click at [423, 375] on icon "more" at bounding box center [425, 382] width 4 height 15
click at [346, 401] on span "Enter Vitals" at bounding box center [328, 402] width 163 height 20
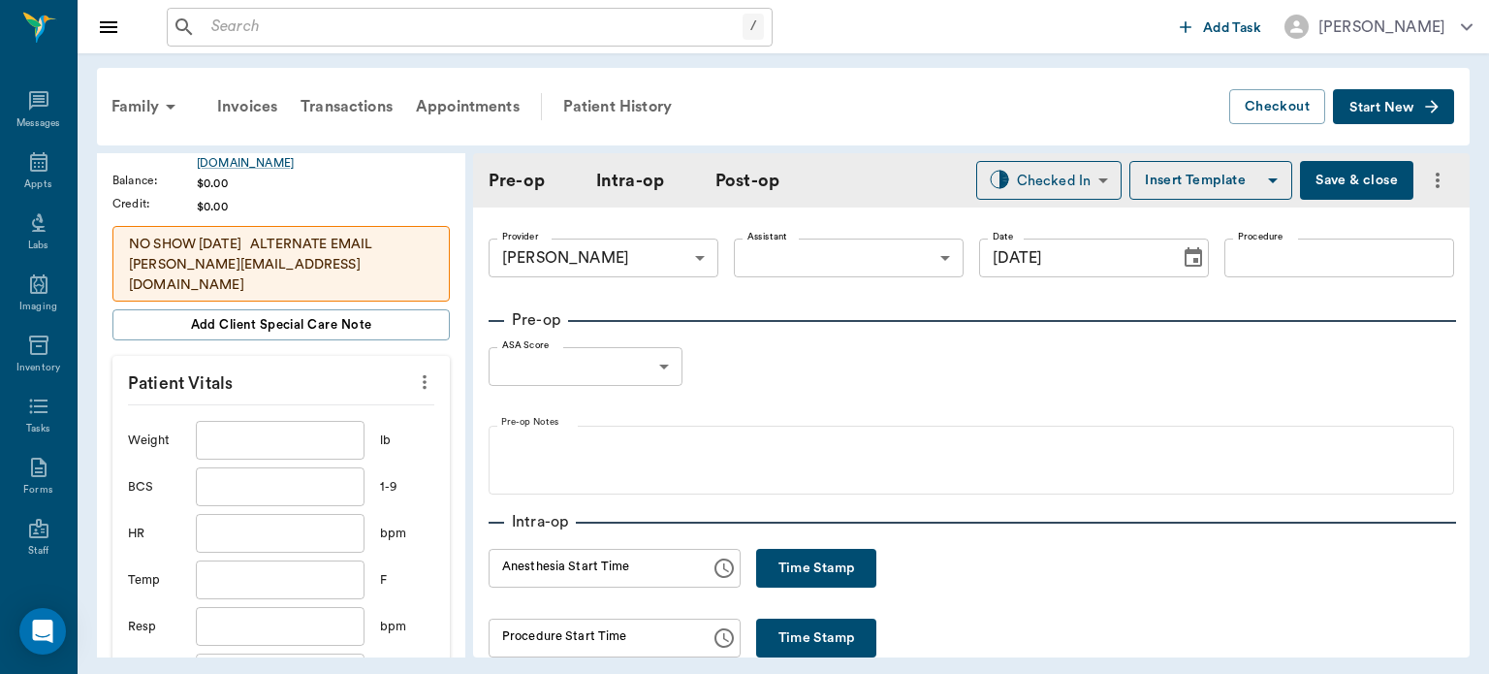
click at [318, 431] on input "text" at bounding box center [280, 440] width 169 height 39
click at [814, 258] on body "/ ​ Add Task [PERSON_NAME] Nectar Messages Appts Labs Imaging Inventory Tasks F…" at bounding box center [744, 337] width 1489 height 674
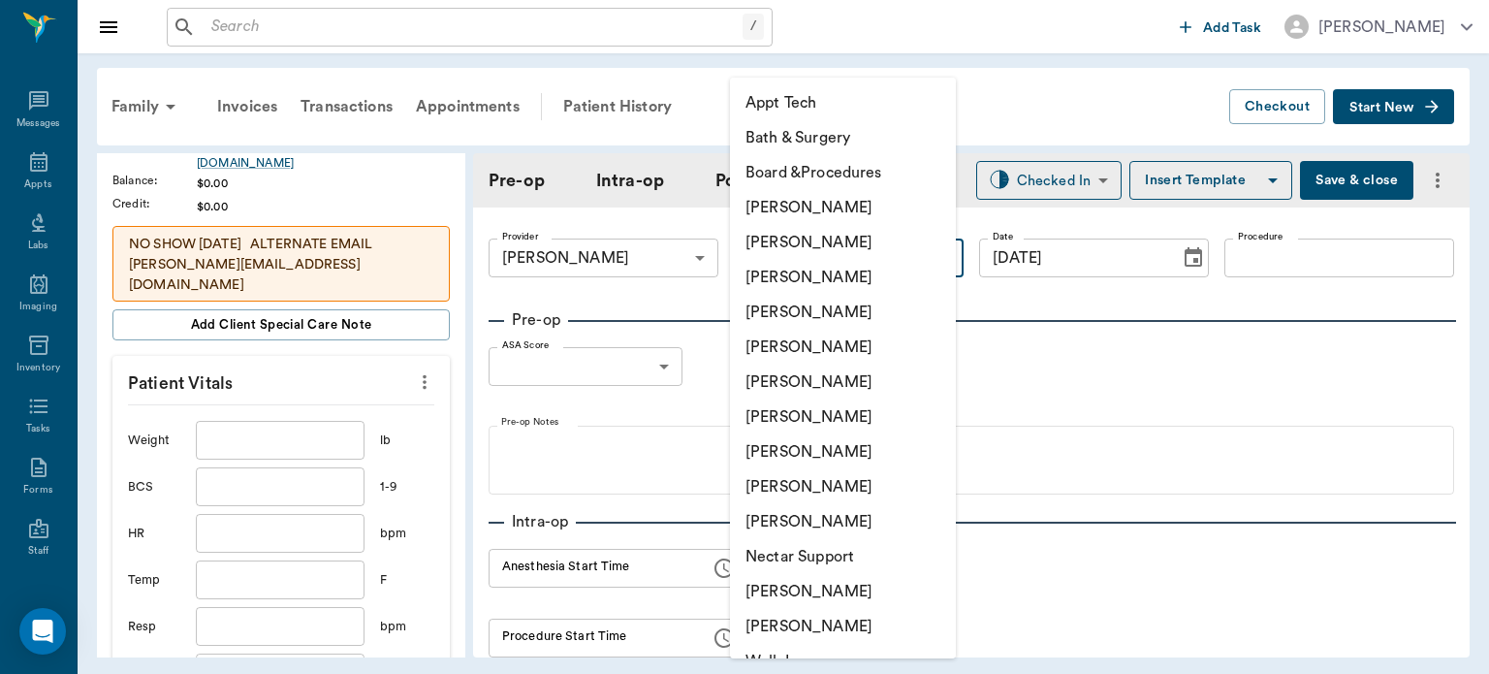
click at [842, 426] on li "[PERSON_NAME]" at bounding box center [843, 416] width 226 height 35
type input "682b670d8bdc6f7f8feef3db"
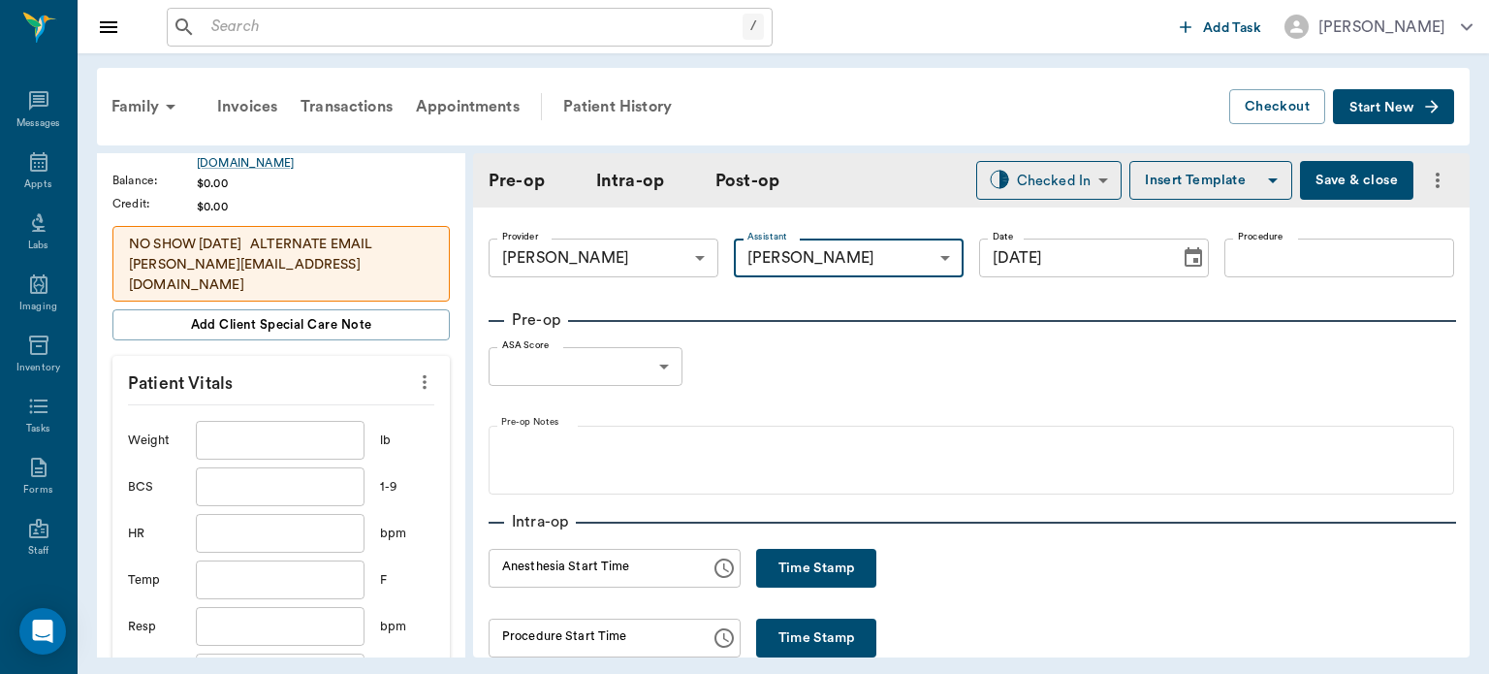
click at [1276, 257] on input "Procedure" at bounding box center [1339, 257] width 230 height 39
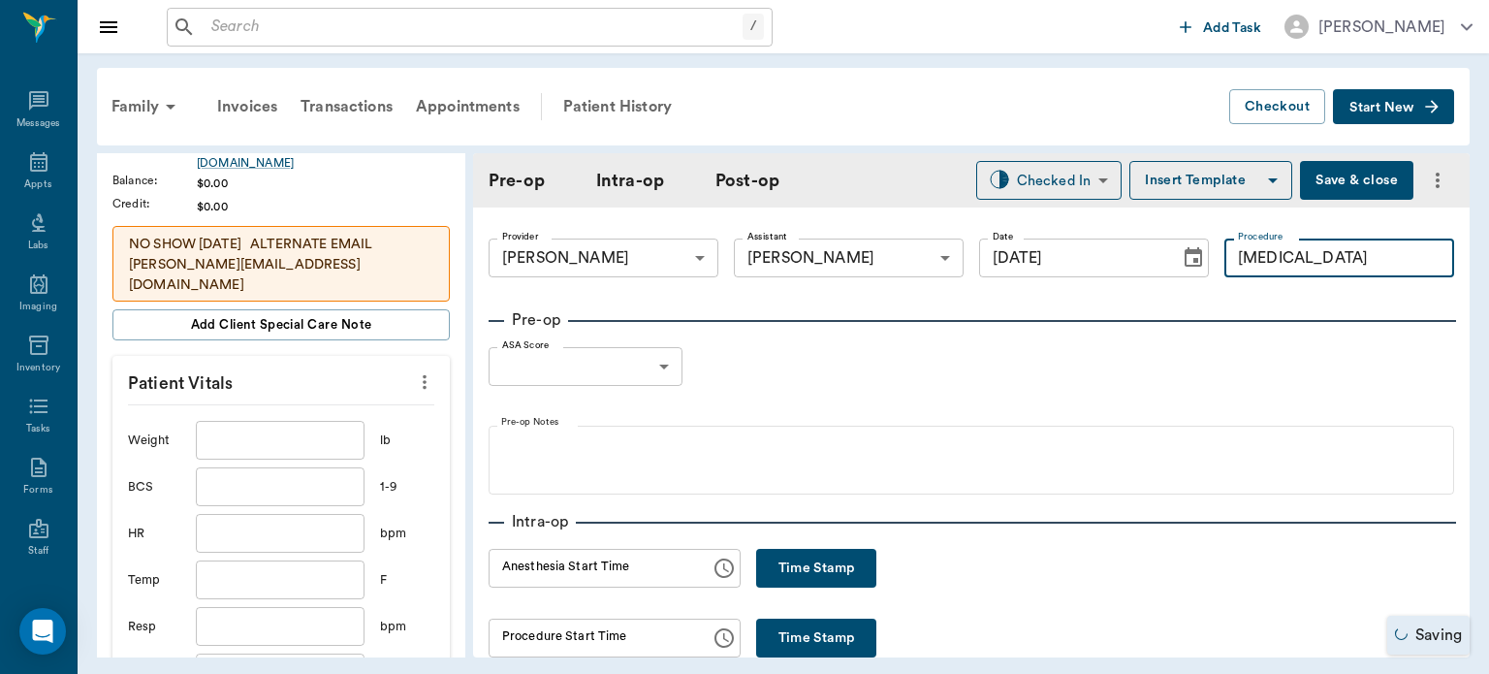
type input "[MEDICAL_DATA]"
click at [1365, 186] on button "Save & close" at bounding box center [1356, 180] width 113 height 39
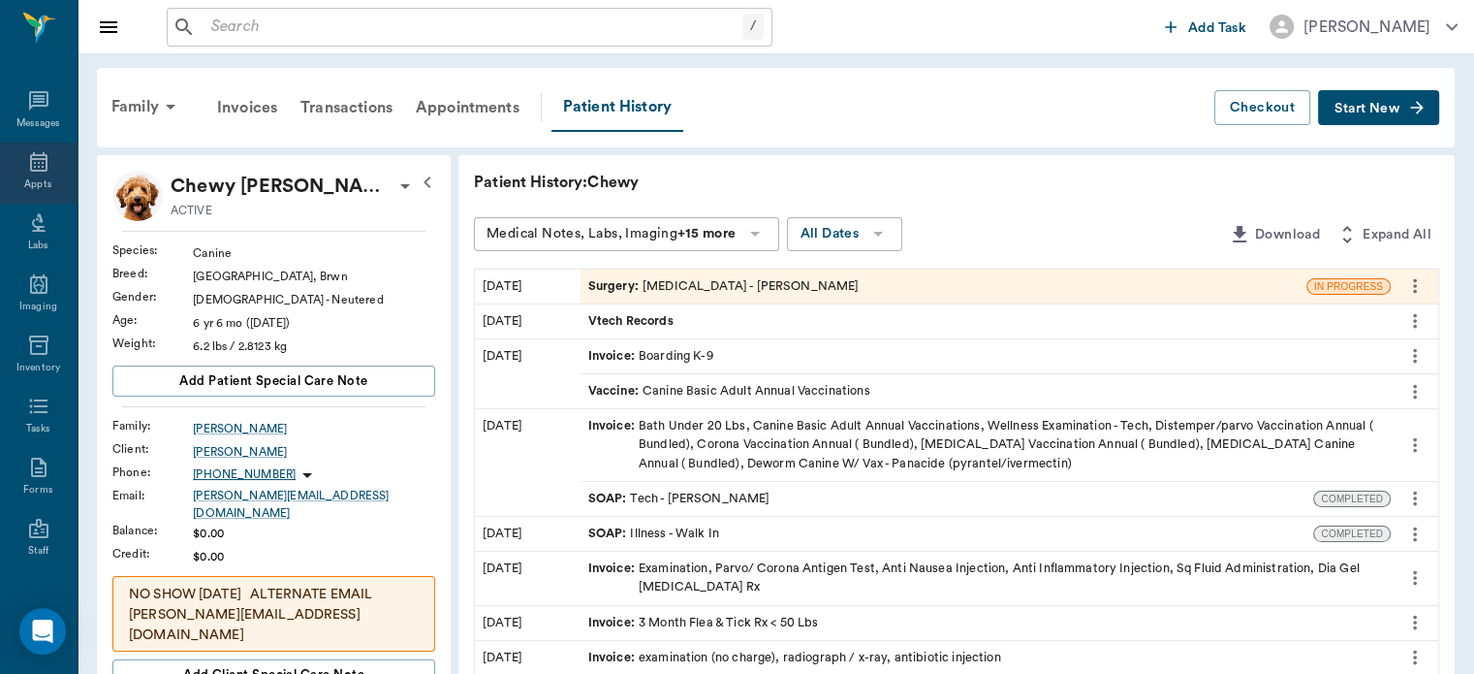
click at [24, 182] on div "Appts" at bounding box center [37, 184] width 27 height 15
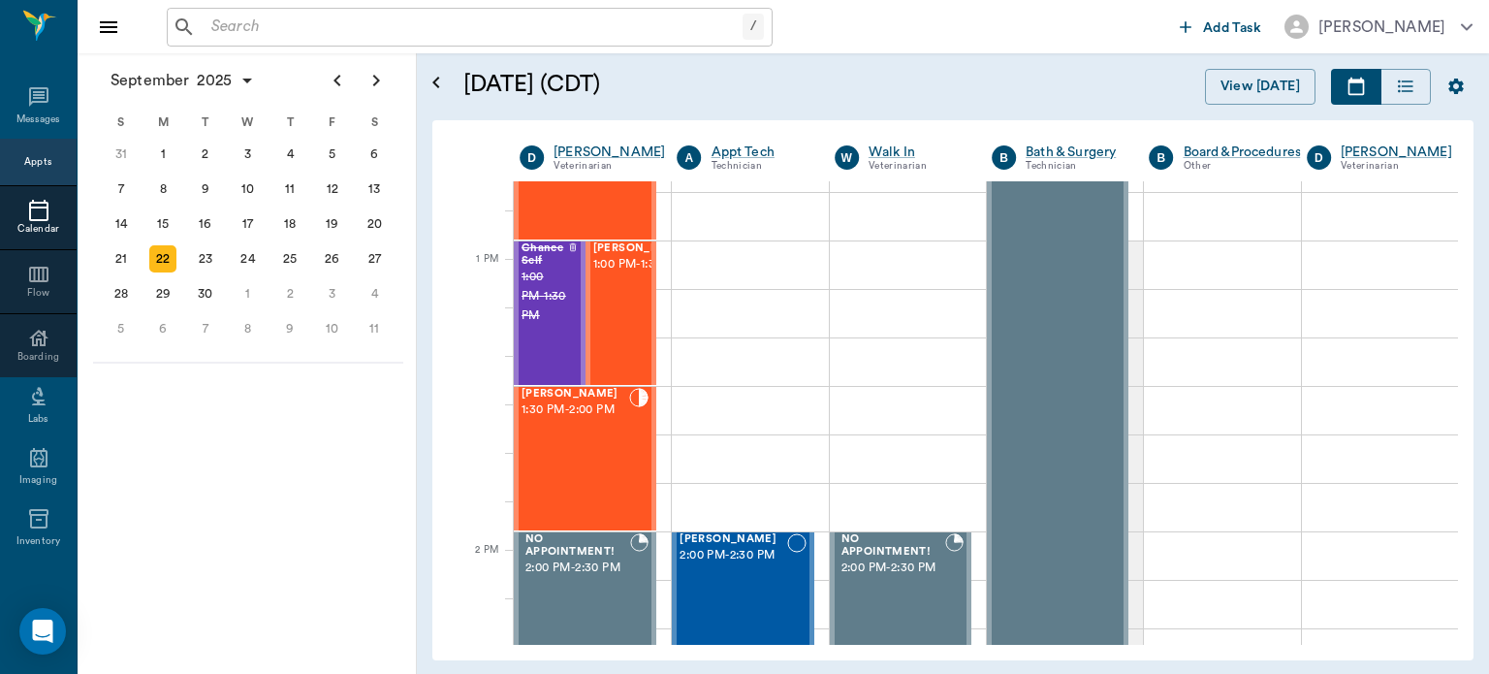
scroll to position [1497, 0]
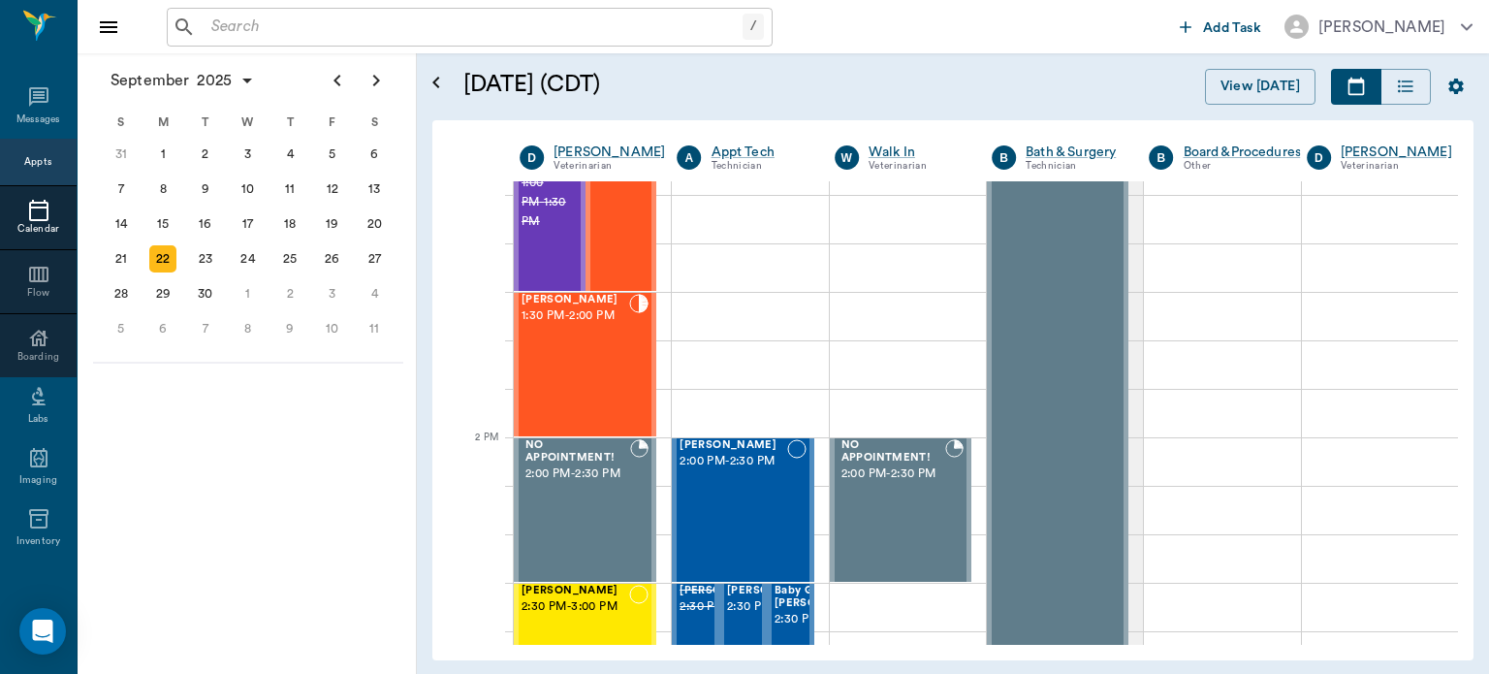
click at [603, 368] on div "[PERSON_NAME] 1:30 PM - 2:00 PM" at bounding box center [575, 365] width 108 height 142
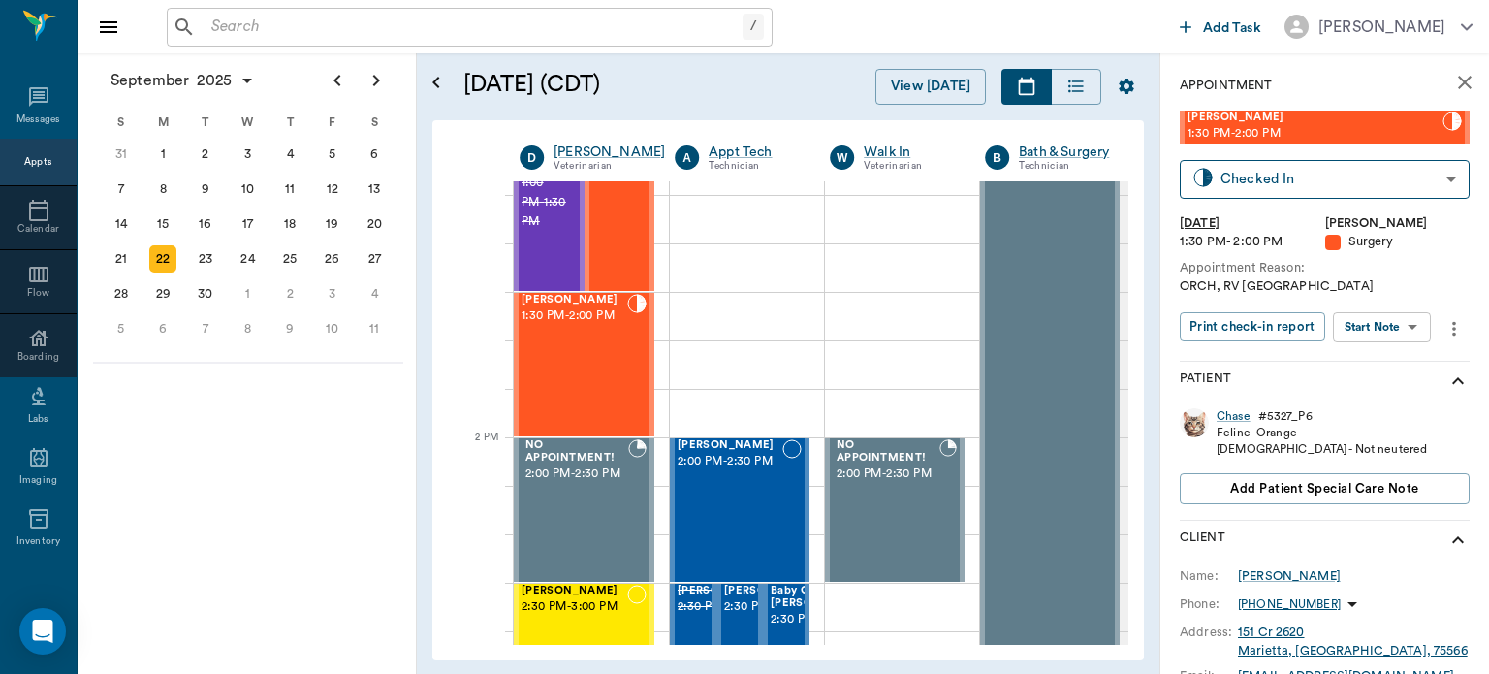
click at [1395, 334] on body "/ ​ Add Task [PERSON_NAME] Nectar Messages Appts Calendar Flow Boarding Labs Im…" at bounding box center [744, 337] width 1489 height 674
click at [1384, 362] on button "Start SOAP" at bounding box center [1360, 367] width 66 height 22
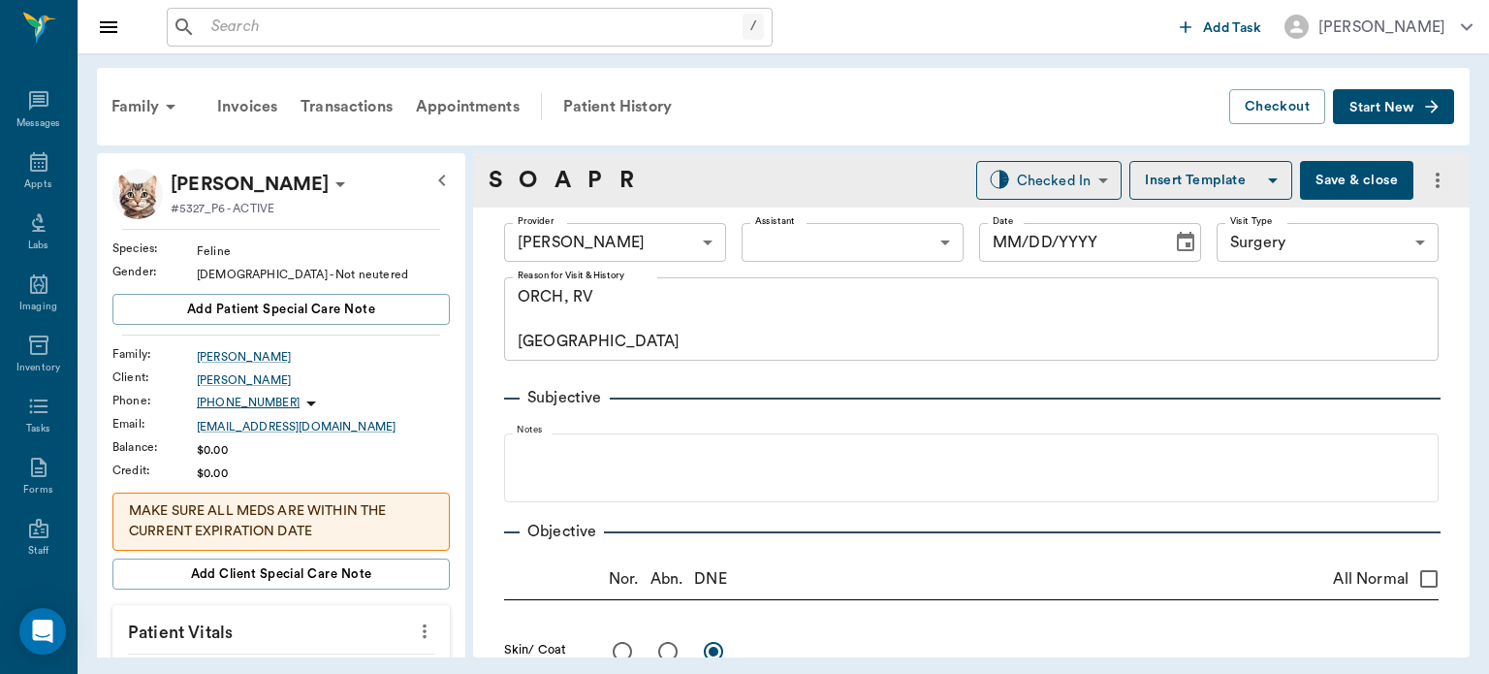
type input "63ec2f075fda476ae8351a4d"
type input "65d2be4f46e3a538d89b8c18"
type textarea "ORCH, RV [GEOGRAPHIC_DATA]"
type input "[DATE]"
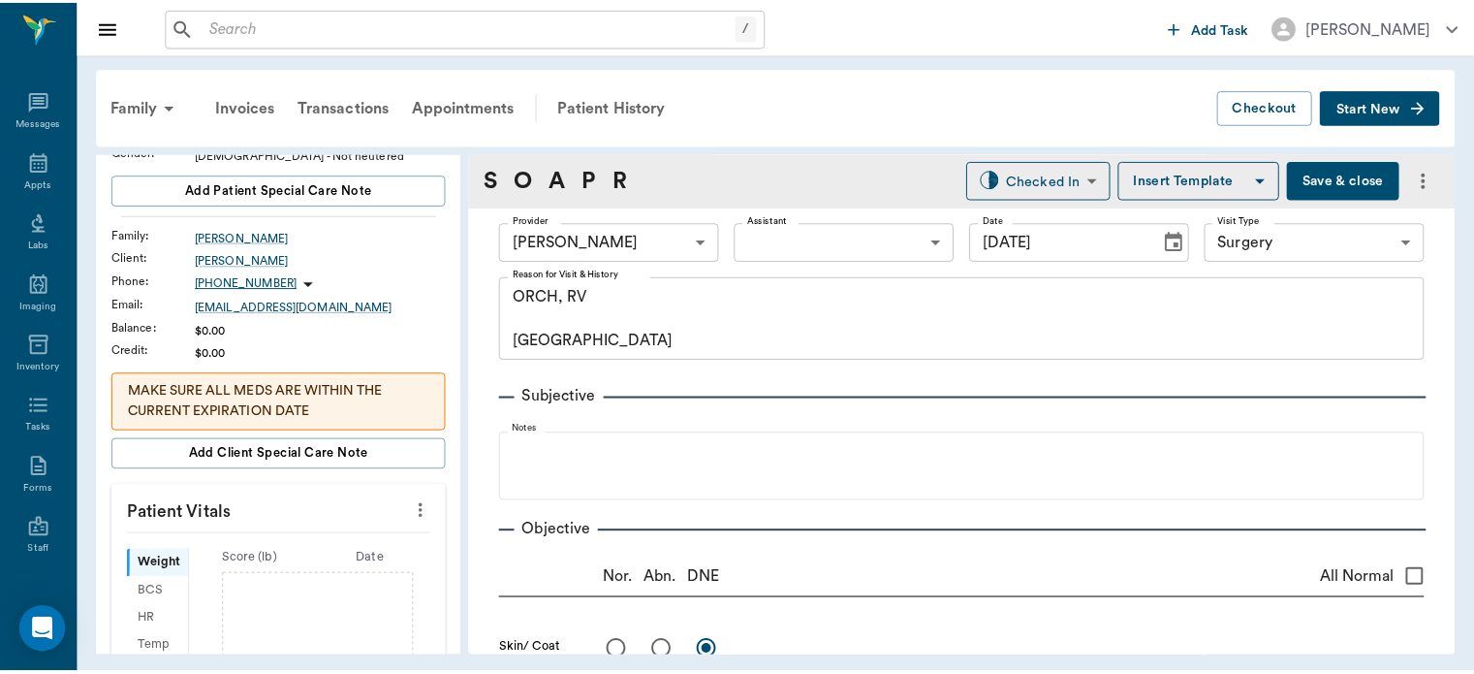
scroll to position [236, 0]
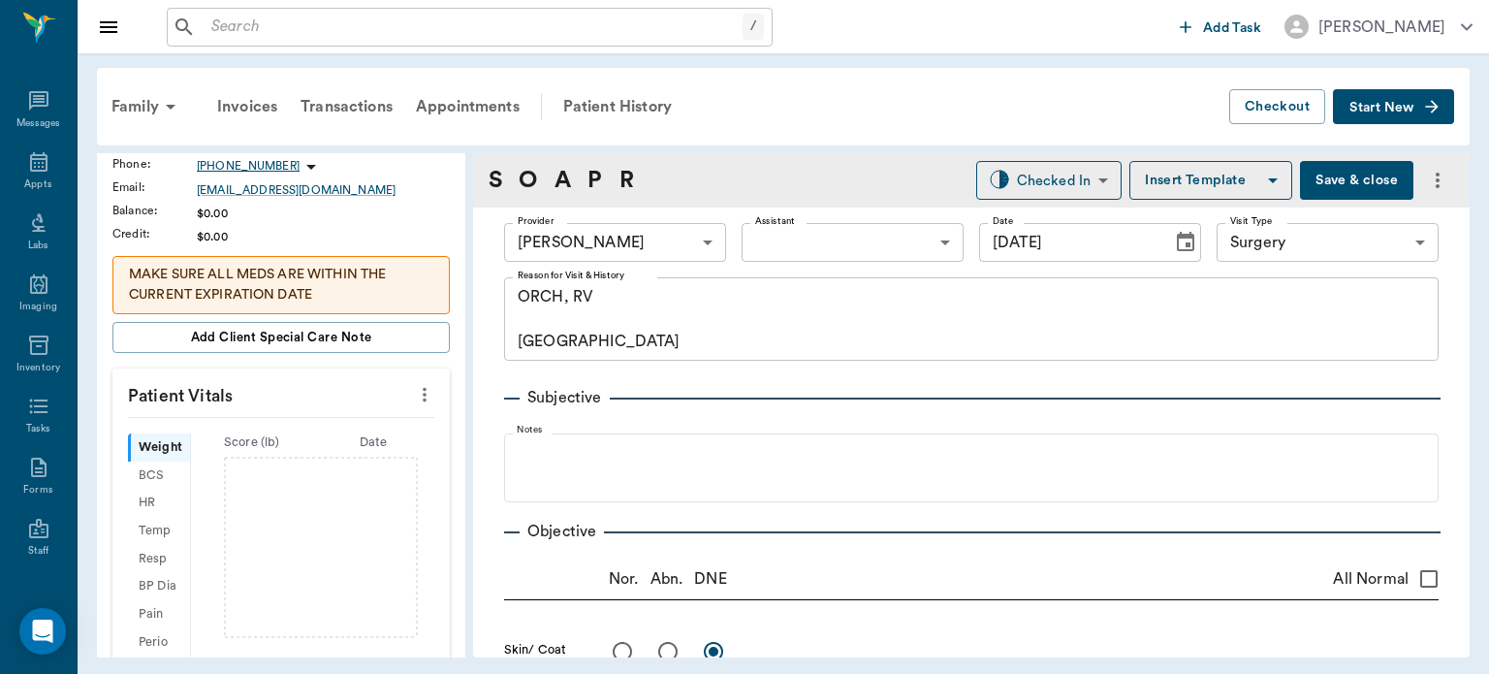
click at [409, 407] on button "more" at bounding box center [424, 394] width 31 height 33
click at [325, 432] on span "Enter Vitals" at bounding box center [328, 426] width 163 height 20
click at [315, 455] on input "text" at bounding box center [280, 452] width 169 height 39
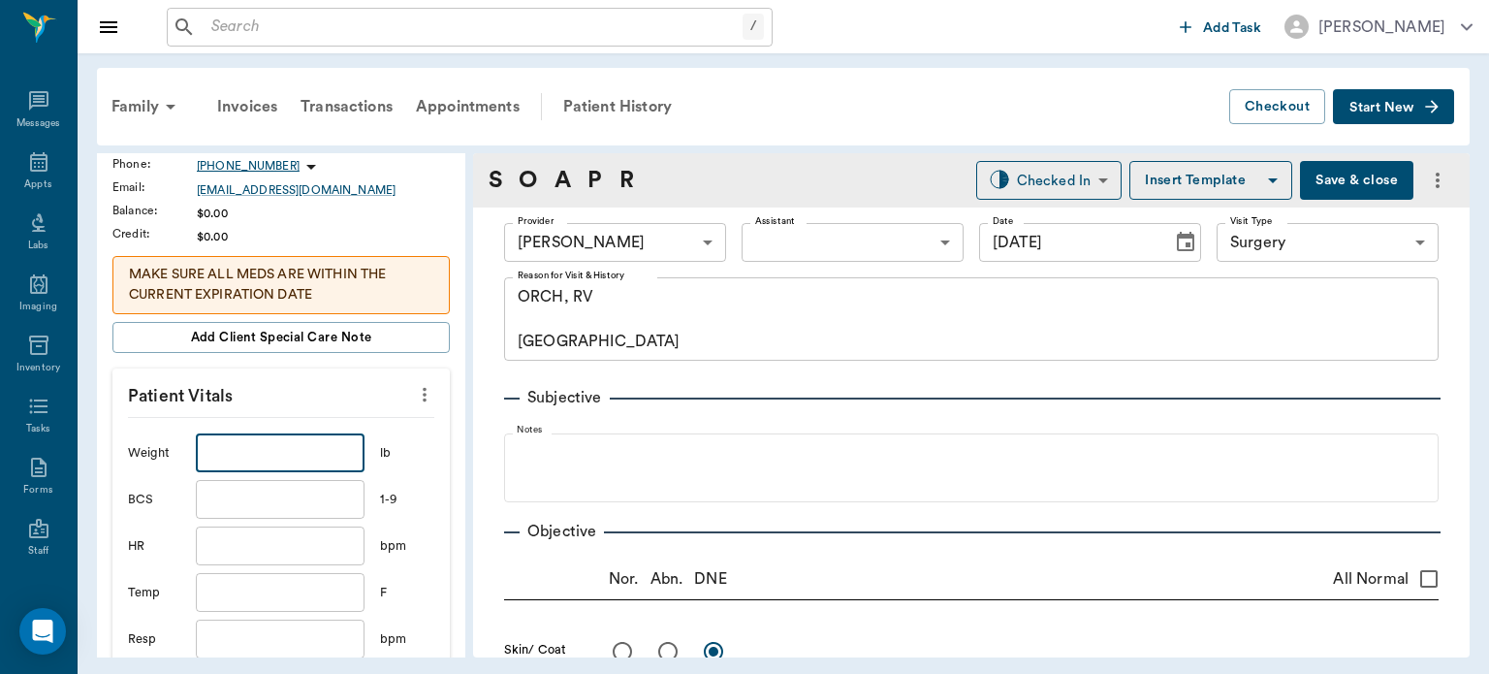
click at [821, 252] on body "/ ​ Add Task [PERSON_NAME] Nectar Messages Appts Labs Imaging Inventory Tasks F…" at bounding box center [744, 337] width 1489 height 674
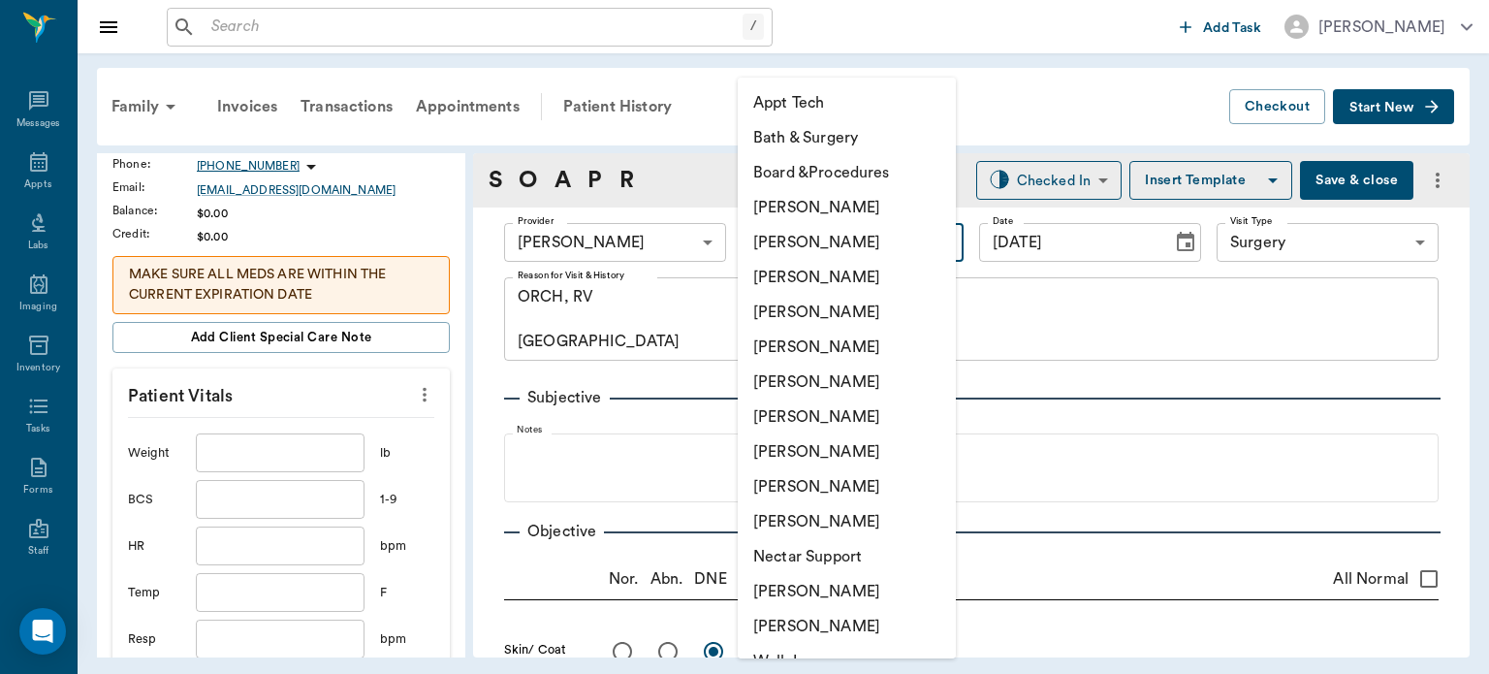
click at [860, 423] on li "[PERSON_NAME]" at bounding box center [847, 416] width 218 height 35
type input "682b670d8bdc6f7f8feef3db"
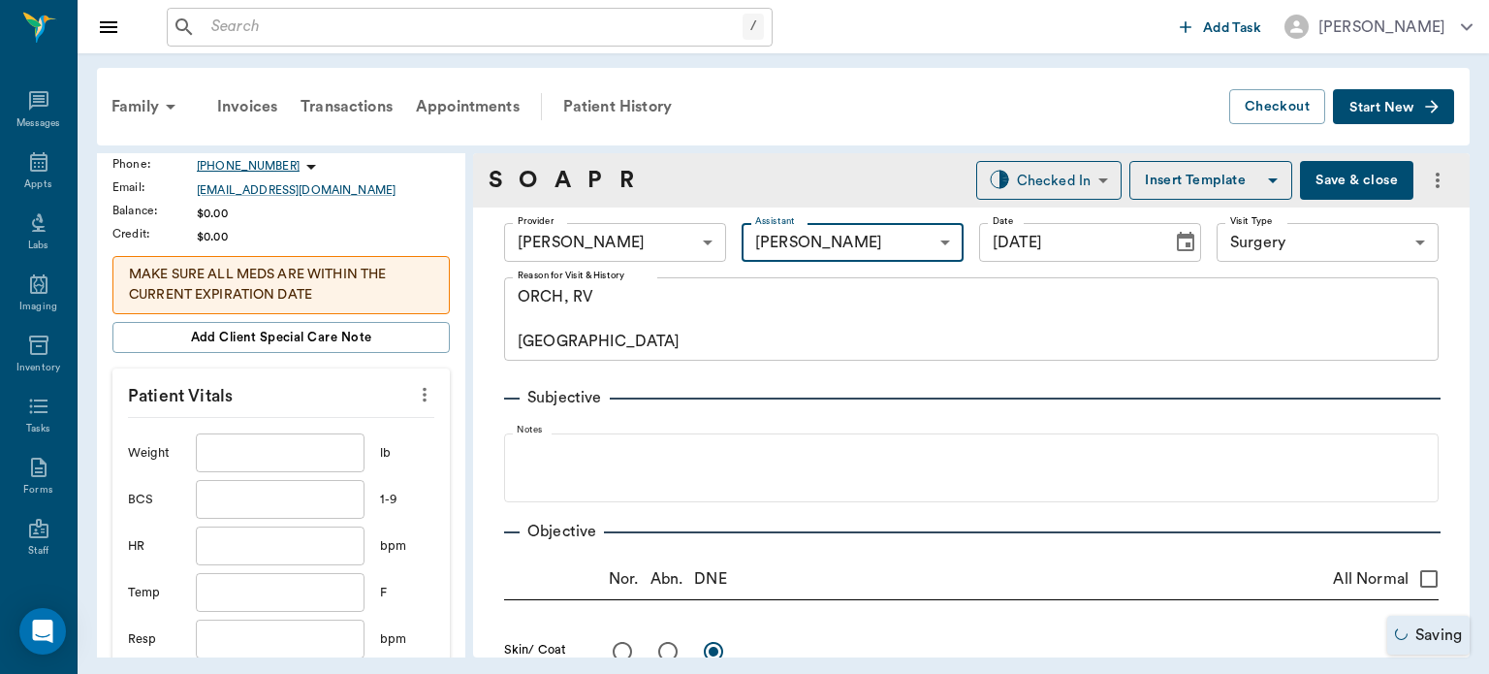
click at [1294, 242] on body "/ ​ Add Task [PERSON_NAME] Nectar Messages Appts Labs Imaging Inventory Tasks F…" at bounding box center [744, 337] width 1489 height 674
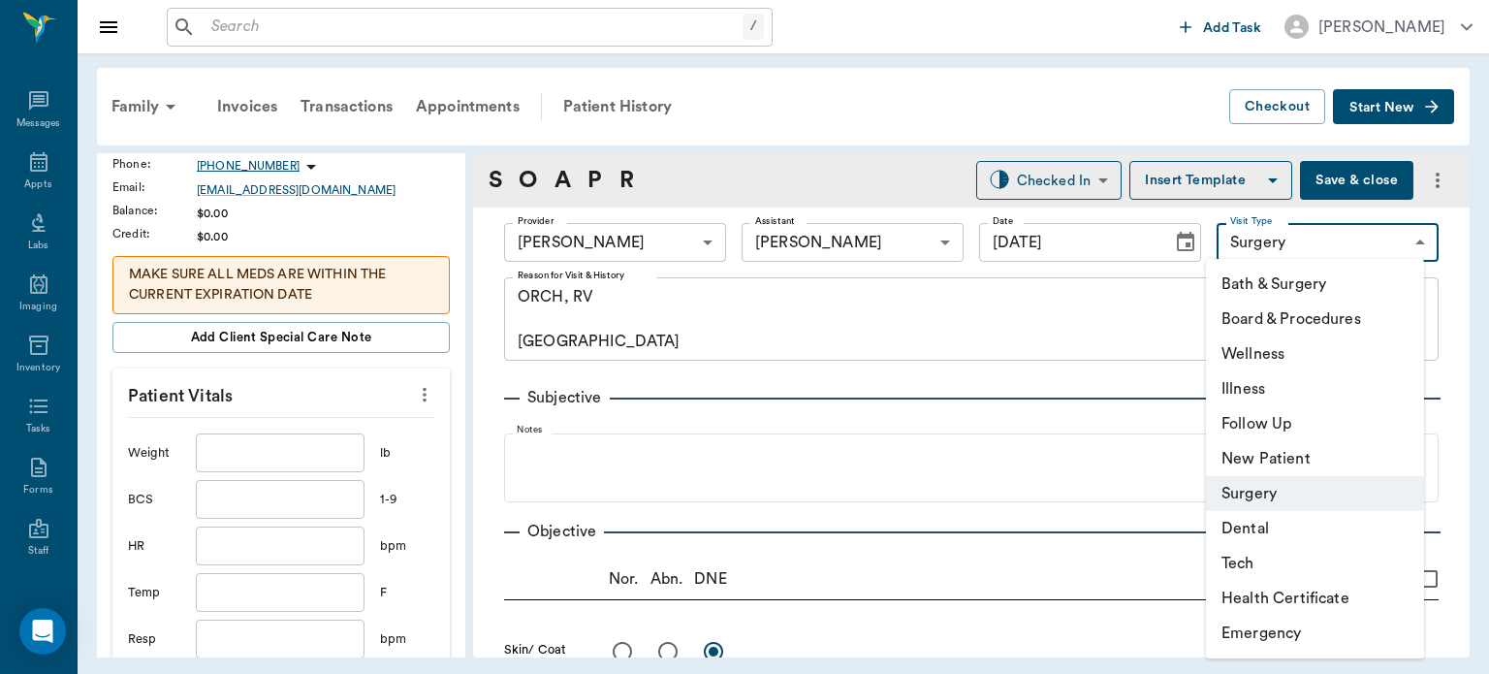
click at [1297, 496] on li "Surgery" at bounding box center [1315, 493] width 218 height 35
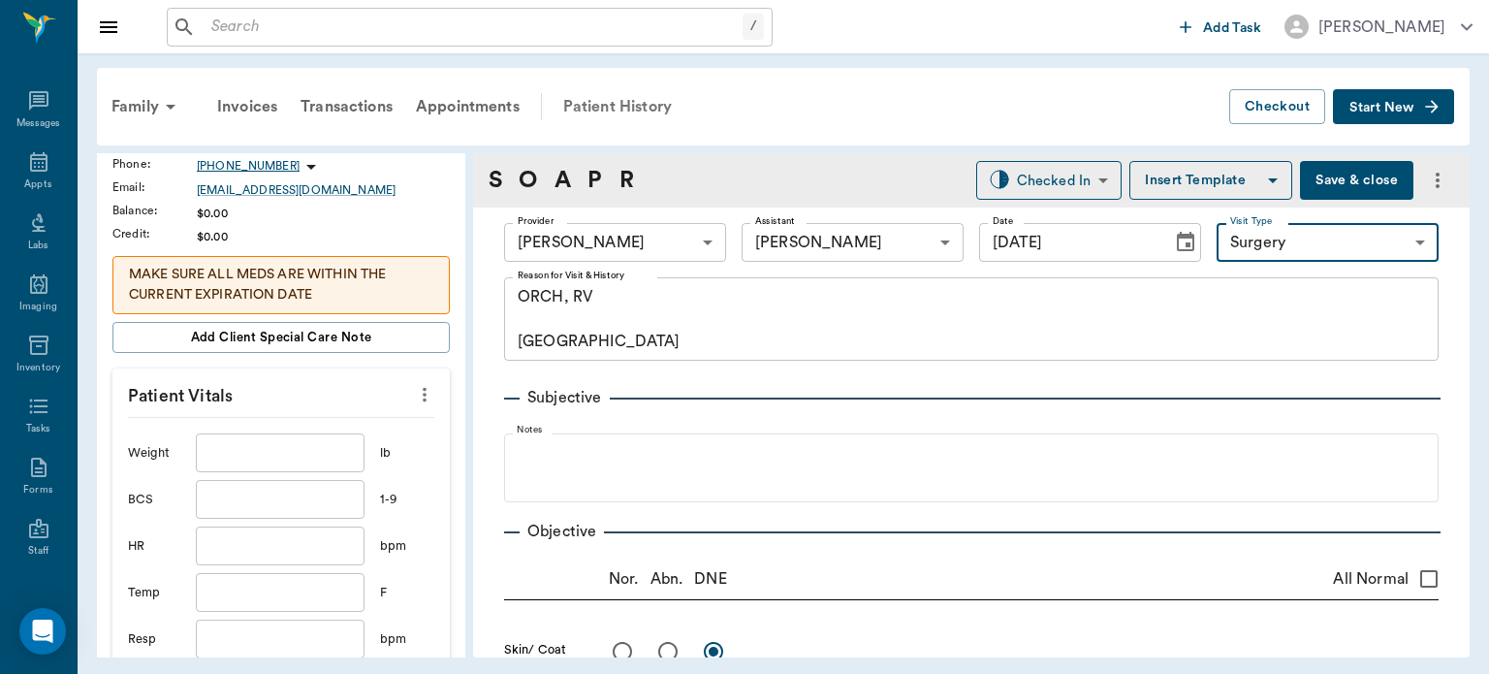
click at [587, 123] on div "Patient History" at bounding box center [618, 106] width 132 height 47
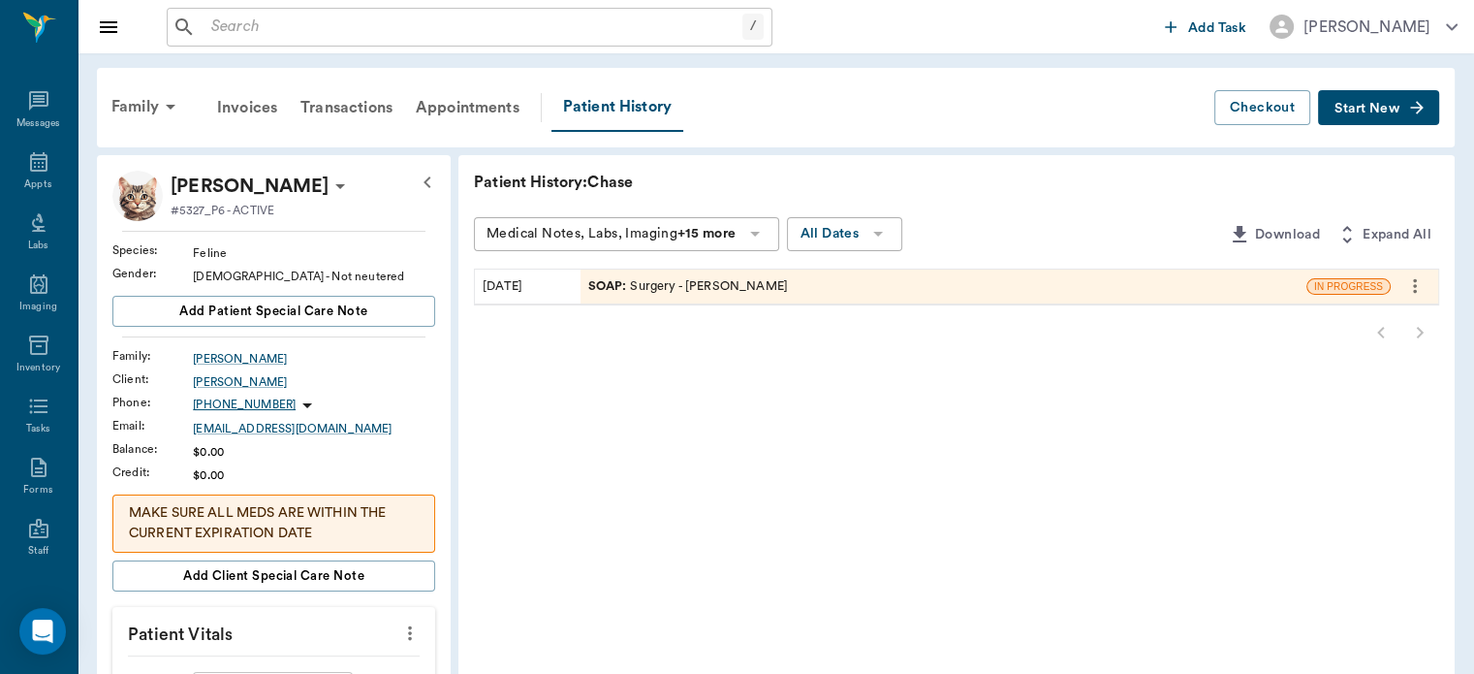
click at [1415, 286] on icon "more" at bounding box center [1415, 286] width 4 height 15
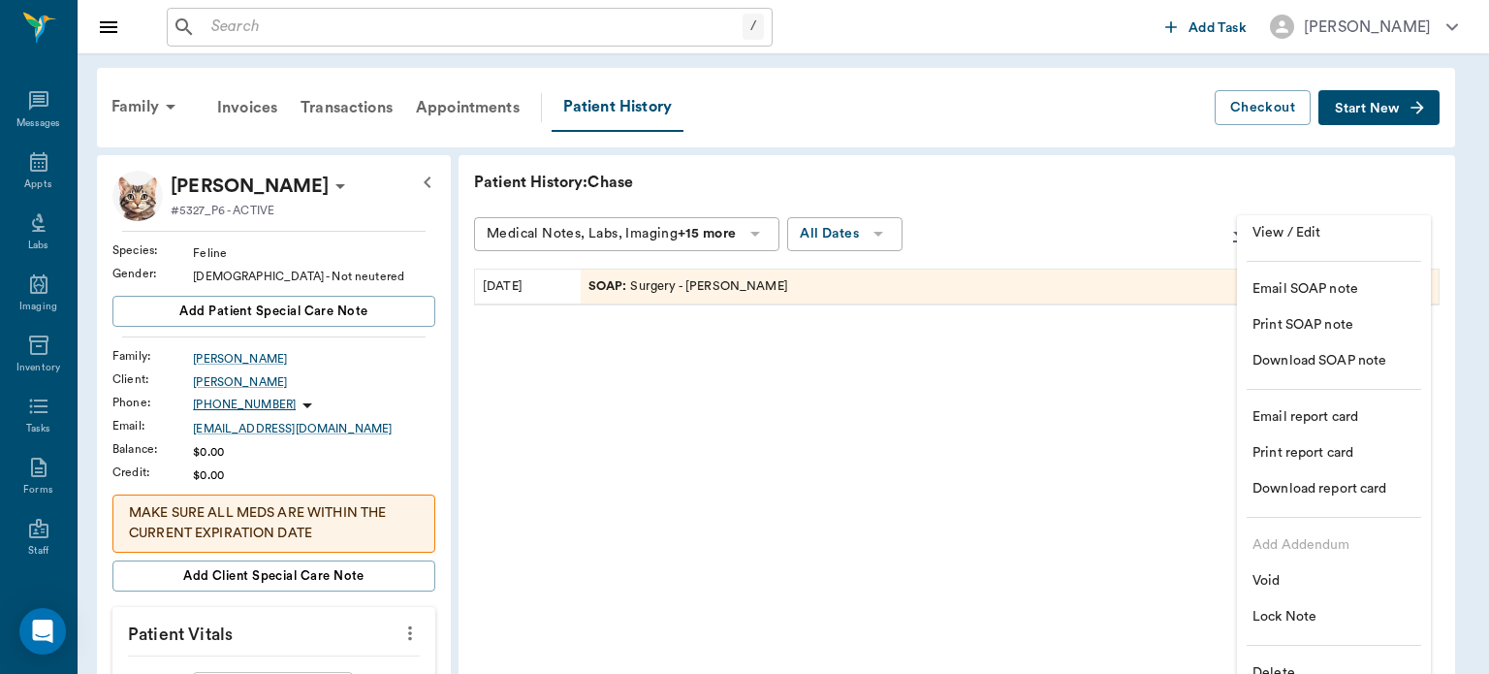
click at [1296, 667] on span "Delete" at bounding box center [1333, 673] width 163 height 20
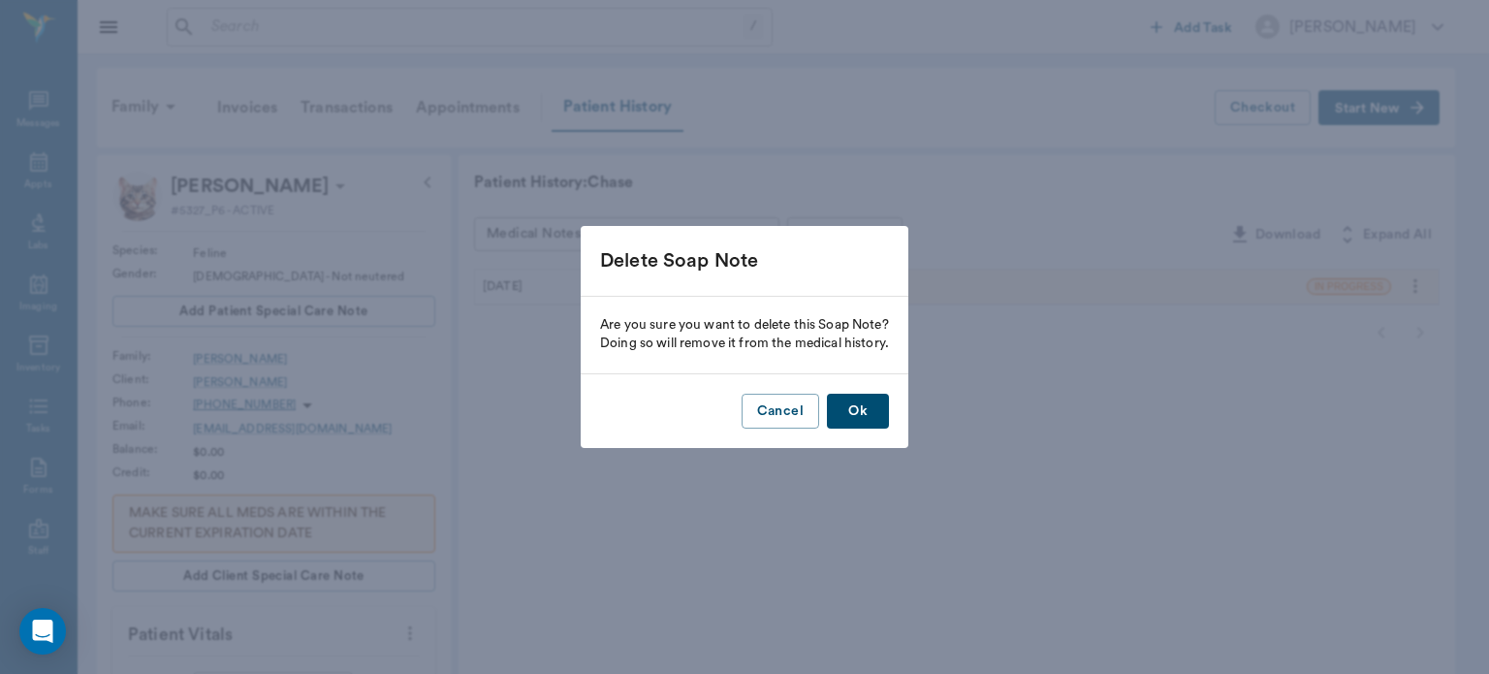
click at [842, 424] on button "Ok" at bounding box center [858, 412] width 62 height 36
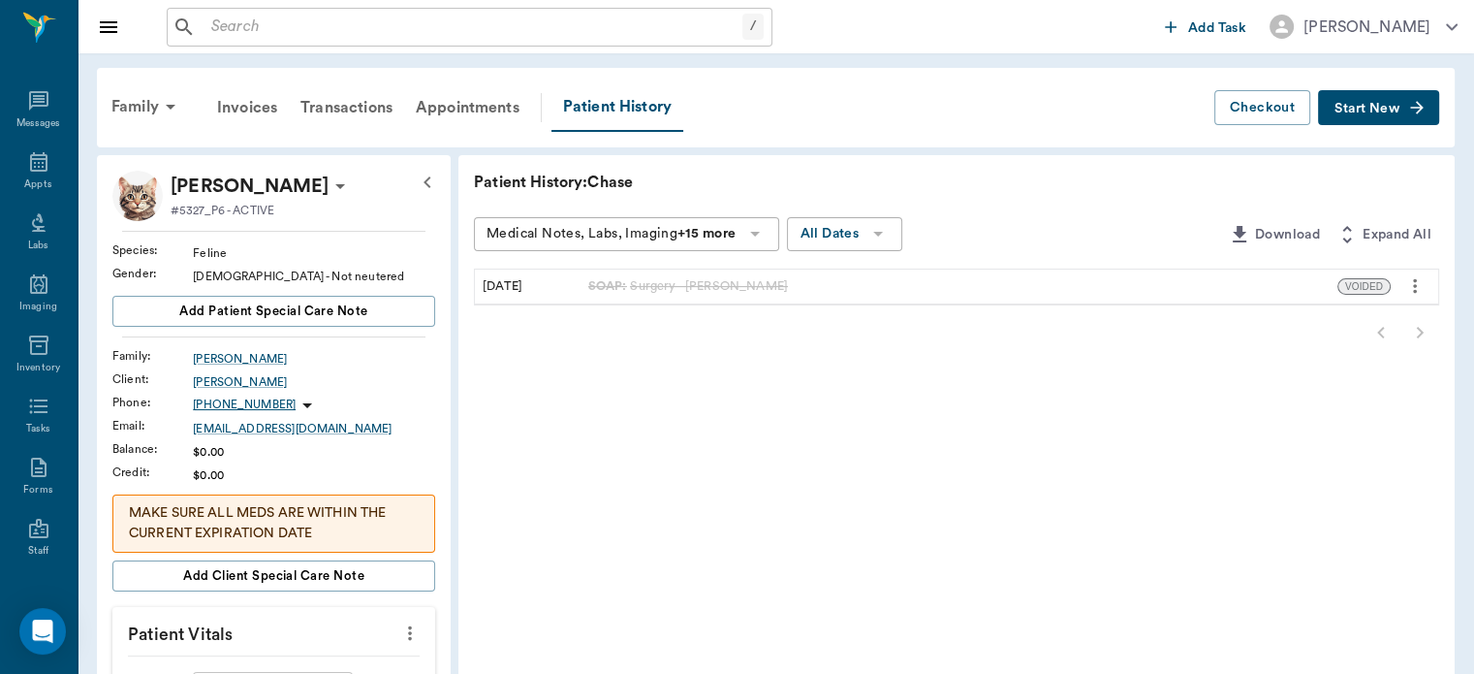
click at [1378, 109] on span "Start New" at bounding box center [1367, 109] width 65 height 0
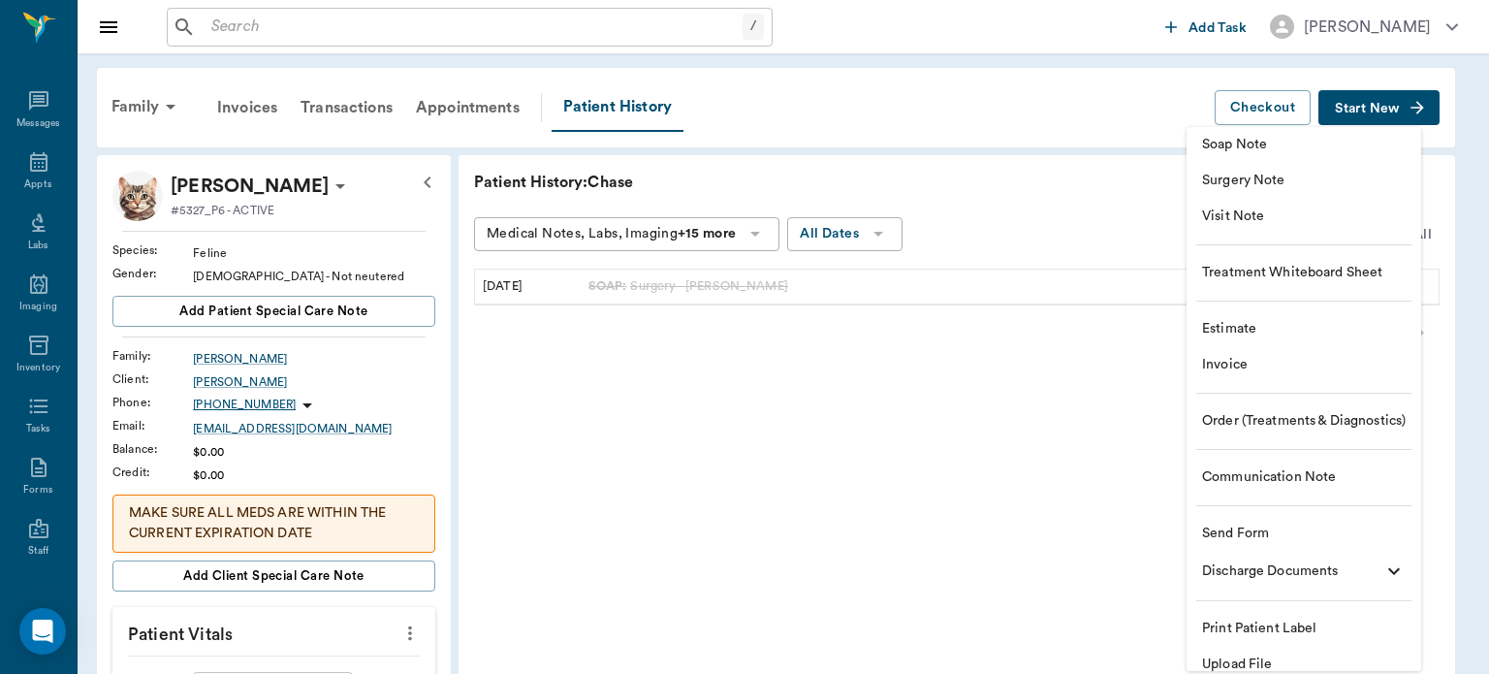
click at [1304, 183] on span "Surgery Note" at bounding box center [1304, 181] width 204 height 20
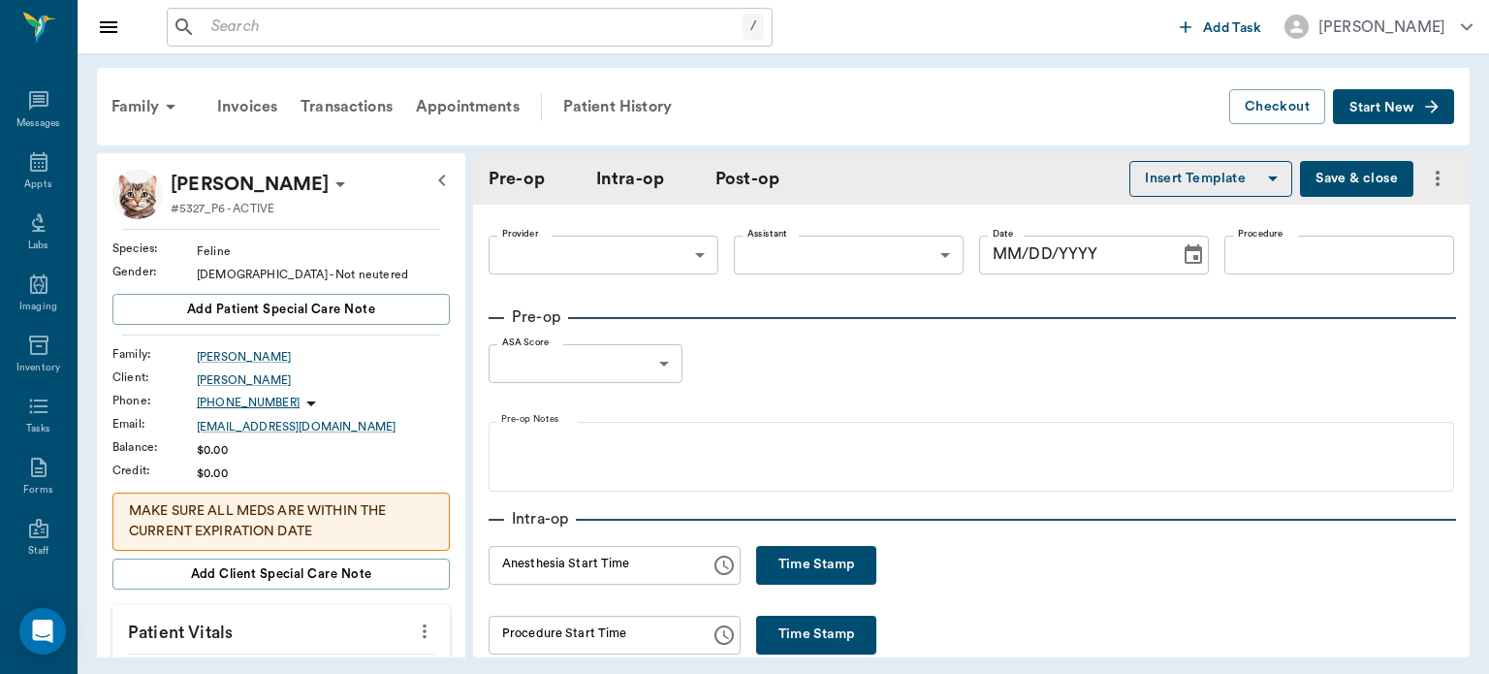
type input "63ec2f075fda476ae8351a4a"
type input "[DATE]"
click at [1318, 255] on input "Procedure" at bounding box center [1339, 255] width 230 height 39
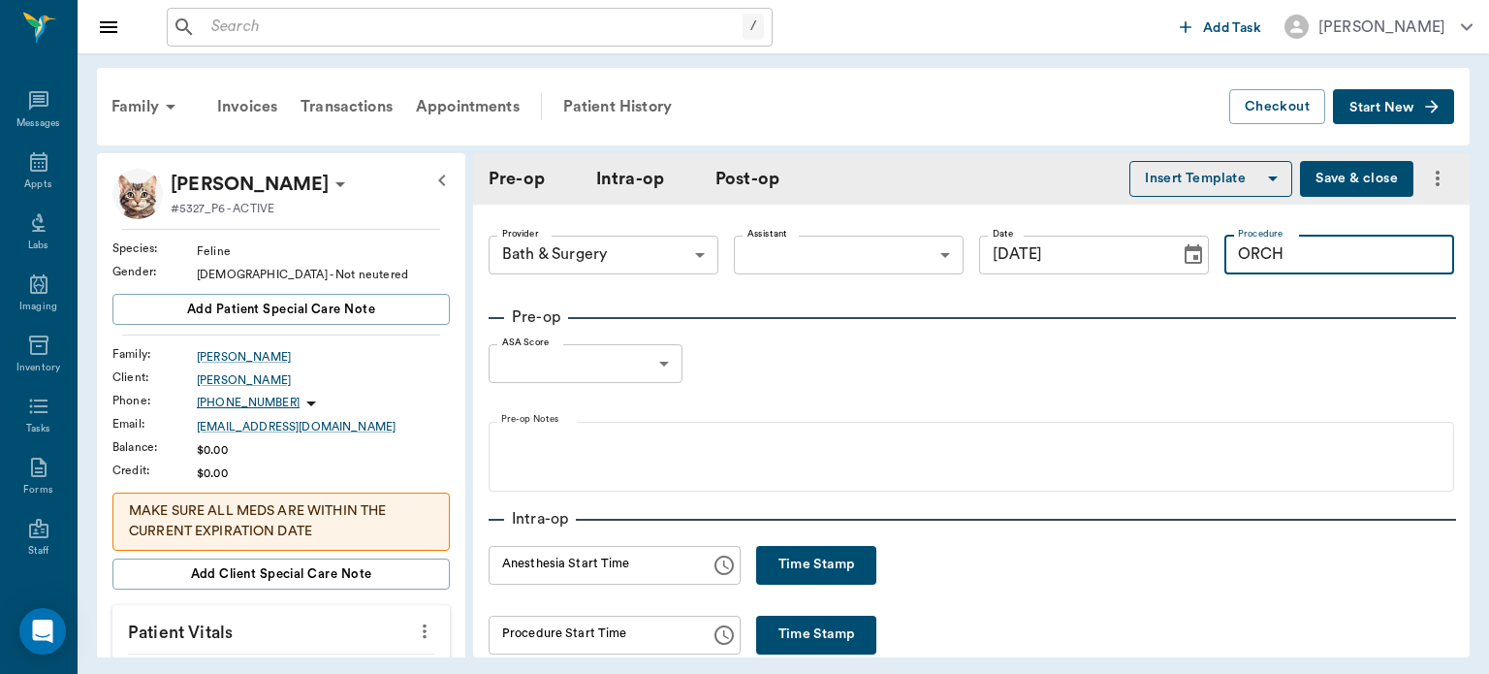
type input "ORCH"
click at [923, 250] on body "/ ​ Add Task [PERSON_NAME] Nectar Messages Appts Labs Imaging Inventory Tasks F…" at bounding box center [744, 337] width 1489 height 674
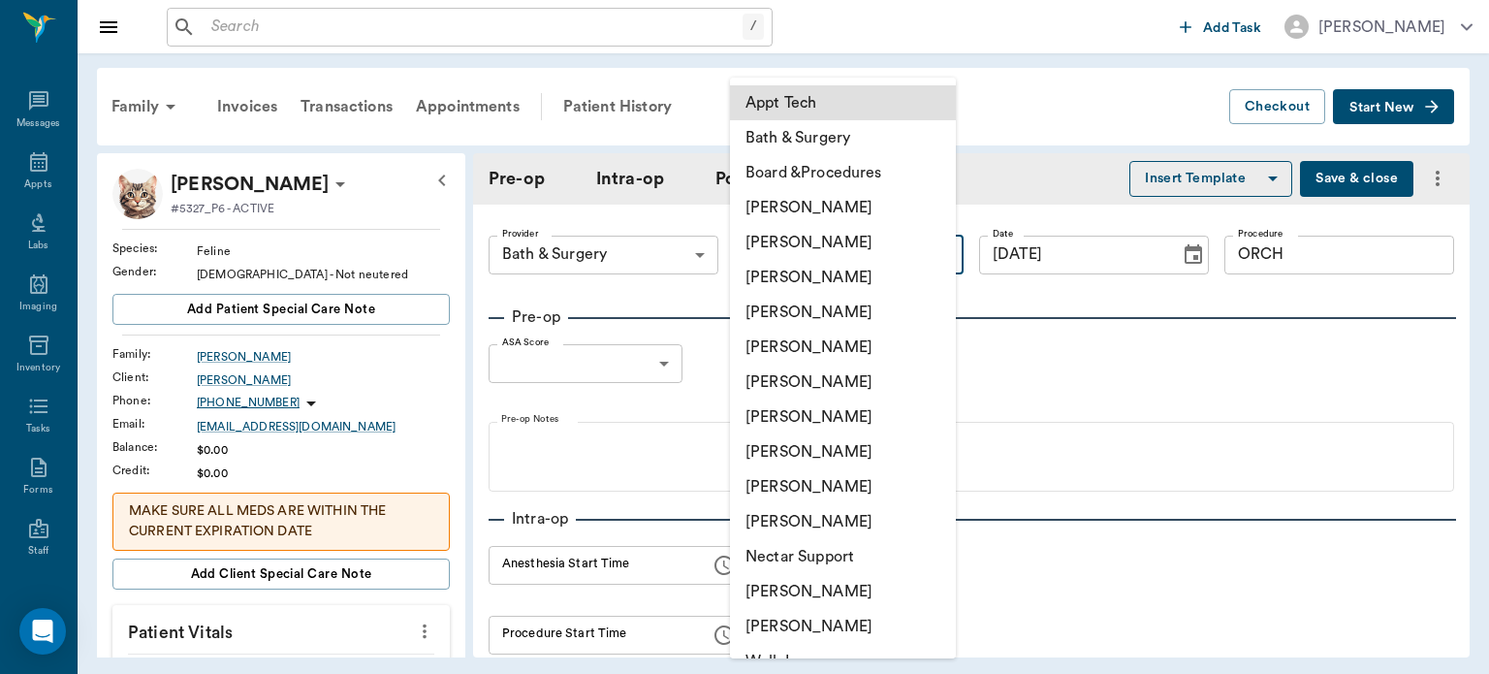
click at [845, 431] on li "[PERSON_NAME]" at bounding box center [843, 416] width 226 height 35
type input "682b670d8bdc6f7f8feef3db"
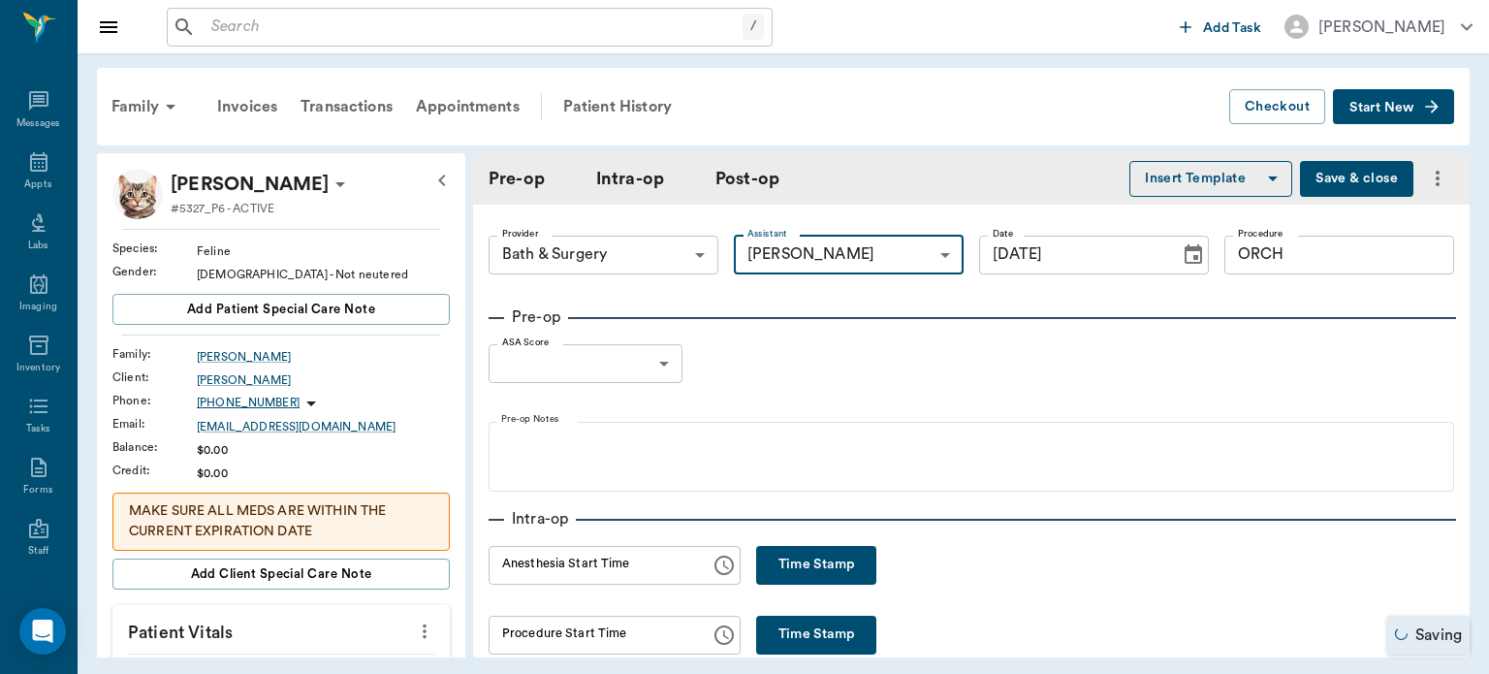
click at [1226, 177] on button "Insert Template" at bounding box center [1210, 179] width 163 height 36
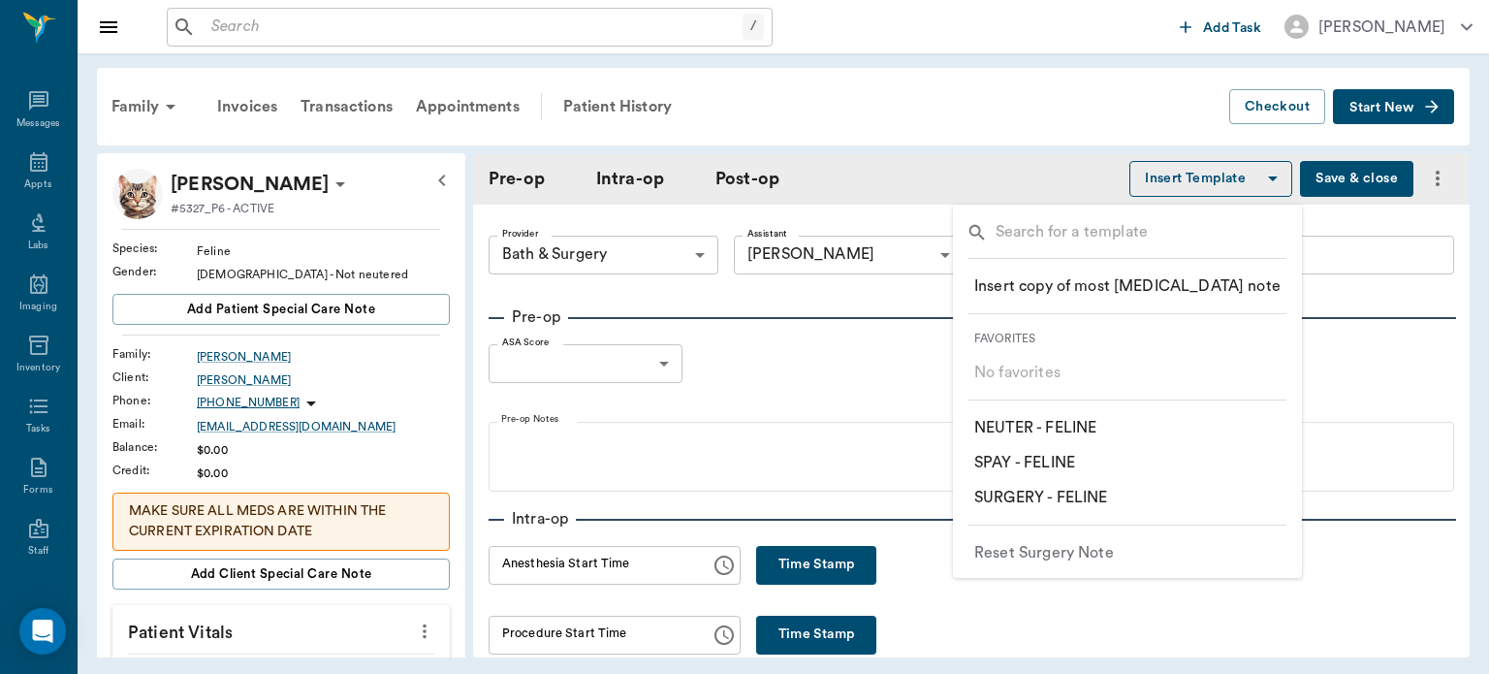
click at [1092, 426] on p "​ NEUTER - FELINE" at bounding box center [1035, 427] width 122 height 23
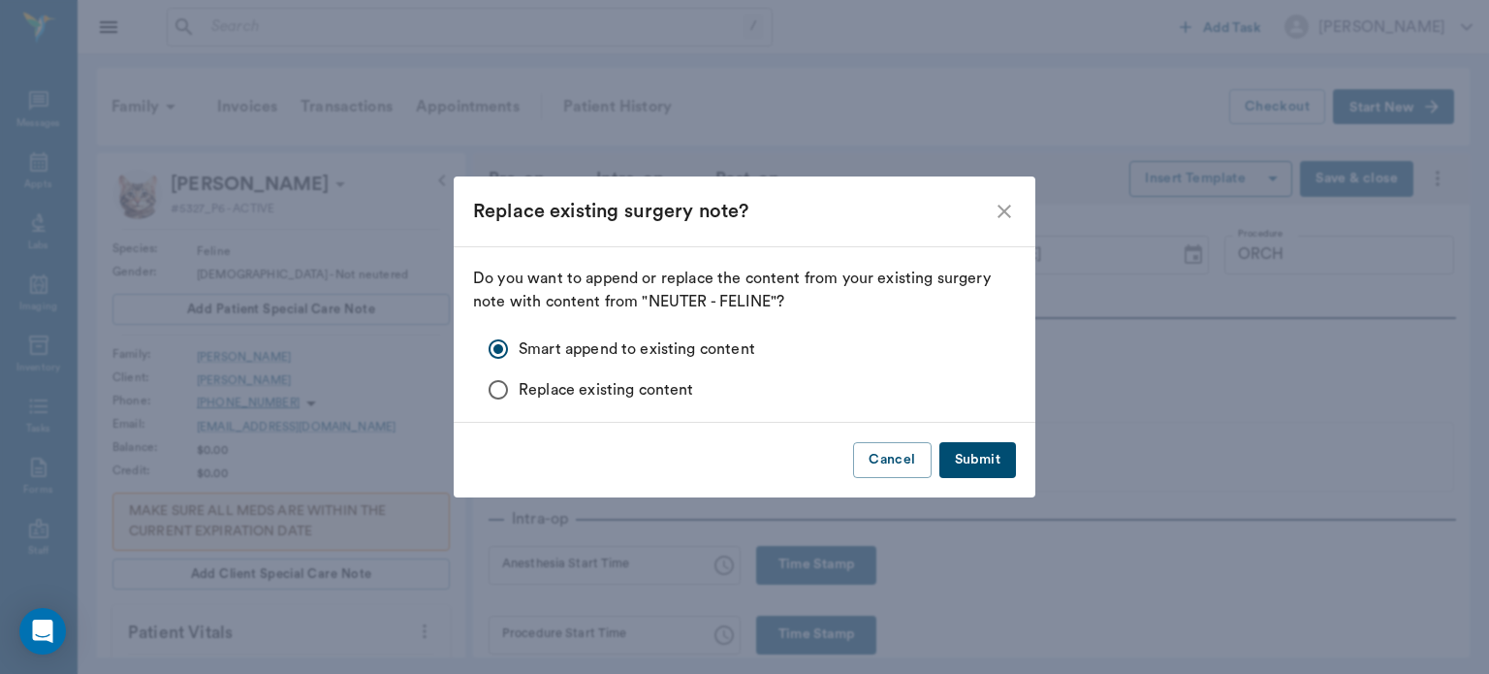
click at [981, 463] on button "Submit" at bounding box center [977, 460] width 77 height 36
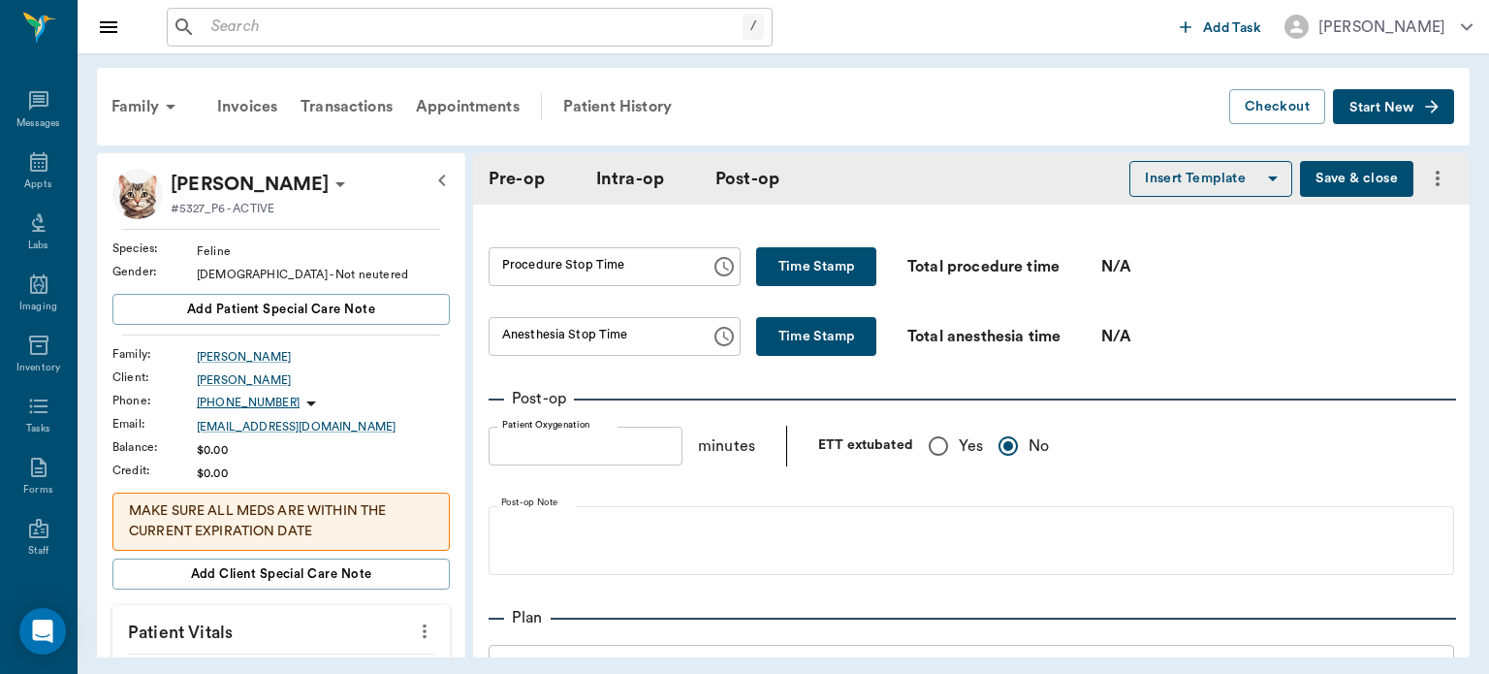
scroll to position [1211, 0]
